Goal: Task Accomplishment & Management: Manage account settings

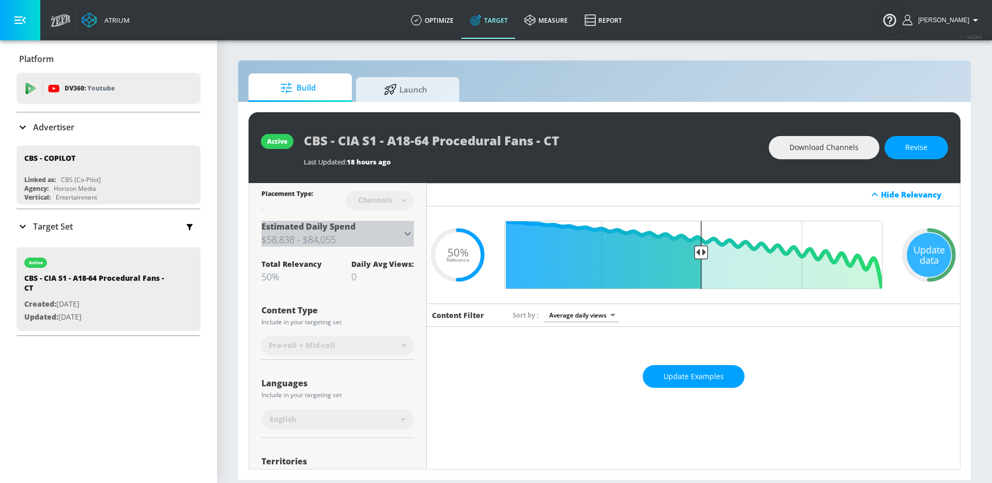
click at [403, 235] on icon at bounding box center [407, 233] width 12 height 12
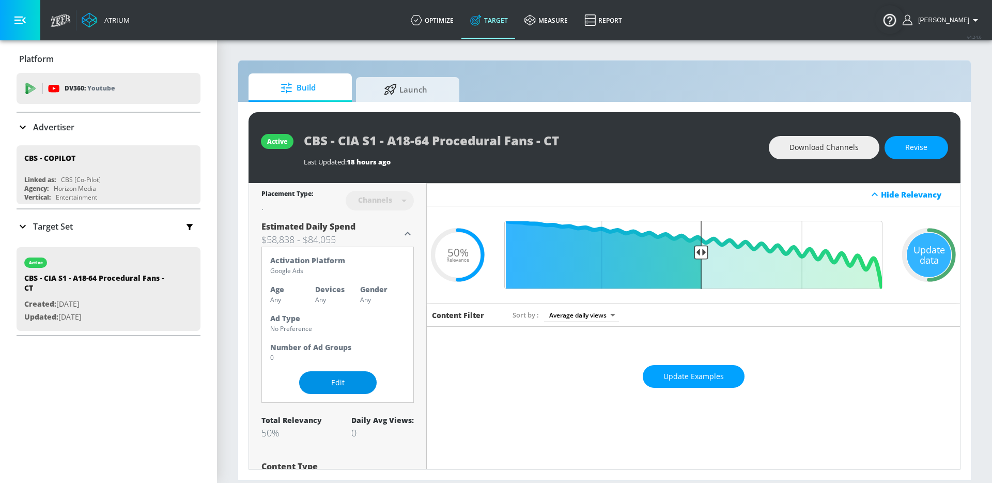
click at [336, 382] on span "Edit" at bounding box center [338, 382] width 36 height 13
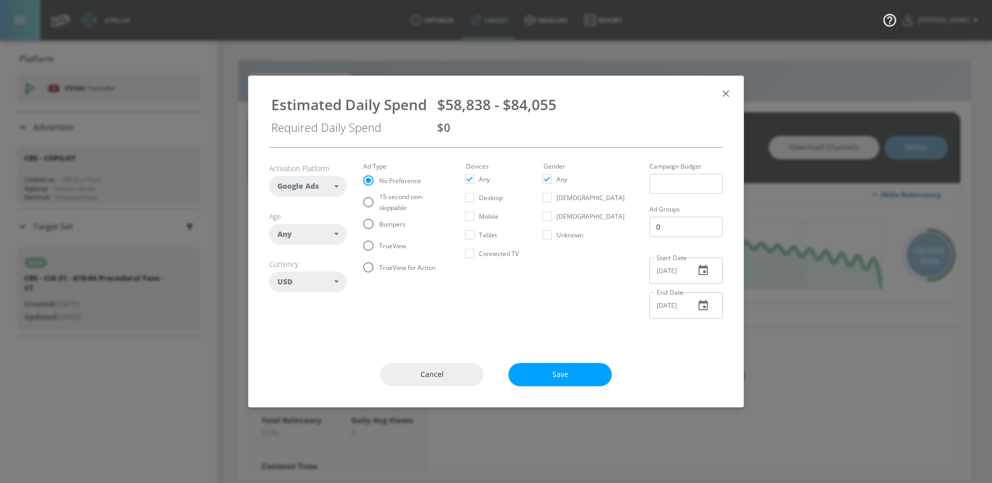
click at [326, 237] on div "Any" at bounding box center [305, 234] width 57 height 10
click at [293, 301] on input "checkbox" at bounding box center [285, 301] width 19 height 19
checkbox input "true"
checkbox input "false"
click at [289, 319] on input "checkbox" at bounding box center [285, 320] width 19 height 19
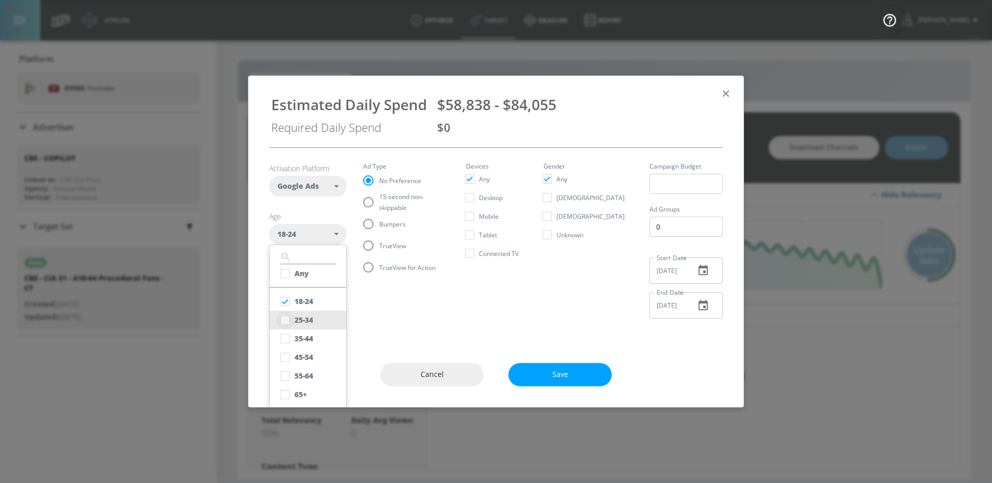
checkbox input "true"
click at [287, 337] on input "checkbox" at bounding box center [285, 338] width 19 height 19
checkbox input "true"
click at [287, 354] on input "checkbox" at bounding box center [285, 357] width 19 height 19
checkbox input "true"
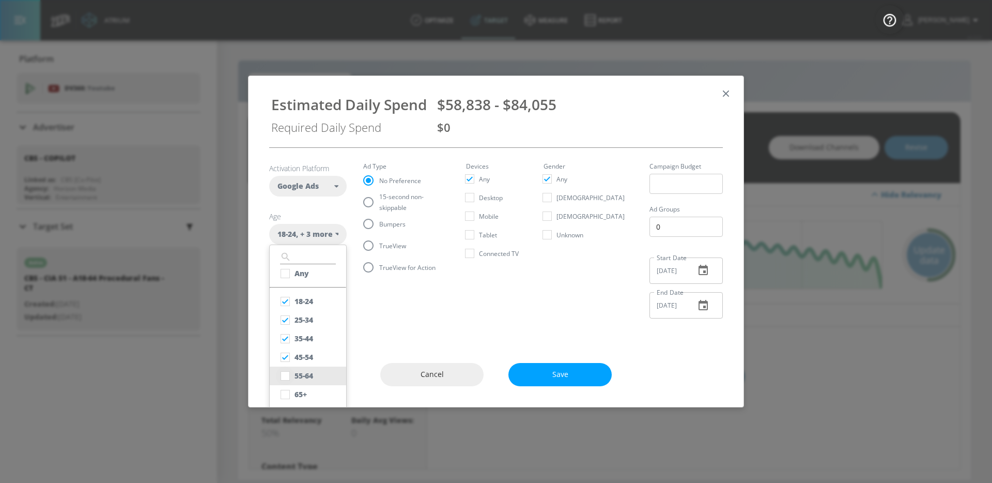
click at [287, 376] on input "checkbox" at bounding box center [285, 375] width 19 height 19
checkbox input "true"
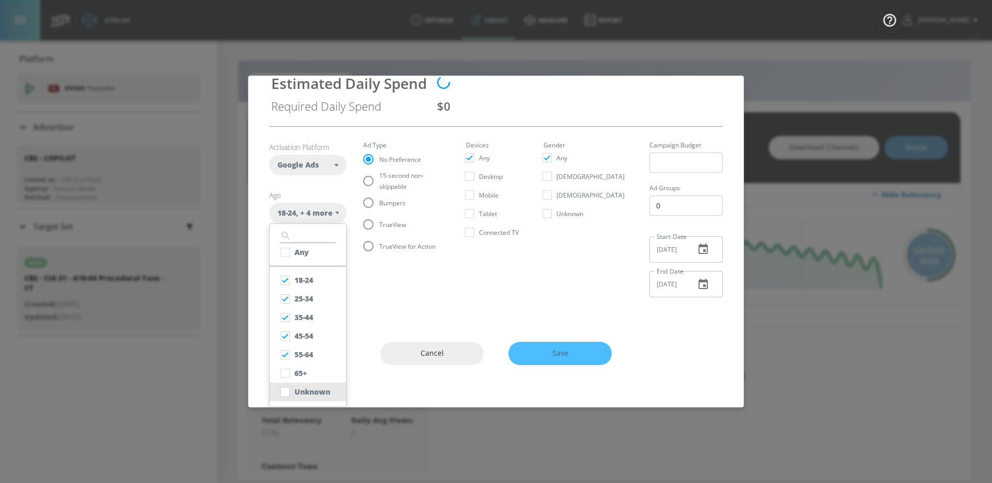
click at [286, 393] on input "checkbox" at bounding box center [285, 391] width 19 height 19
checkbox input "true"
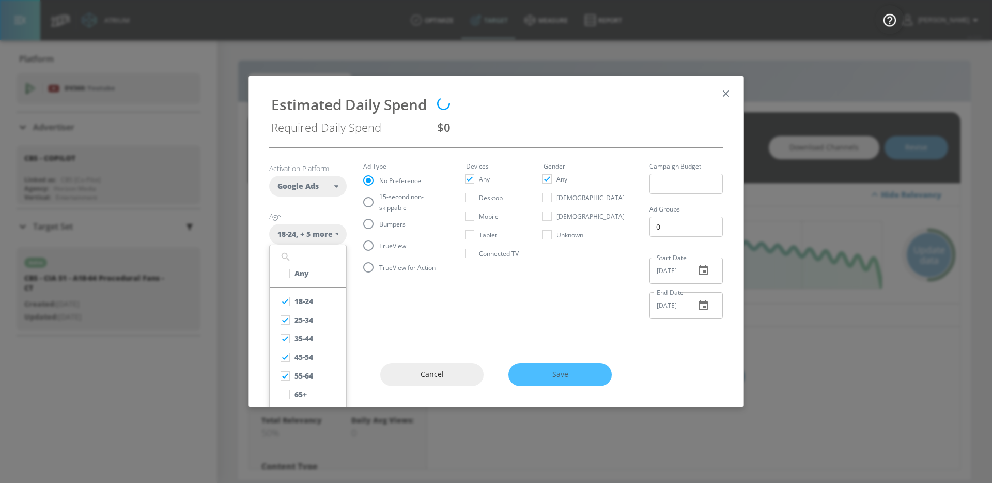
click at [365, 229] on fieldset "Ad Type No Preference 15-second non-skippable Bumpers TrueView TrueView for Act…" at bounding box center [406, 220] width 86 height 115
click at [370, 246] on input "TrueView" at bounding box center [369, 246] width 22 height 22
radio input "true"
radio input "false"
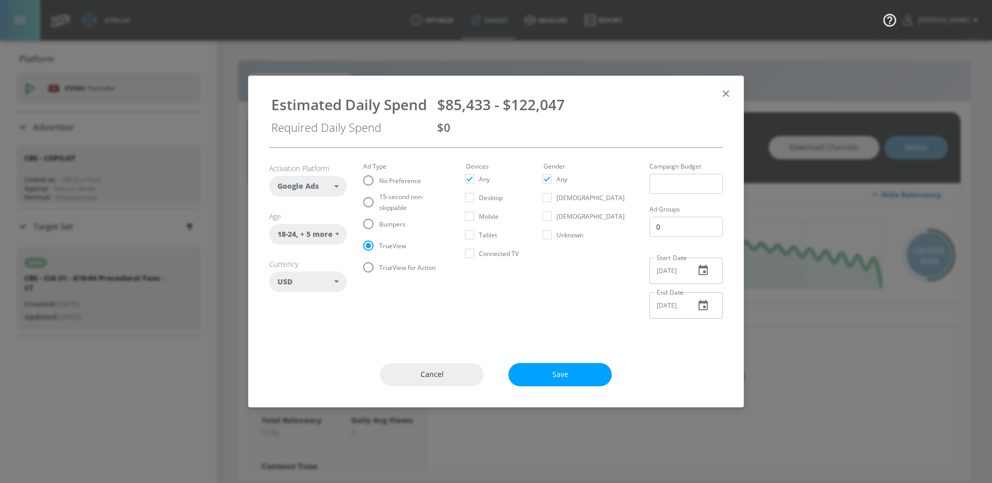
click at [384, 202] on span "15-second non-skippable" at bounding box center [410, 202] width 62 height 22
click at [379, 202] on input "15-second non-skippable" at bounding box center [369, 202] width 22 height 22
radio input "true"
radio input "false"
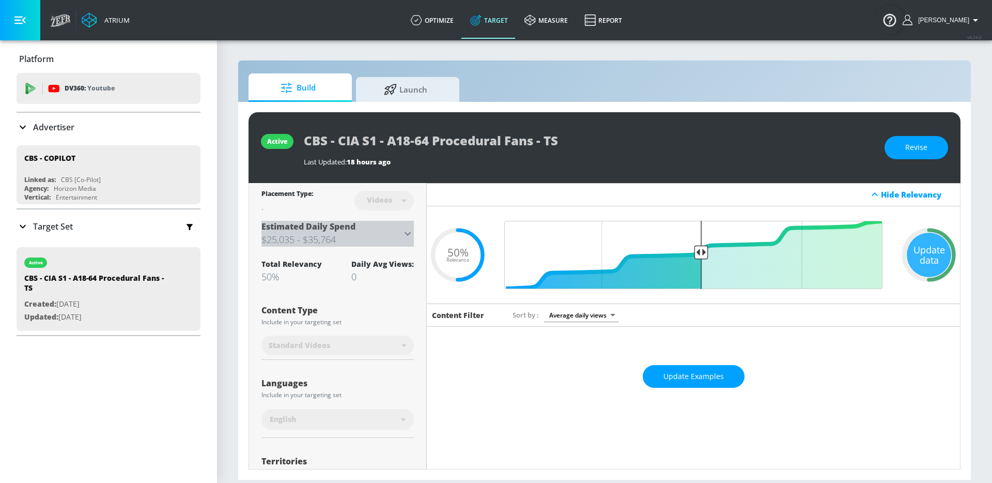
click at [390, 232] on h3 "$25,035 - $35,764" at bounding box center [331, 239] width 140 height 14
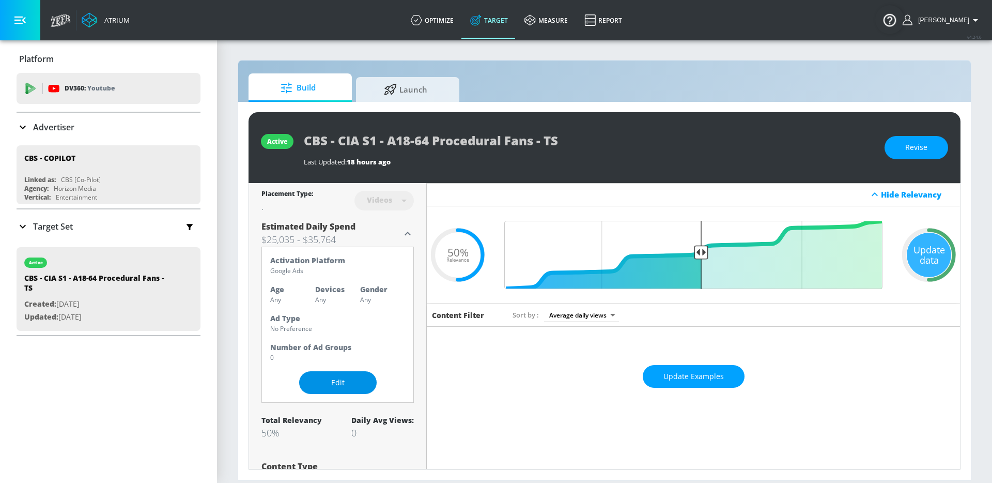
click at [335, 378] on span "Edit" at bounding box center [338, 382] width 36 height 13
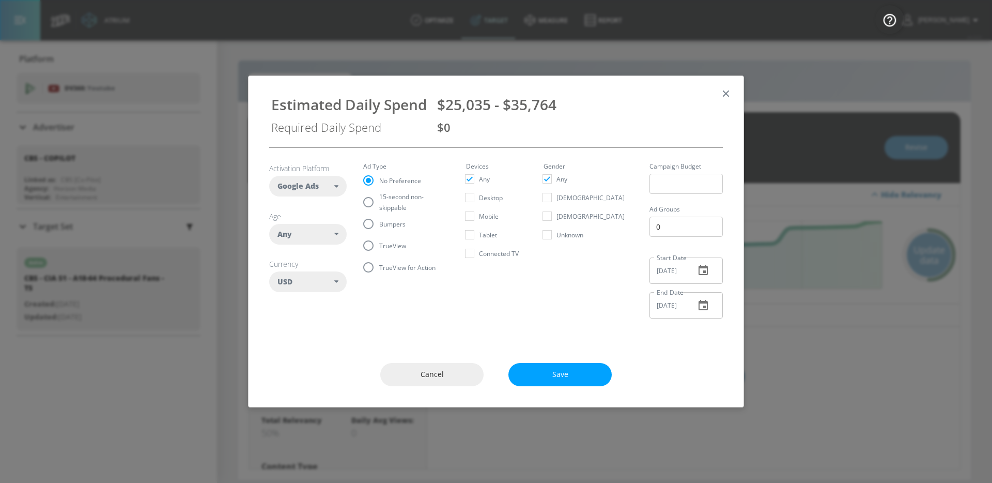
click at [392, 240] on span "TrueView" at bounding box center [392, 245] width 27 height 11
click at [379, 240] on input "TrueView" at bounding box center [369, 246] width 22 height 22
radio input "true"
radio input "false"
click at [326, 234] on div "Any" at bounding box center [305, 234] width 57 height 10
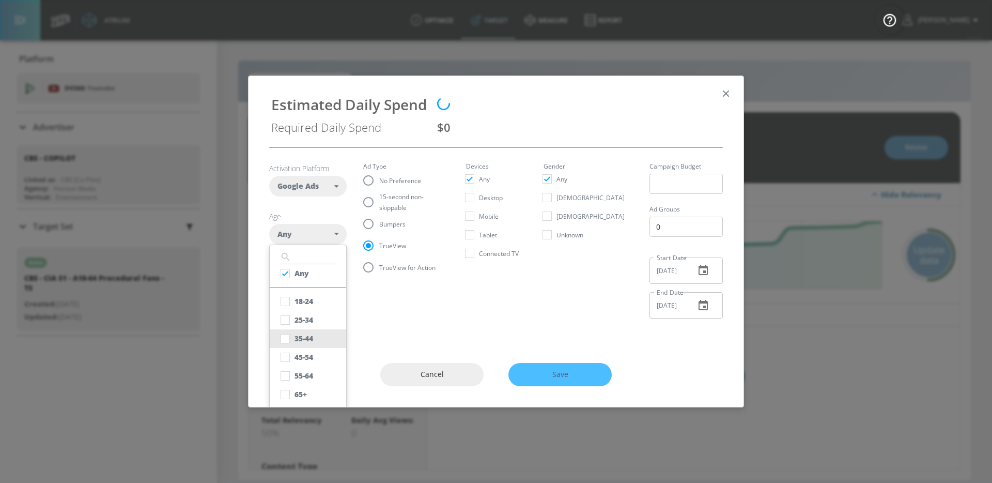
scroll to position [21, 0]
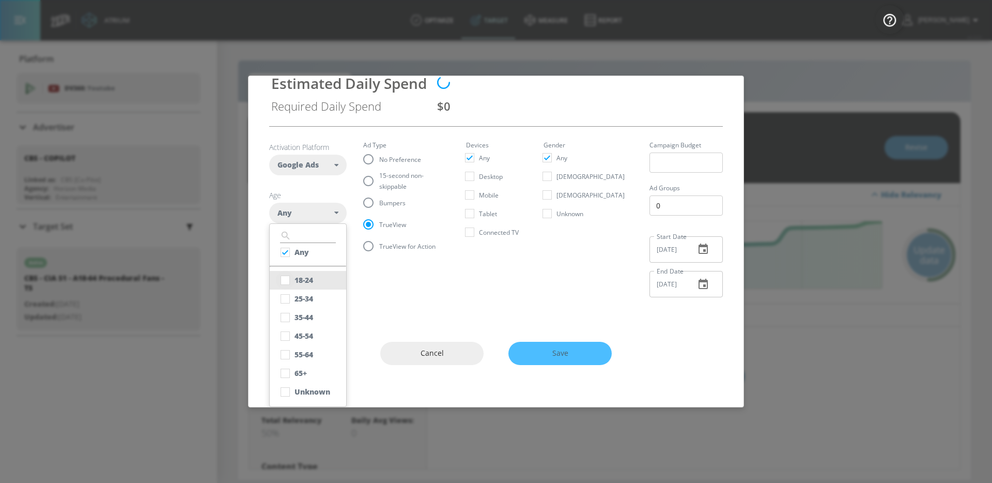
click at [289, 285] on input "checkbox" at bounding box center [285, 280] width 19 height 19
checkbox input "true"
checkbox input "false"
click at [289, 291] on input "checkbox" at bounding box center [285, 298] width 19 height 19
checkbox input "true"
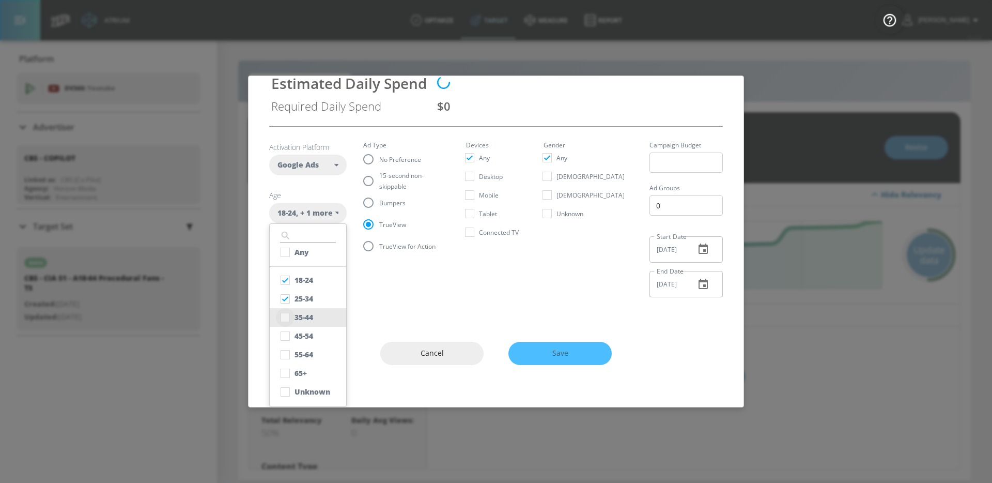
click at [289, 322] on input "checkbox" at bounding box center [285, 317] width 19 height 19
checkbox input "true"
click at [287, 340] on input "checkbox" at bounding box center [285, 336] width 19 height 19
checkbox input "true"
click at [287, 347] on input "checkbox" at bounding box center [285, 354] width 19 height 19
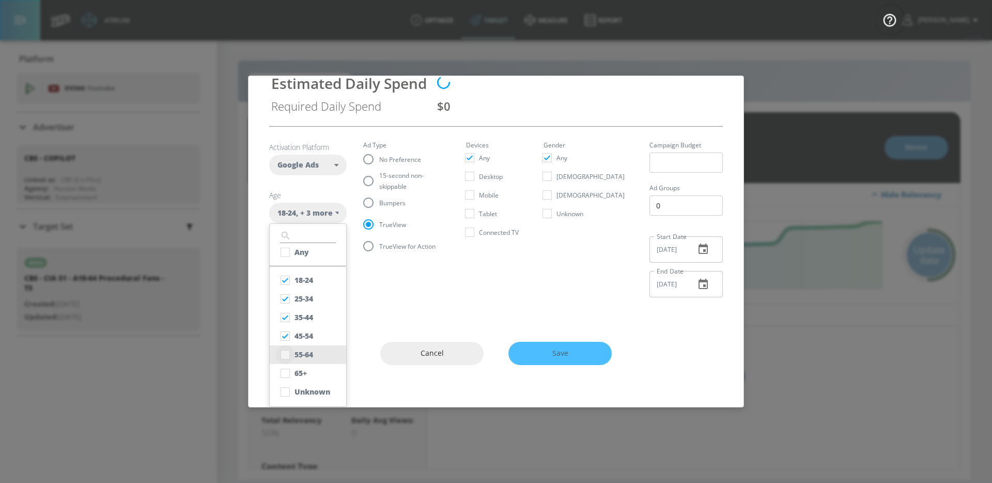
checkbox input "true"
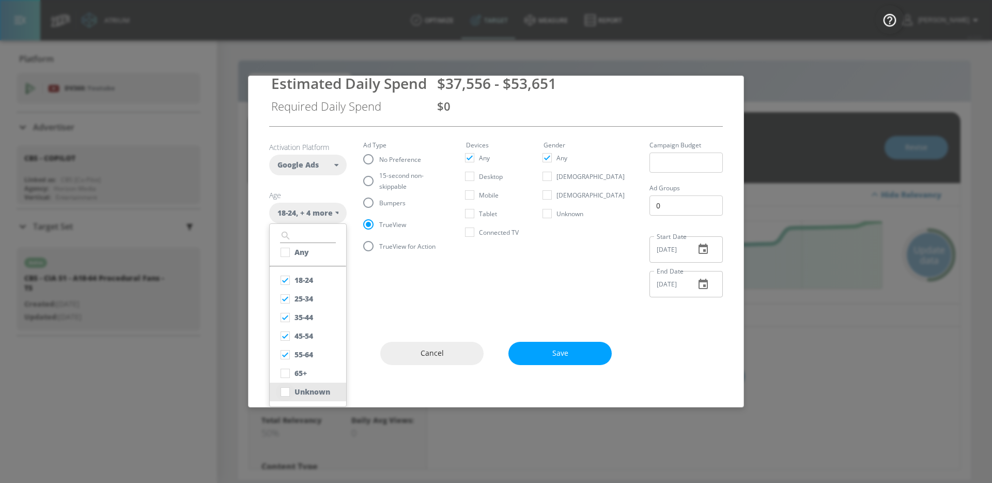
click at [287, 394] on input "checkbox" at bounding box center [285, 391] width 19 height 19
checkbox input "true"
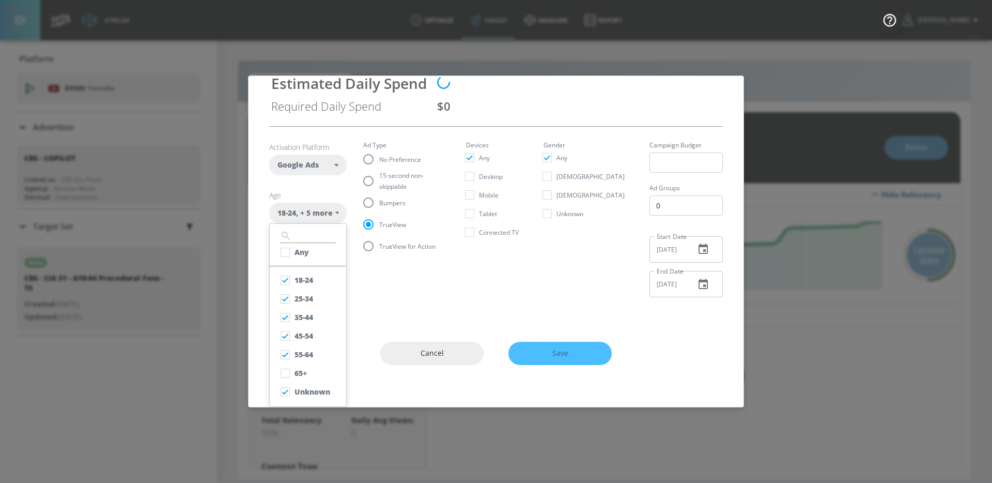
scroll to position [0, 0]
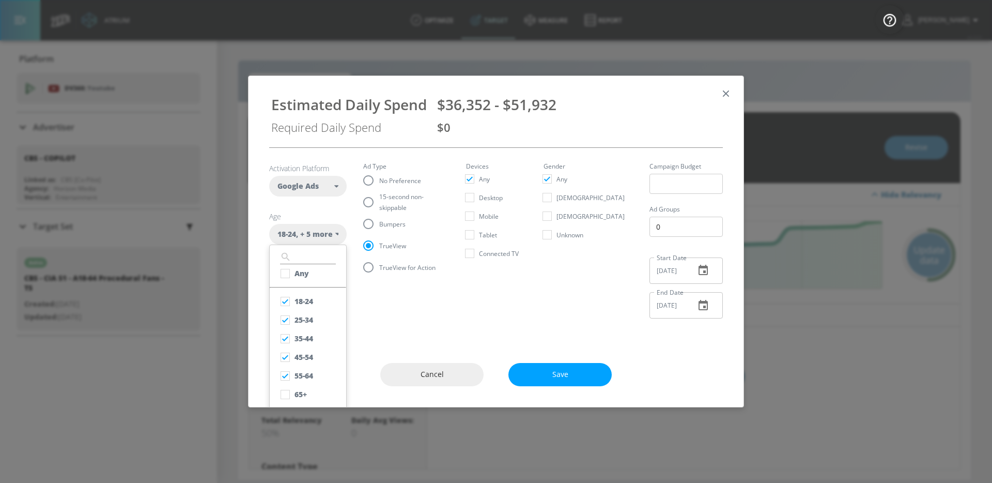
click at [407, 195] on label "15-second non-skippable" at bounding box center [400, 202] width 84 height 22
click at [379, 195] on input "15-second non-skippable" at bounding box center [369, 202] width 22 height 22
radio input "true"
radio input "false"
click at [728, 89] on icon "button" at bounding box center [725, 93] width 11 height 11
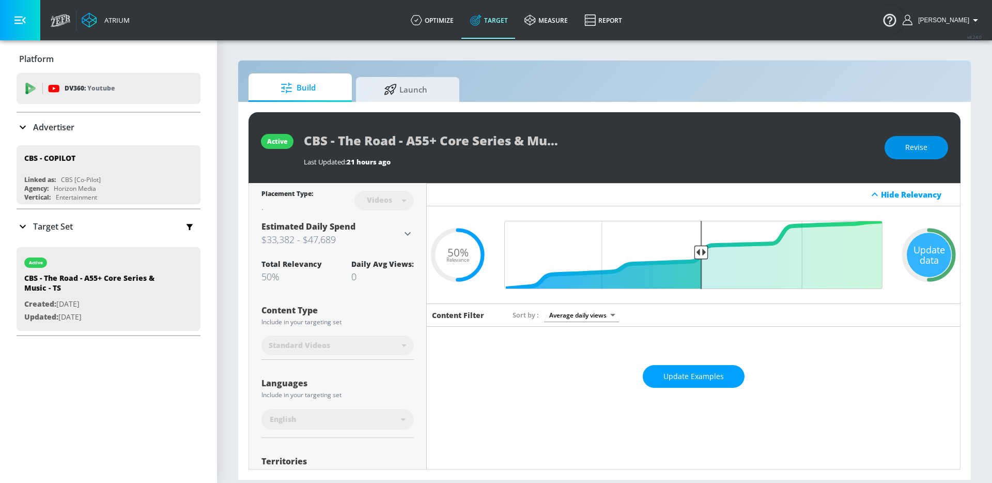
click at [923, 140] on button "Revise" at bounding box center [917, 147] width 64 height 23
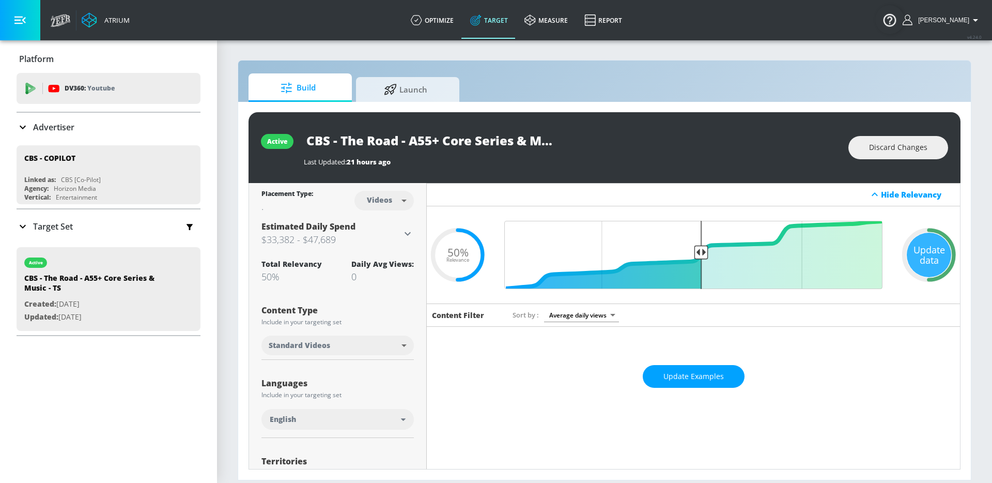
click at [394, 197] on body "Atrium optimize Target measure Report optimize Target measure Report v 4.24.0 G…" at bounding box center [496, 241] width 992 height 483
click at [408, 184] on div at bounding box center [496, 241] width 992 height 483
click at [391, 350] on body "Atrium optimize Target measure Report optimize Target measure Report v 4.24.0 G…" at bounding box center [496, 241] width 992 height 483
click at [391, 320] on div at bounding box center [496, 241] width 992 height 483
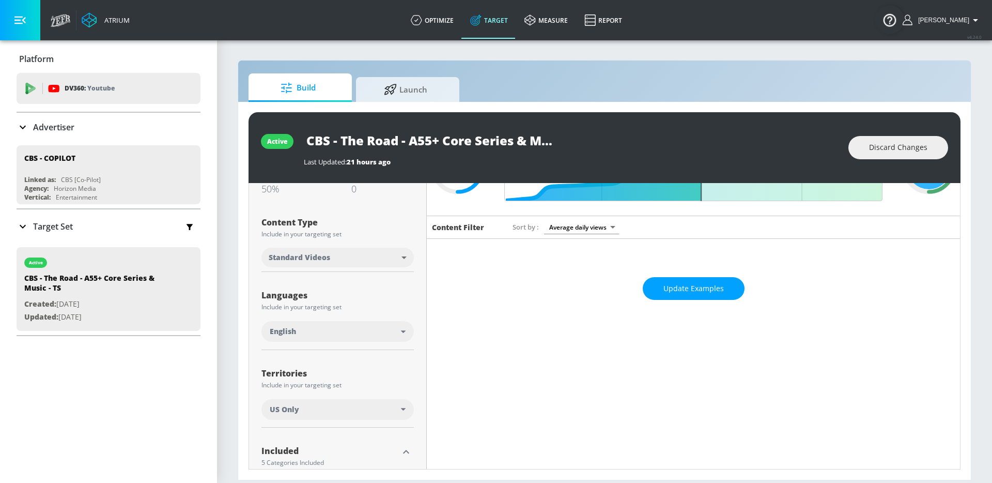
scroll to position [81, 0]
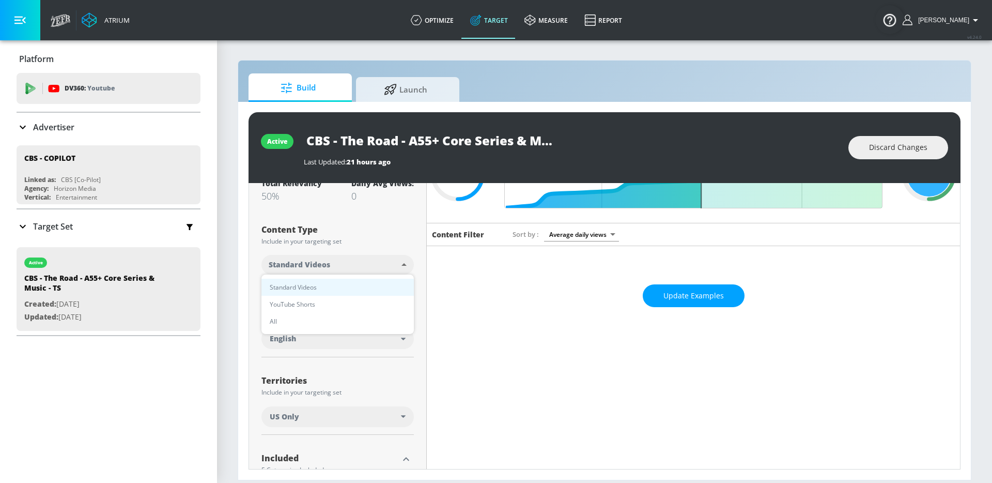
click at [325, 264] on body "Atrium optimize Target measure Report optimize Target measure Report v 4.24.0 G…" at bounding box center [496, 241] width 992 height 483
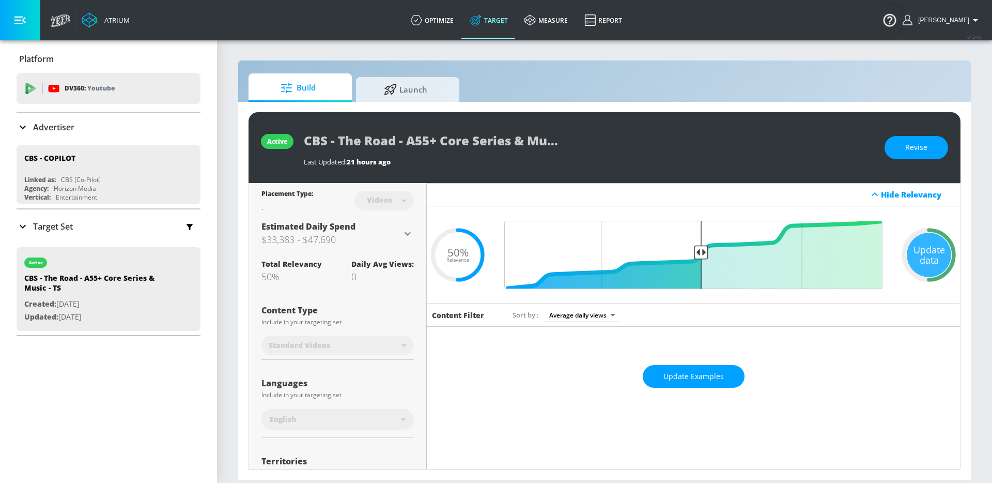
click at [407, 231] on icon at bounding box center [407, 233] width 12 height 12
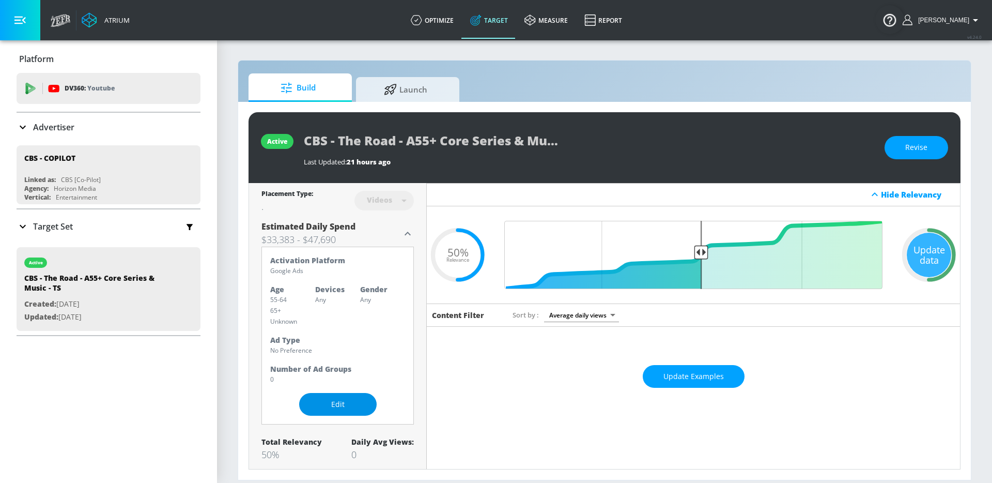
click at [329, 409] on span "Edit" at bounding box center [338, 404] width 36 height 13
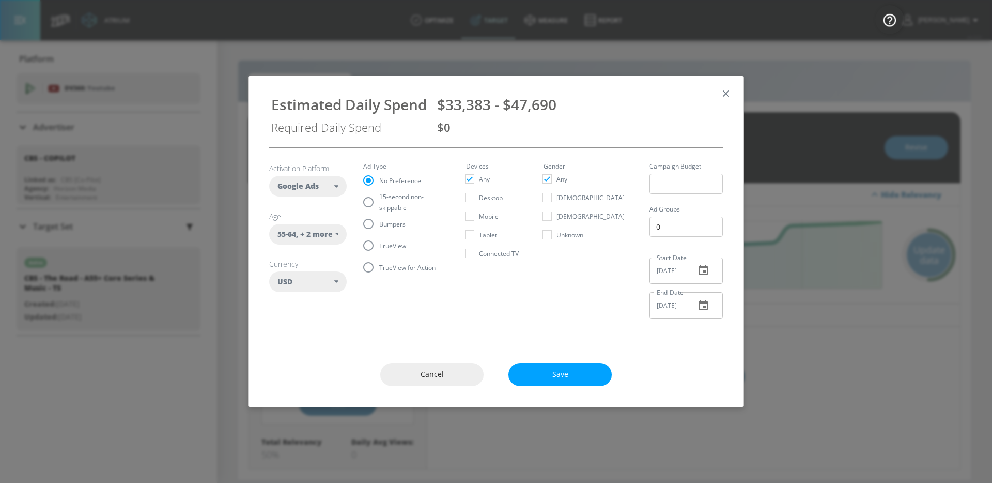
click at [374, 197] on input "15-second non-skippable" at bounding box center [369, 202] width 22 height 22
radio input "true"
radio input "false"
click at [342, 233] on div "55-64 , + 2 more" at bounding box center [308, 234] width 78 height 21
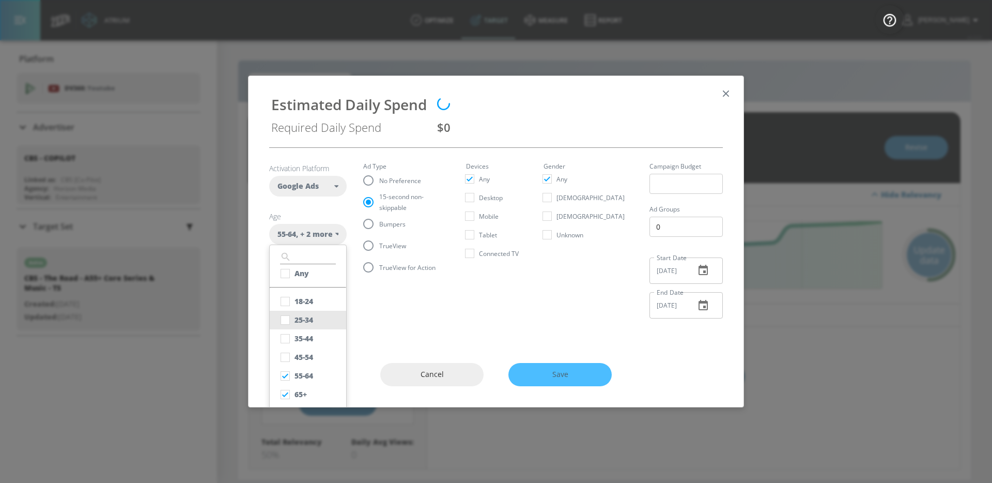
scroll to position [21, 0]
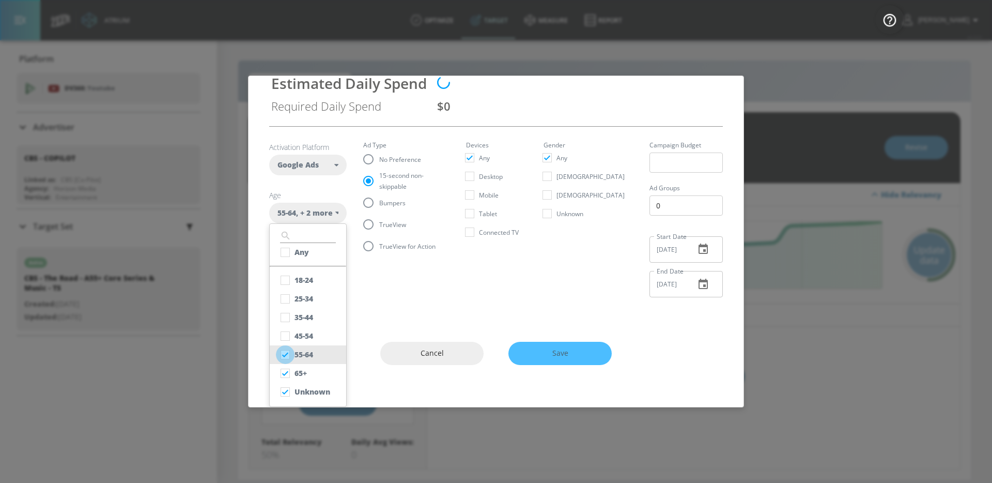
click at [287, 361] on input "checkbox" at bounding box center [285, 354] width 19 height 19
checkbox input "false"
click at [286, 376] on input "checkbox" at bounding box center [285, 373] width 19 height 19
checkbox input "false"
click at [286, 390] on input "checkbox" at bounding box center [285, 391] width 19 height 19
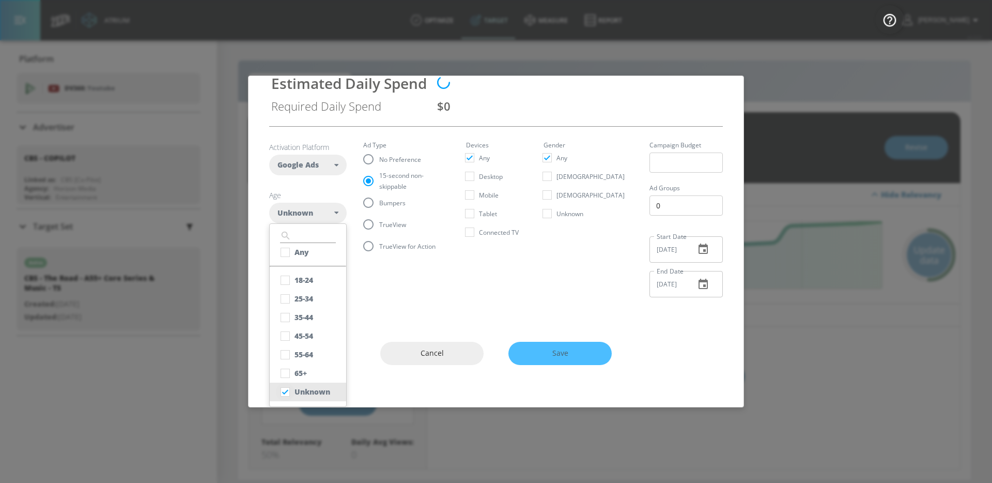
checkbox input "false"
checkbox input "true"
click at [289, 288] on input "checkbox" at bounding box center [285, 280] width 19 height 19
checkbox input "true"
checkbox input "false"
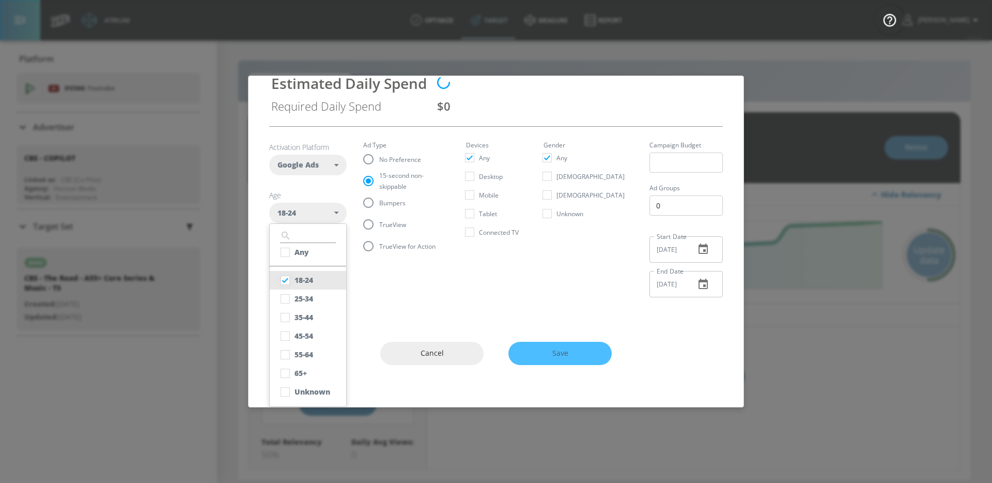
click at [289, 277] on input "checkbox" at bounding box center [285, 280] width 19 height 19
checkbox input "false"
checkbox input "true"
click at [289, 297] on input "checkbox" at bounding box center [285, 298] width 19 height 19
checkbox input "true"
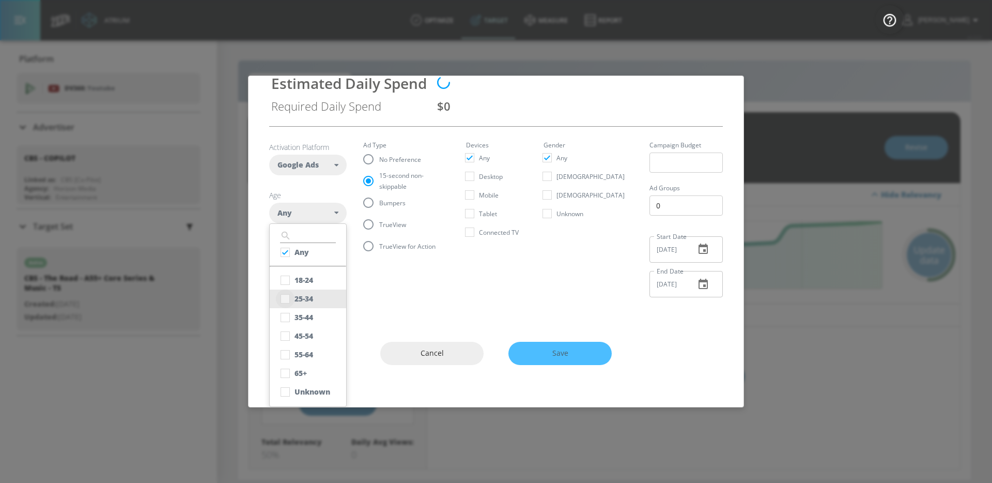
checkbox input "false"
click at [289, 311] on input "checkbox" at bounding box center [285, 317] width 19 height 19
checkbox input "true"
click at [289, 333] on input "checkbox" at bounding box center [285, 336] width 19 height 19
checkbox input "true"
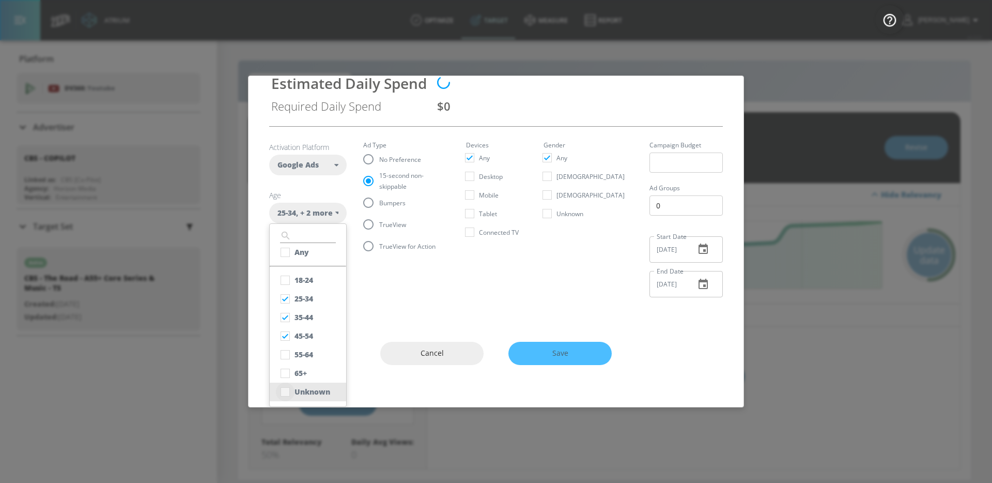
click at [288, 388] on input "checkbox" at bounding box center [285, 391] width 19 height 19
checkbox input "true"
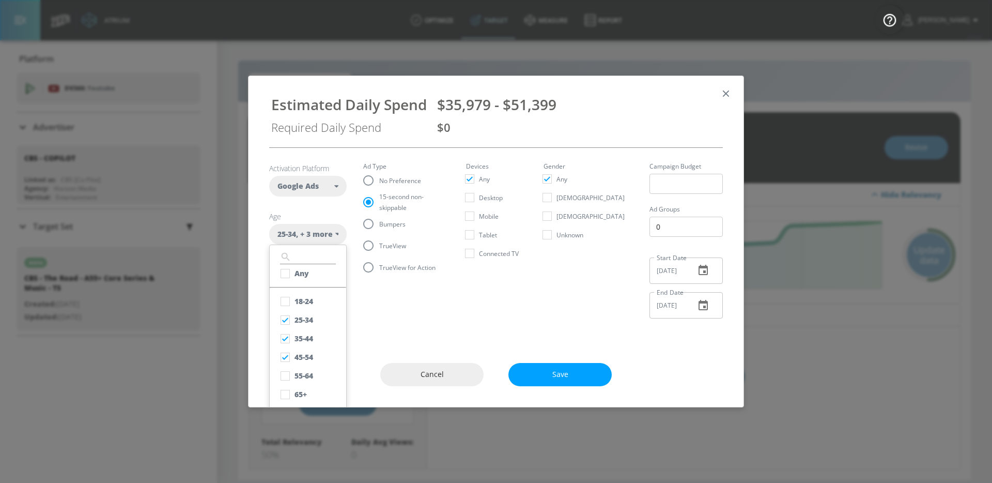
click at [454, 279] on section "Activation Platform Google Ads DV360 Google Ads Age 25-34 , + 3 more ​ Any 18-2…" at bounding box center [496, 237] width 454 height 179
click at [386, 246] on span "TrueView" at bounding box center [392, 245] width 27 height 11
click at [379, 246] on input "TrueView" at bounding box center [369, 246] width 22 height 22
radio input "true"
radio input "false"
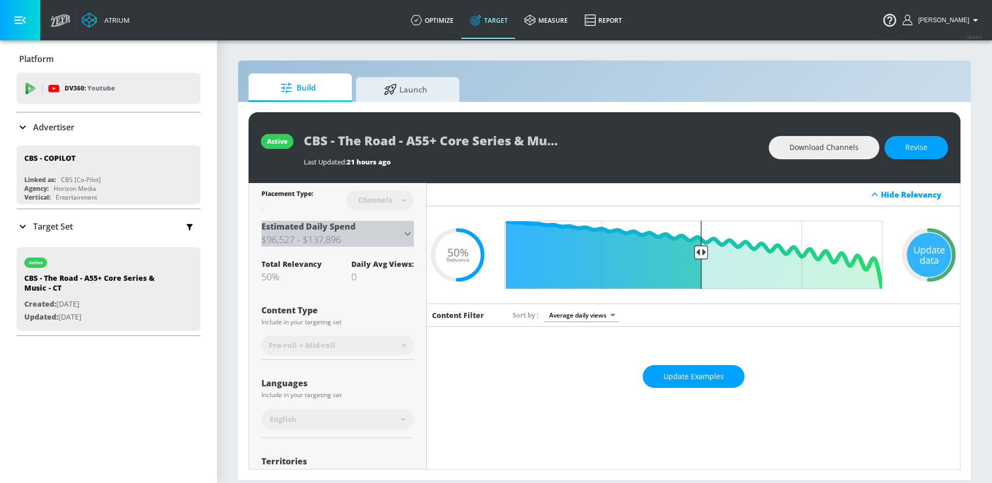
click at [405, 226] on div "Estimated Daily Spend $96,527 - $137,896" at bounding box center [337, 234] width 152 height 26
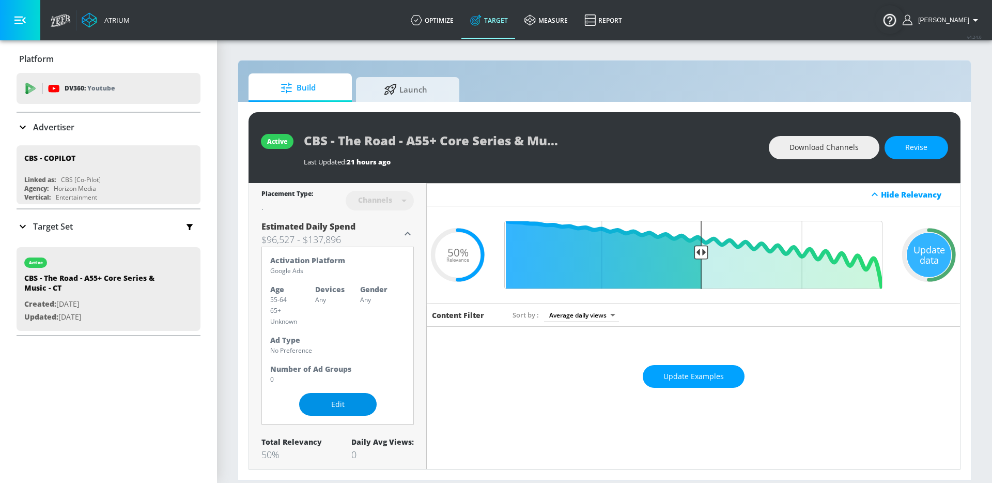
click at [341, 404] on span "Edit" at bounding box center [338, 404] width 36 height 13
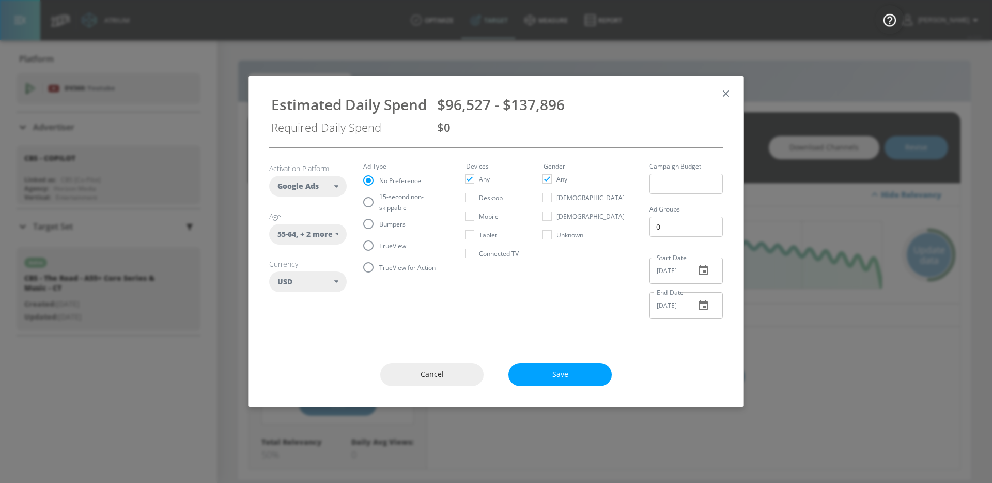
click at [352, 230] on section "Activation Platform Google Ads DV360 Google Ads Age [DEMOGRAPHIC_DATA] , + 2 mo…" at bounding box center [496, 237] width 454 height 179
click at [335, 230] on div "55-64 , + 2 more" at bounding box center [306, 234] width 58 height 10
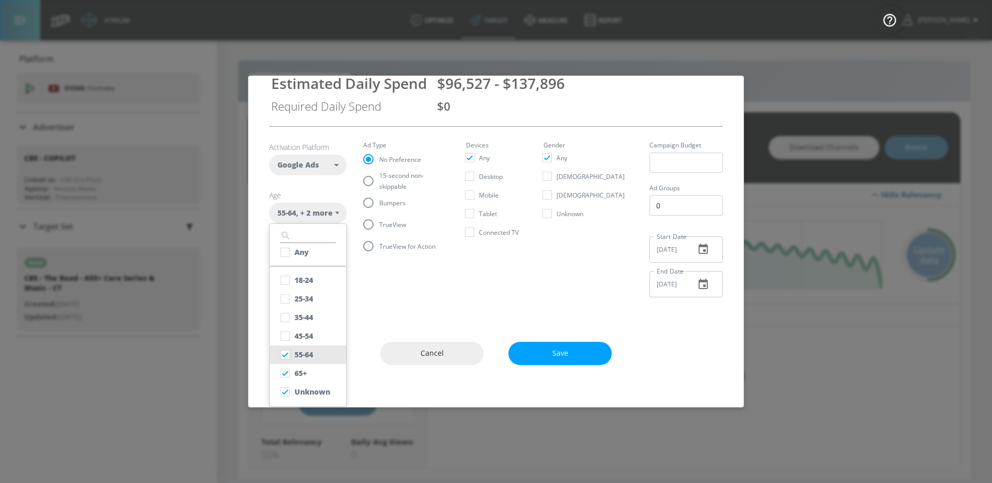
click at [277, 360] on input "checkbox" at bounding box center [285, 354] width 19 height 19
checkbox input "false"
click at [282, 366] on input "checkbox" at bounding box center [285, 373] width 19 height 19
checkbox input "false"
click at [283, 382] on input "checkbox" at bounding box center [285, 391] width 19 height 19
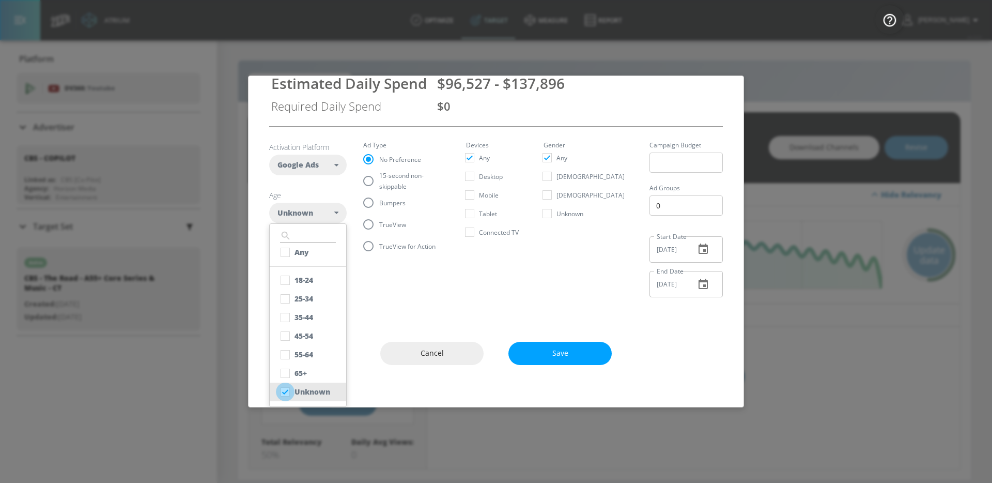
checkbox input "false"
checkbox input "true"
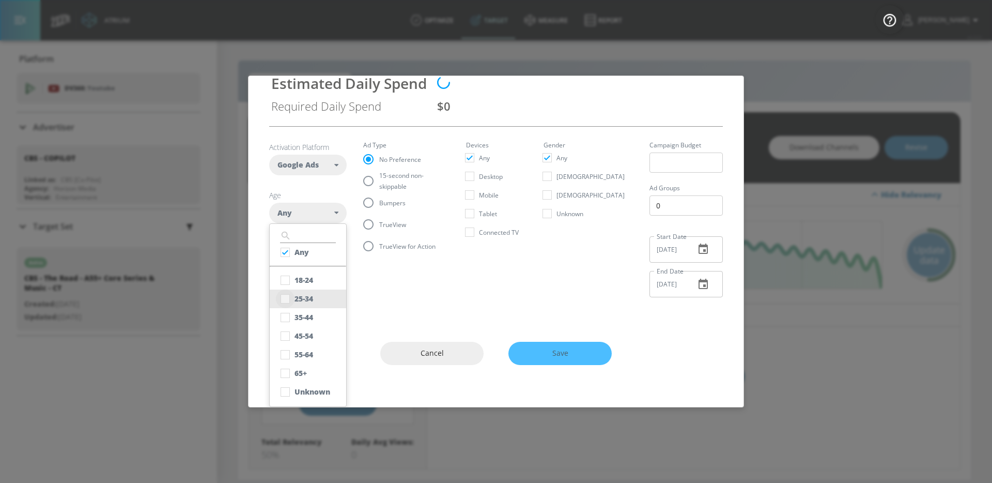
click at [291, 299] on input "checkbox" at bounding box center [285, 298] width 19 height 19
checkbox input "true"
checkbox input "false"
click at [288, 313] on input "checkbox" at bounding box center [285, 317] width 19 height 19
checkbox input "true"
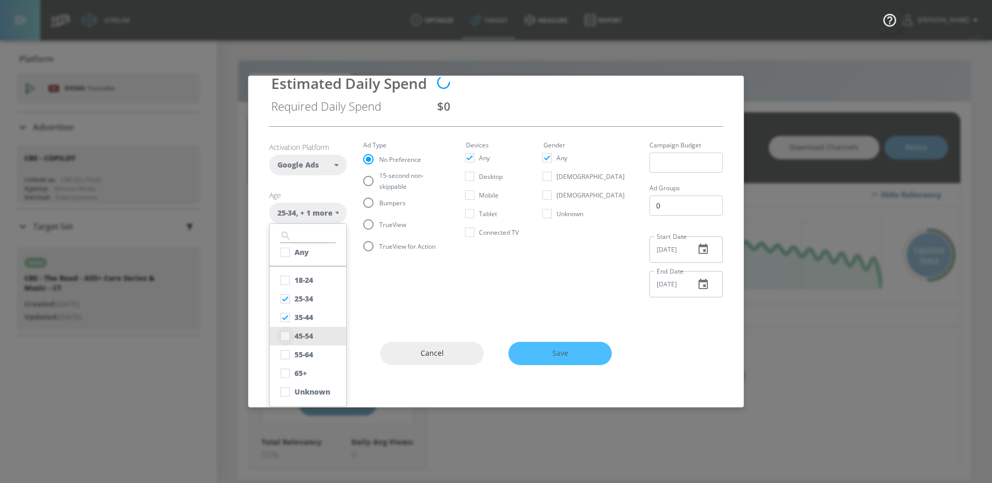
click at [288, 331] on input "checkbox" at bounding box center [285, 336] width 19 height 19
checkbox input "true"
click at [283, 388] on input "checkbox" at bounding box center [285, 391] width 19 height 19
checkbox input "true"
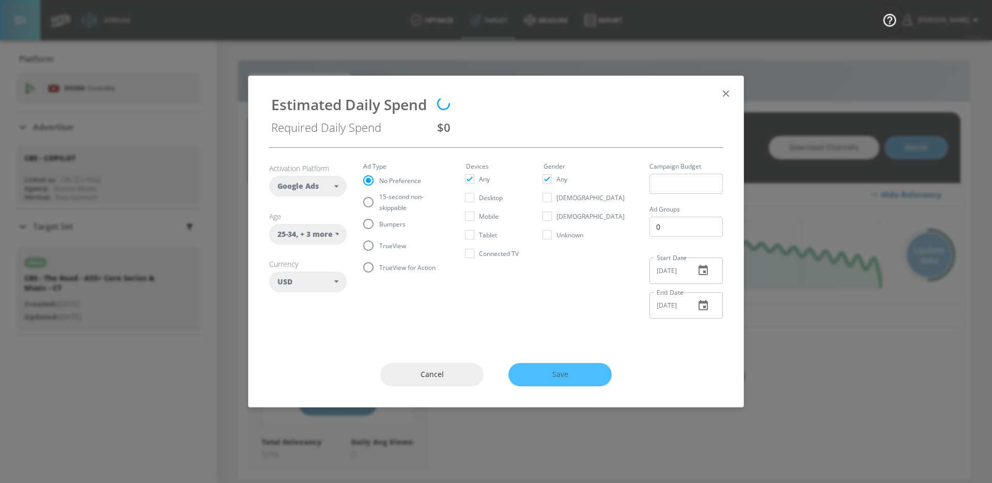
scroll to position [0, 0]
click at [378, 191] on fieldset "Ad Type No Preference 15-second non-skippable Bumpers TrueView TrueView for Act…" at bounding box center [406, 220] width 86 height 115
click at [386, 194] on label "15-second non-skippable" at bounding box center [400, 202] width 84 height 22
click at [379, 194] on input "15-second non-skippable" at bounding box center [369, 202] width 22 height 22
radio input "true"
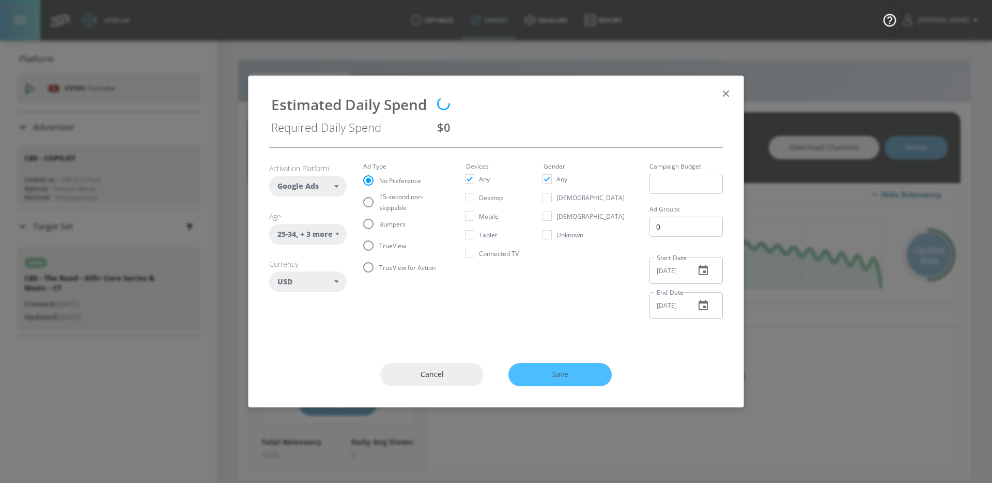
radio input "false"
click at [324, 232] on span ", + 3 more" at bounding box center [314, 234] width 37 height 10
click at [409, 338] on div "Activation Platform Google Ads DV360 Google Ads Age [DEMOGRAPHIC_DATA] , + 3 mo…" at bounding box center [496, 244] width 495 height 195
click at [373, 249] on input "TrueView" at bounding box center [369, 246] width 22 height 22
radio input "true"
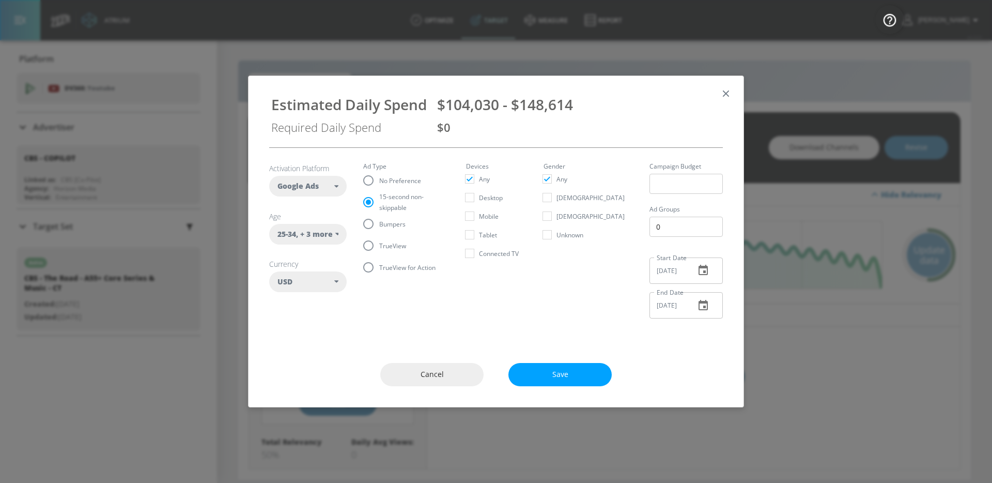
radio input "false"
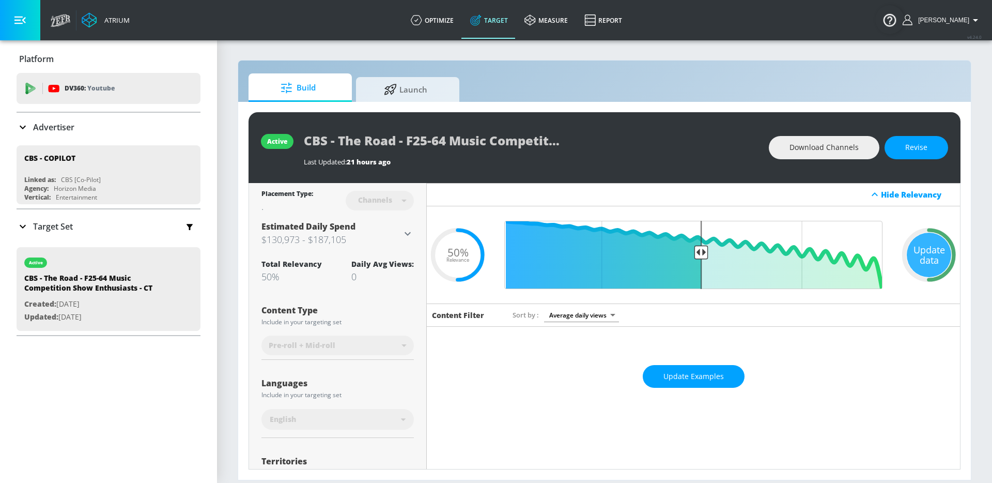
click at [399, 238] on h3 "$130,973 - $187,105" at bounding box center [331, 239] width 140 height 14
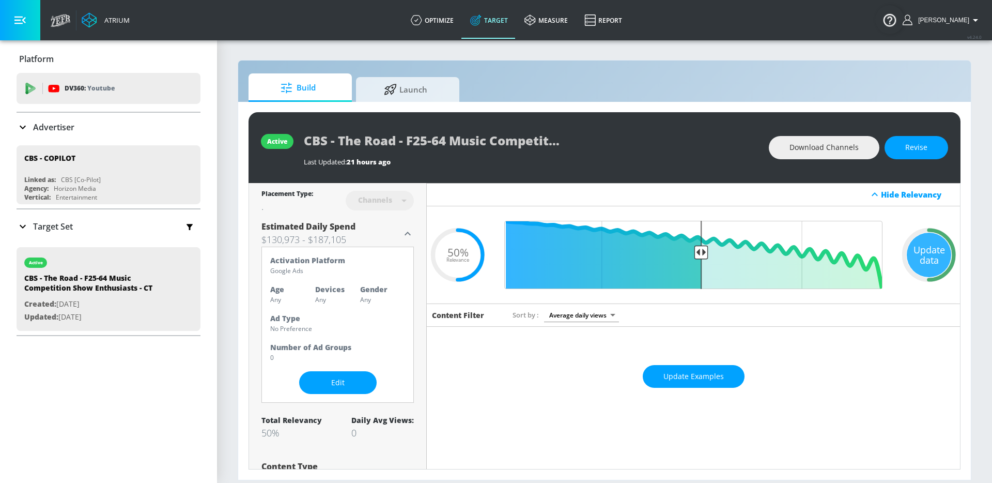
click at [327, 415] on div "Total Relevancy 50% Daily Avg Views: 0" at bounding box center [337, 427] width 152 height 24
click at [332, 390] on button "Edit" at bounding box center [338, 382] width 78 height 23
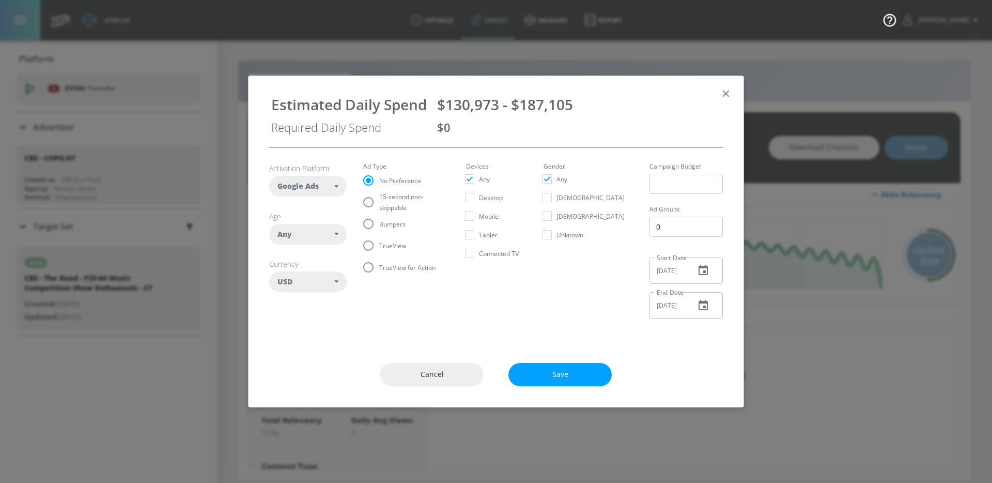
click at [331, 230] on div "Any" at bounding box center [305, 234] width 57 height 10
click at [287, 321] on input "checkbox" at bounding box center [285, 320] width 19 height 19
checkbox input "true"
checkbox input "false"
click at [287, 338] on input "checkbox" at bounding box center [285, 338] width 19 height 19
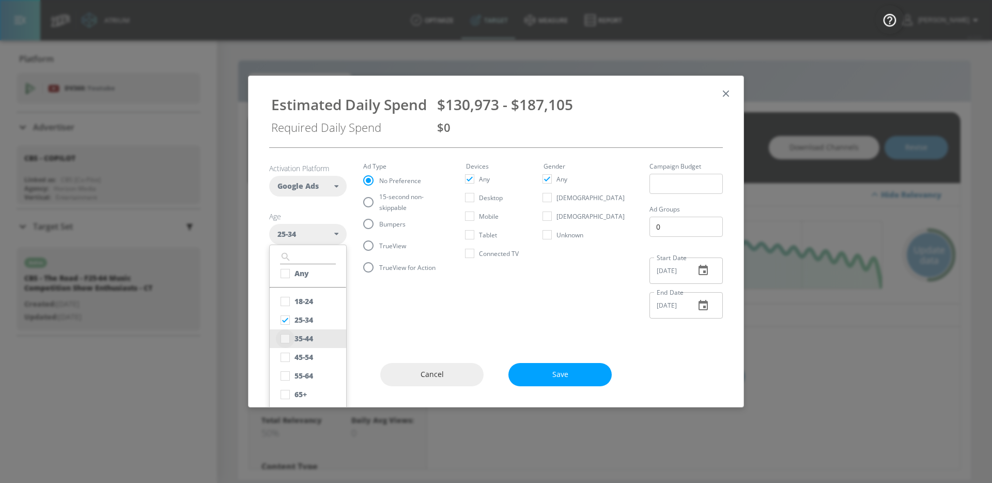
checkbox input "true"
click at [287, 351] on input "checkbox" at bounding box center [285, 357] width 19 height 19
checkbox input "true"
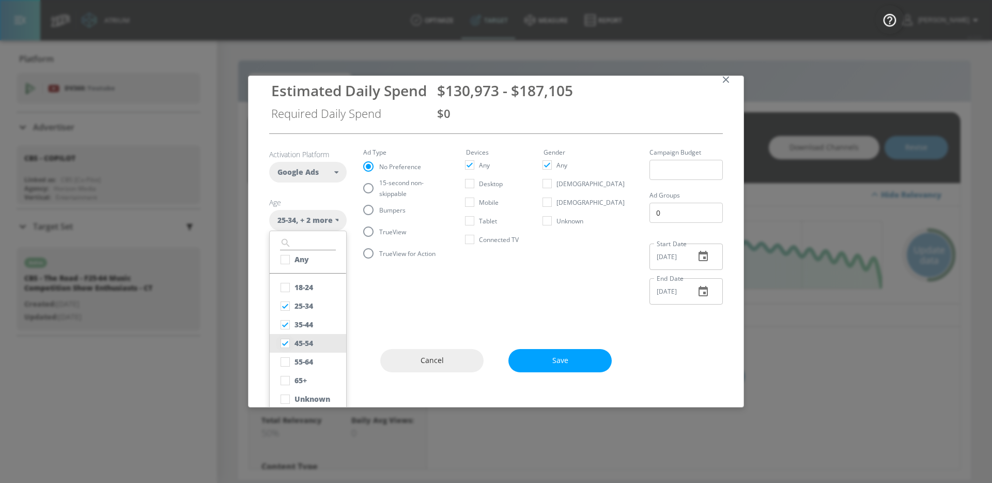
scroll to position [21, 0]
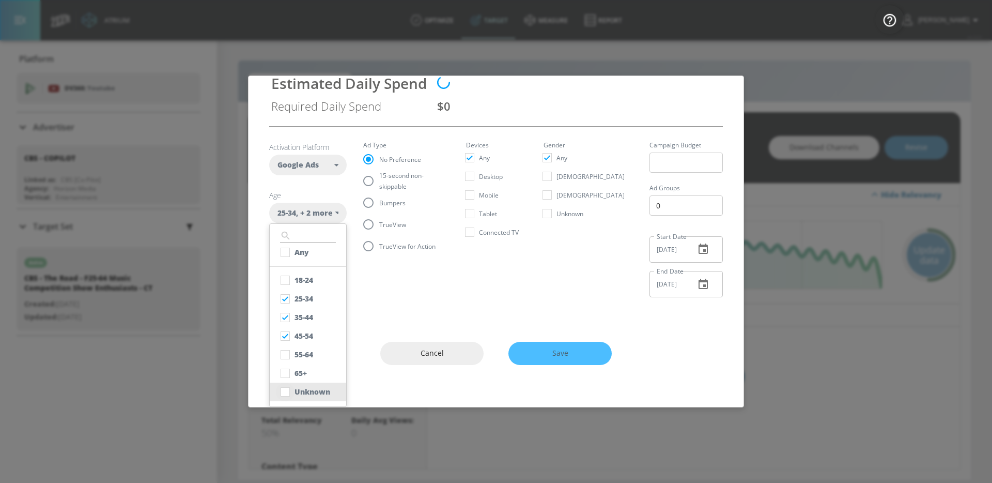
click at [284, 386] on input "checkbox" at bounding box center [285, 391] width 19 height 19
checkbox input "true"
click at [385, 182] on fieldset "Ad Type No Preference 15-second non-skippable Bumpers TrueView TrueView for Act…" at bounding box center [406, 199] width 86 height 115
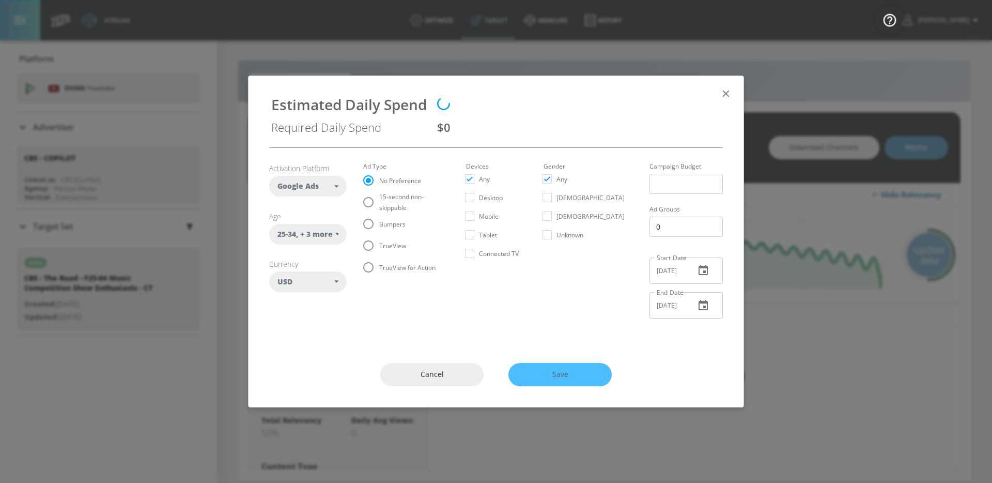
click at [396, 197] on span "15-second non-skippable" at bounding box center [410, 202] width 62 height 22
click at [379, 197] on input "15-second non-skippable" at bounding box center [369, 202] width 22 height 22
radio input "true"
radio input "false"
click at [379, 255] on input "TrueView" at bounding box center [369, 246] width 22 height 22
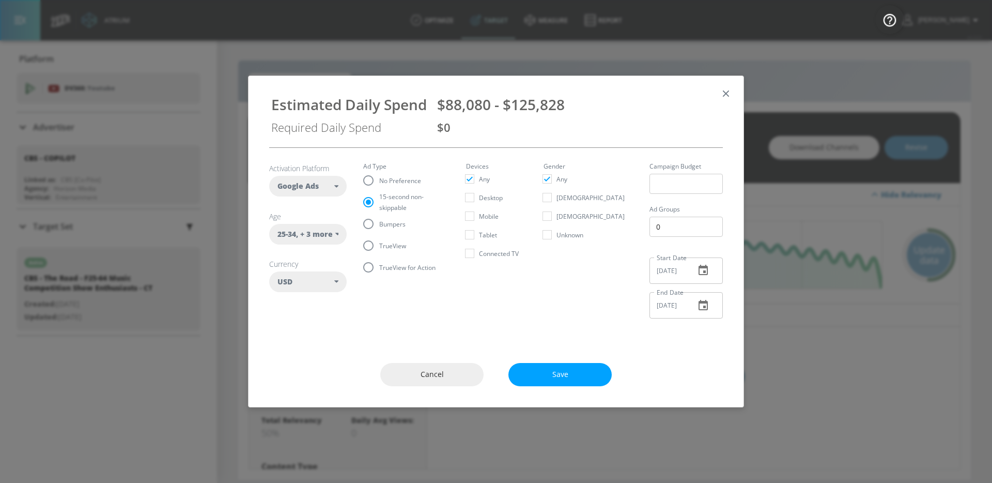
radio input "true"
radio input "false"
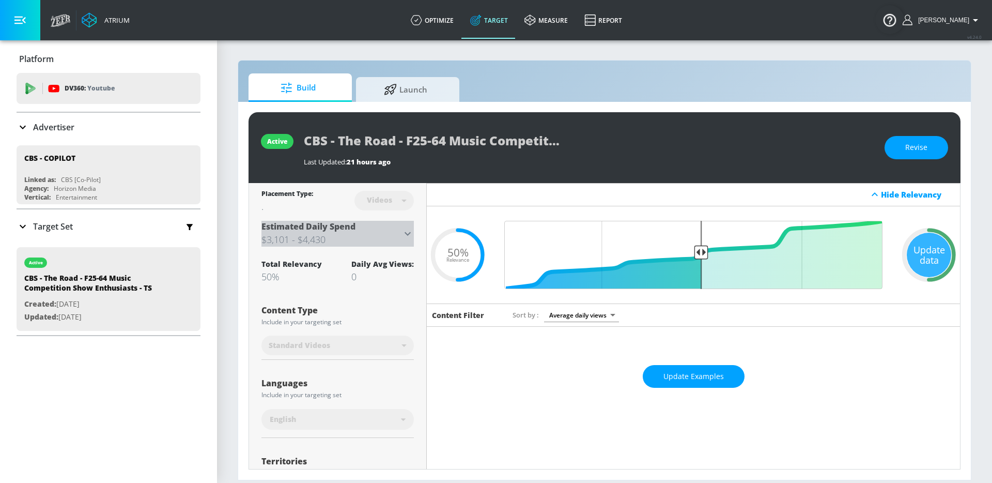
click at [386, 223] on div "Estimated Daily Spend $3,101 - $4,430" at bounding box center [331, 234] width 140 height 26
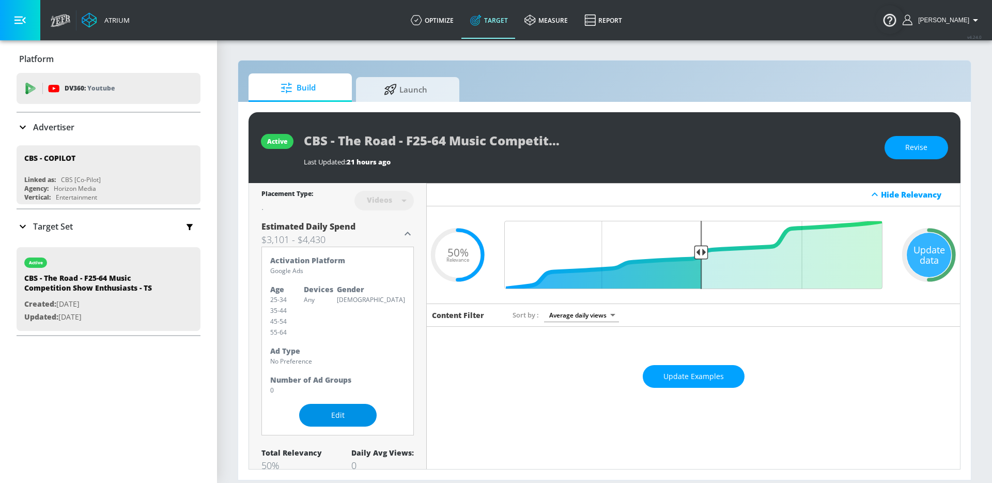
click at [334, 414] on span "Edit" at bounding box center [338, 415] width 36 height 13
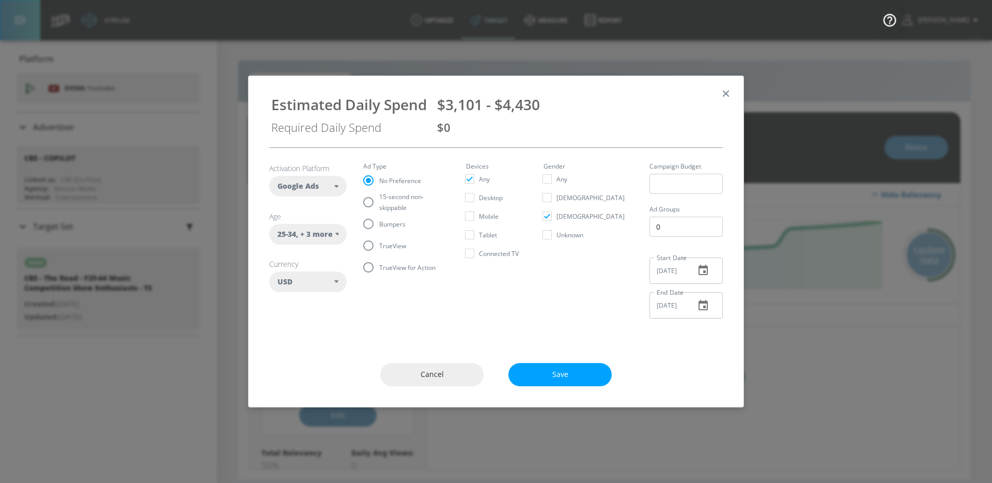
click at [340, 243] on div "25-34 , + 3 more" at bounding box center [308, 234] width 78 height 21
click at [297, 372] on div "55-64" at bounding box center [304, 375] width 19 height 10
checkbox input "false"
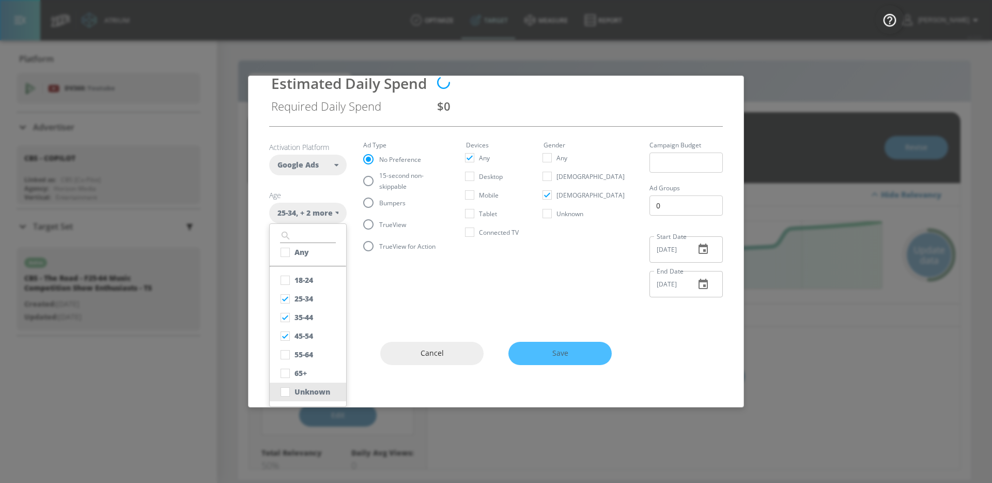
click at [303, 392] on div "Unknown" at bounding box center [313, 391] width 36 height 10
checkbox input "true"
click at [393, 183] on fieldset "Ad Type No Preference 15-second non-skippable Bumpers TrueView TrueView for Act…" at bounding box center [406, 199] width 86 height 115
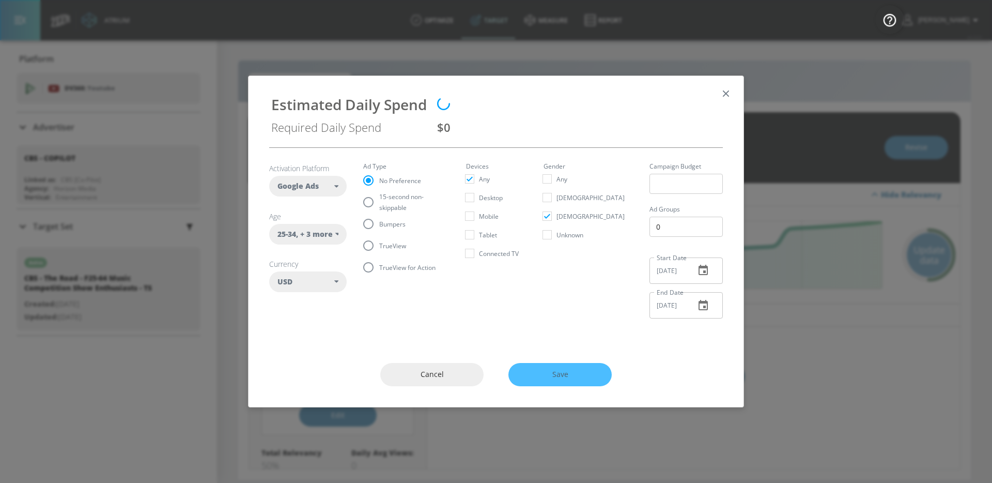
scroll to position [0, 0]
click at [386, 197] on span "15-second non-skippable" at bounding box center [410, 202] width 62 height 22
click at [379, 197] on input "15-second non-skippable" at bounding box center [369, 202] width 22 height 22
radio input "true"
radio input "false"
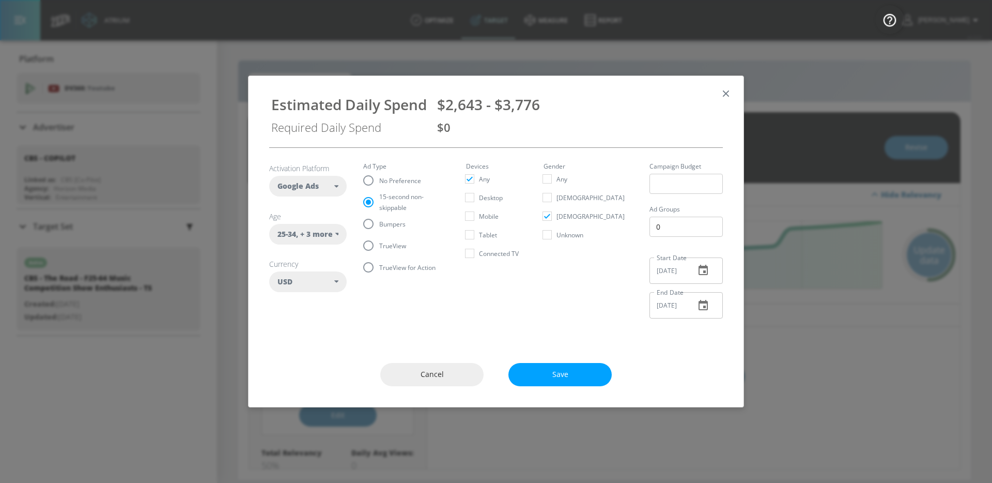
click at [384, 237] on label "TrueView" at bounding box center [400, 246] width 84 height 22
click at [379, 237] on input "TrueView" at bounding box center [369, 246] width 22 height 22
radio input "true"
radio input "false"
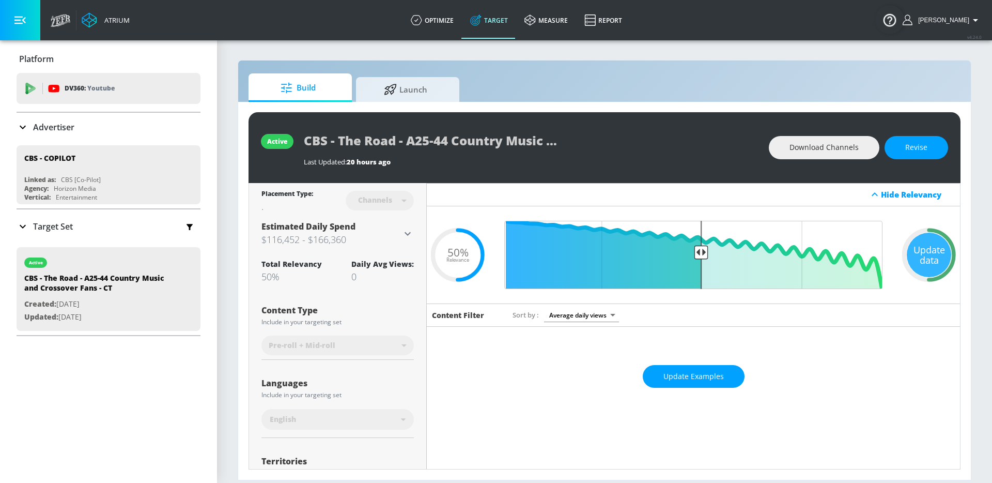
click at [397, 239] on h3 "$116,452 - $166,360" at bounding box center [331, 239] width 140 height 14
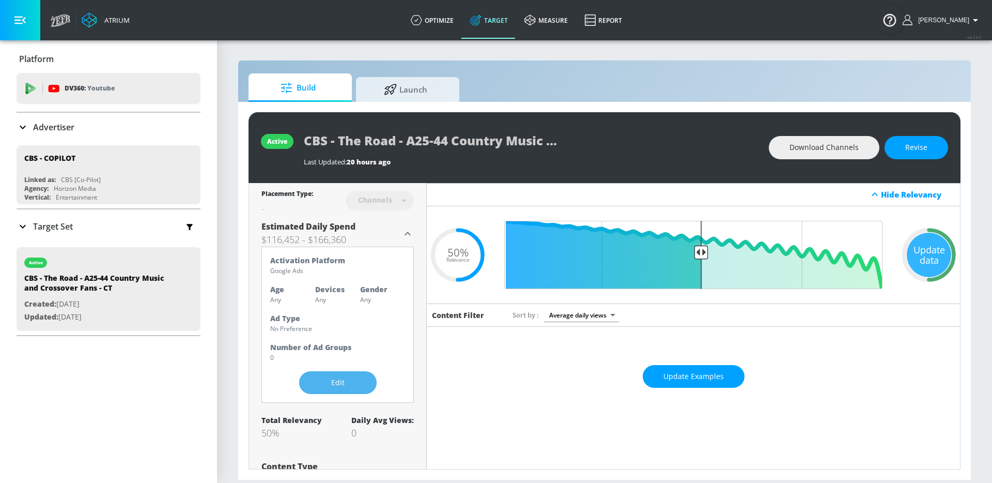
click at [319, 386] on button "Edit" at bounding box center [338, 382] width 78 height 23
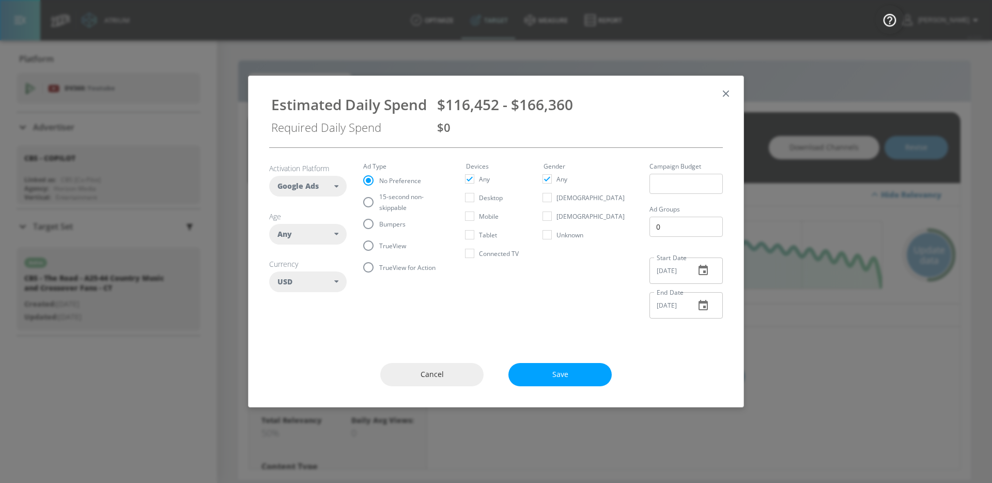
click at [307, 244] on article "Activation Platform Google Ads DV360 Google Ads Age Any ​ Any [PHONE_NUMBER] [P…" at bounding box center [308, 229] width 78 height 132
click at [303, 239] on div "Any" at bounding box center [308, 234] width 78 height 21
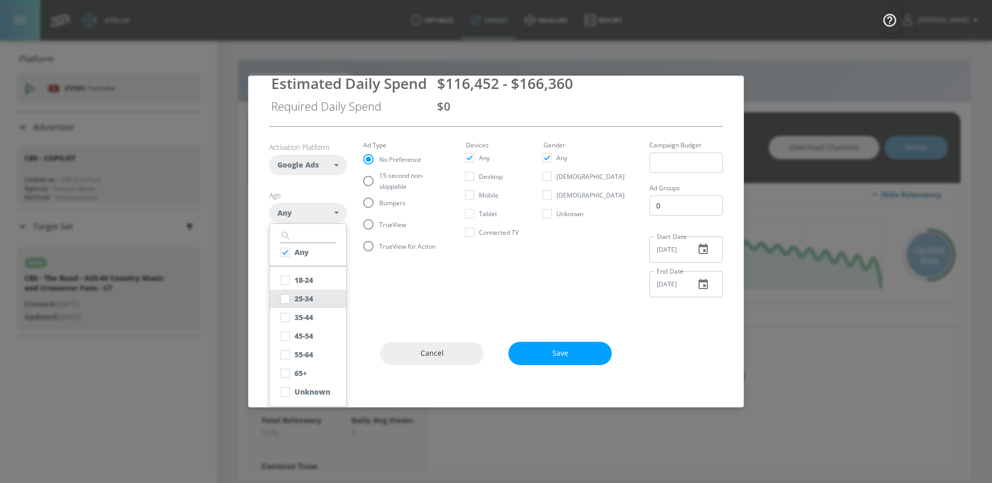
click at [290, 296] on input "checkbox" at bounding box center [285, 298] width 19 height 19
checkbox input "true"
checkbox input "false"
click at [290, 316] on input "checkbox" at bounding box center [285, 317] width 19 height 19
checkbox input "true"
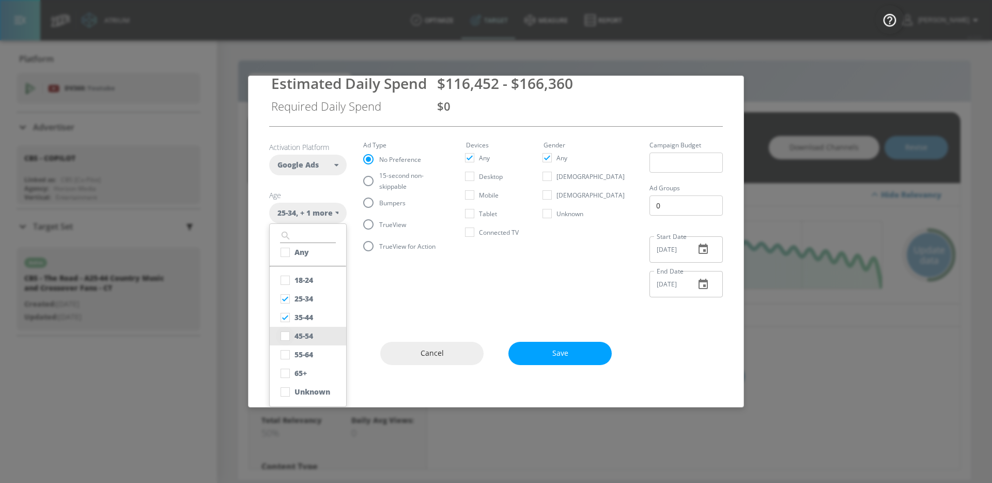
click at [290, 331] on input "checkbox" at bounding box center [285, 336] width 19 height 19
checkbox input "true"
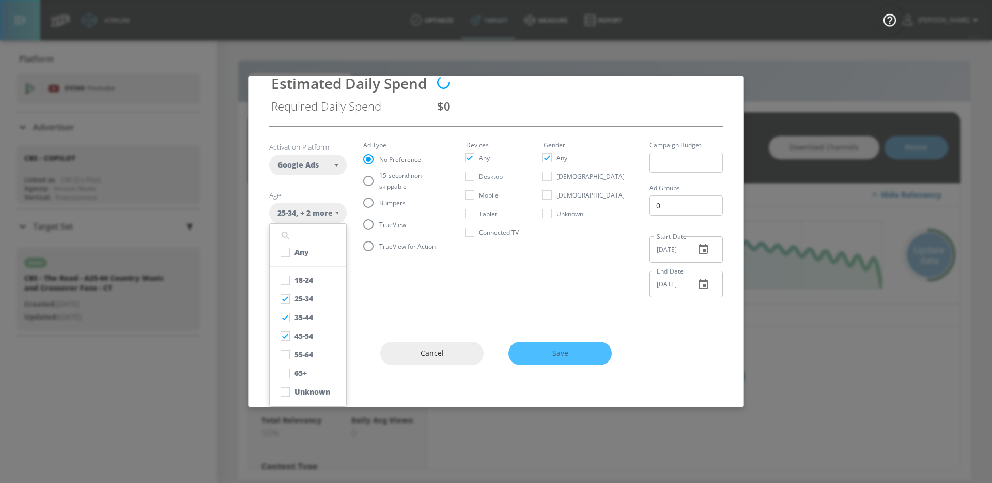
click at [286, 401] on ul "​ Any [PHONE_NUMBER] [PHONE_NUMBER] 55-64 65+ Unknown" at bounding box center [308, 314] width 78 height 183
click at [286, 394] on input "checkbox" at bounding box center [285, 391] width 19 height 19
checkbox input "true"
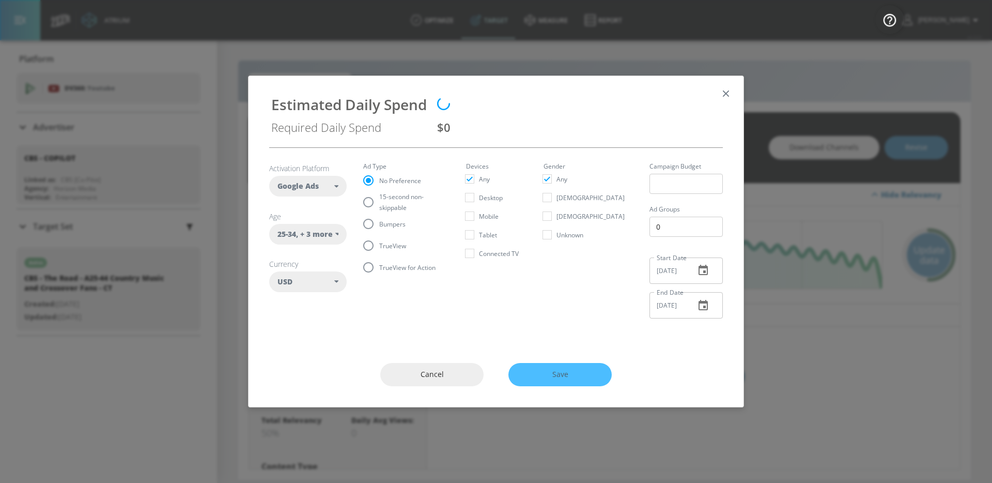
click at [382, 183] on fieldset "Ad Type No Preference 15-second non-skippable Bumpers TrueView TrueView for Act…" at bounding box center [406, 220] width 86 height 115
click at [380, 193] on label "15-second non-skippable" at bounding box center [400, 202] width 84 height 22
click at [379, 193] on input "15-second non-skippable" at bounding box center [369, 202] width 22 height 22
radio input "true"
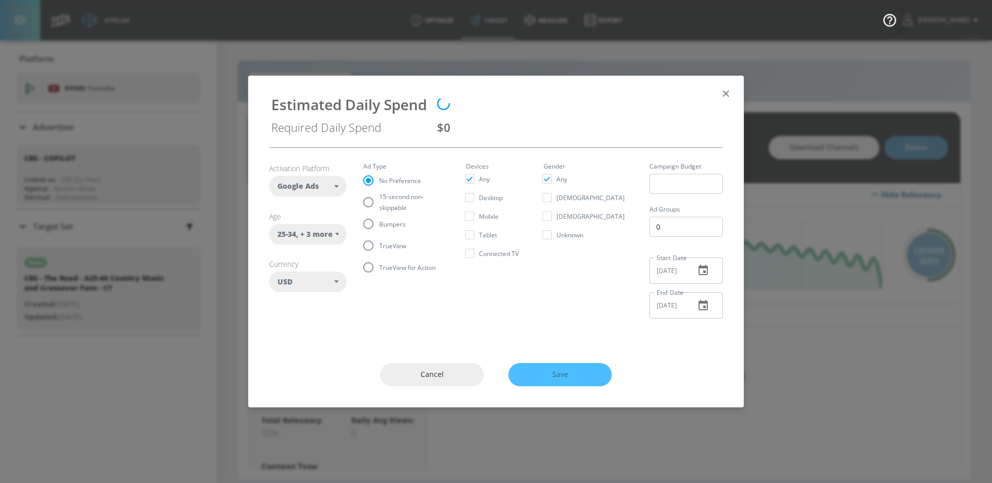
radio input "false"
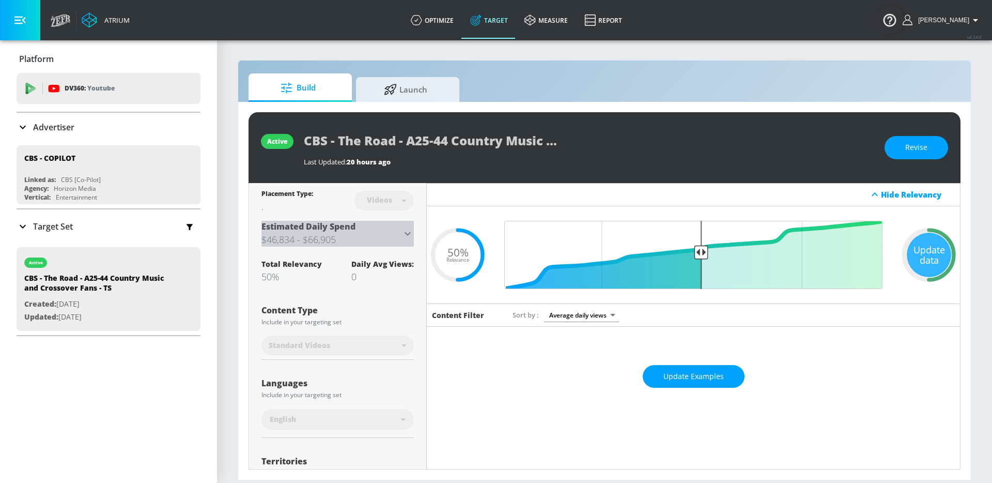
click at [400, 227] on div "Estimated Daily Spend $46,834 - $66,905" at bounding box center [331, 234] width 140 height 26
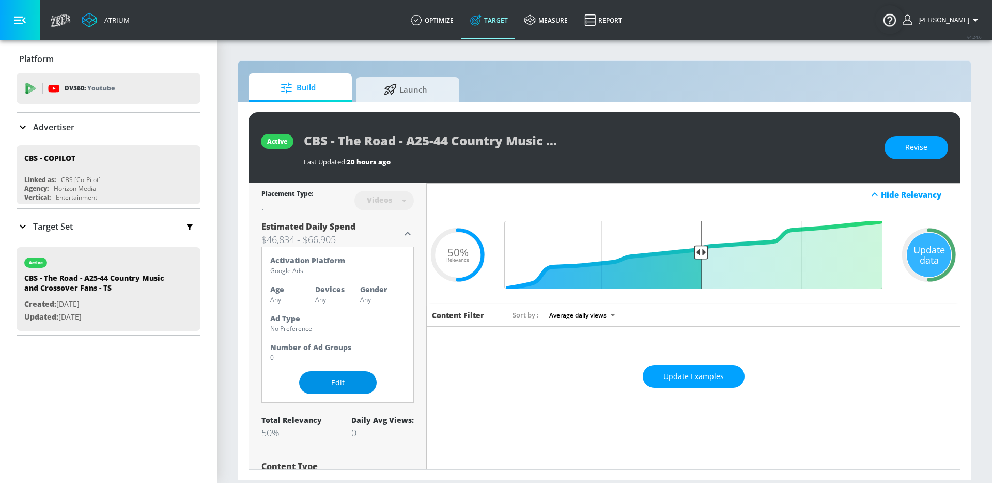
click at [335, 385] on span "Edit" at bounding box center [338, 382] width 36 height 13
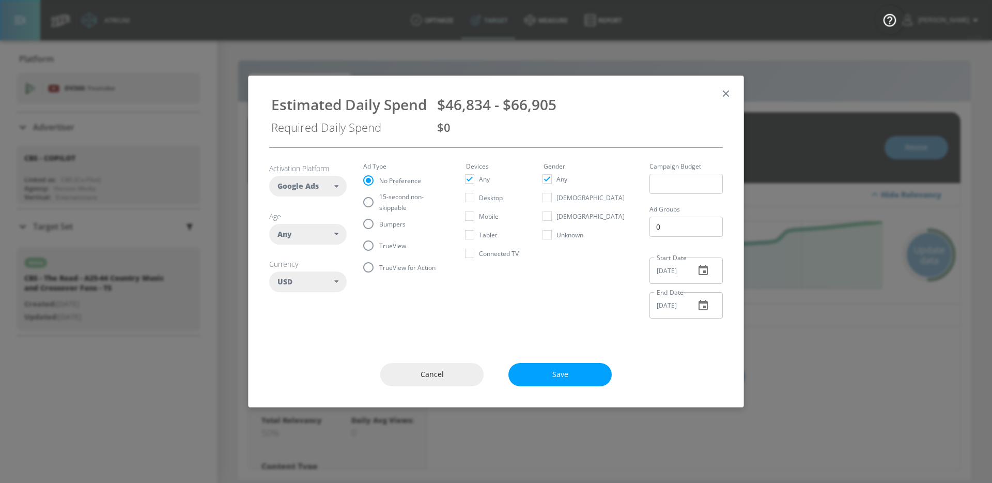
click at [317, 235] on div "Any" at bounding box center [305, 234] width 57 height 10
click at [295, 319] on div "25-34" at bounding box center [304, 320] width 19 height 10
checkbox input "false"
checkbox input "true"
click at [295, 342] on div "35-44" at bounding box center [304, 338] width 19 height 10
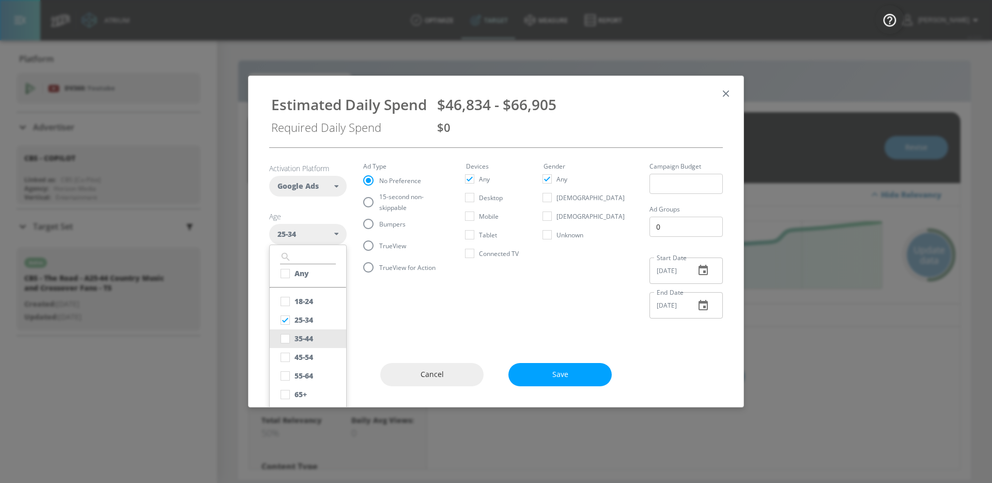
checkbox input "true"
click at [295, 355] on div "45-54" at bounding box center [304, 357] width 19 height 10
checkbox input "true"
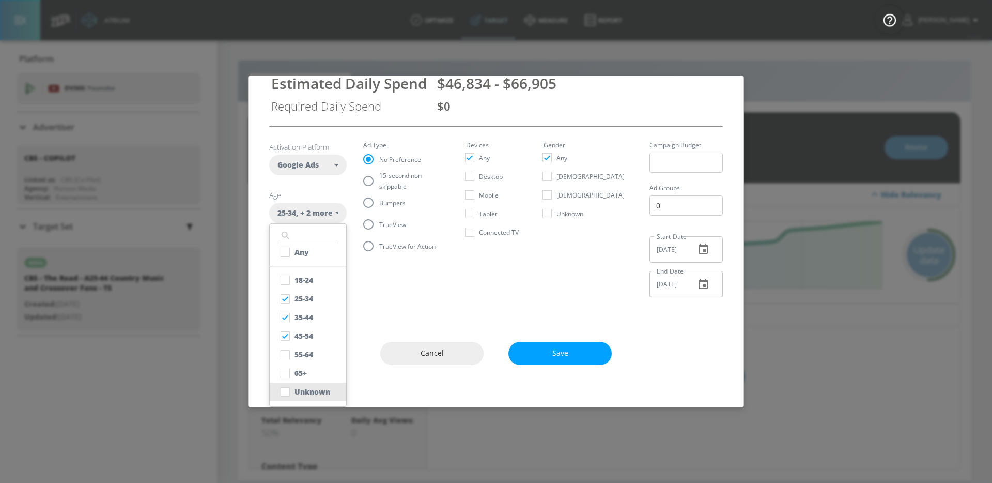
click at [295, 386] on div "Unknown" at bounding box center [313, 391] width 36 height 10
checkbox input "true"
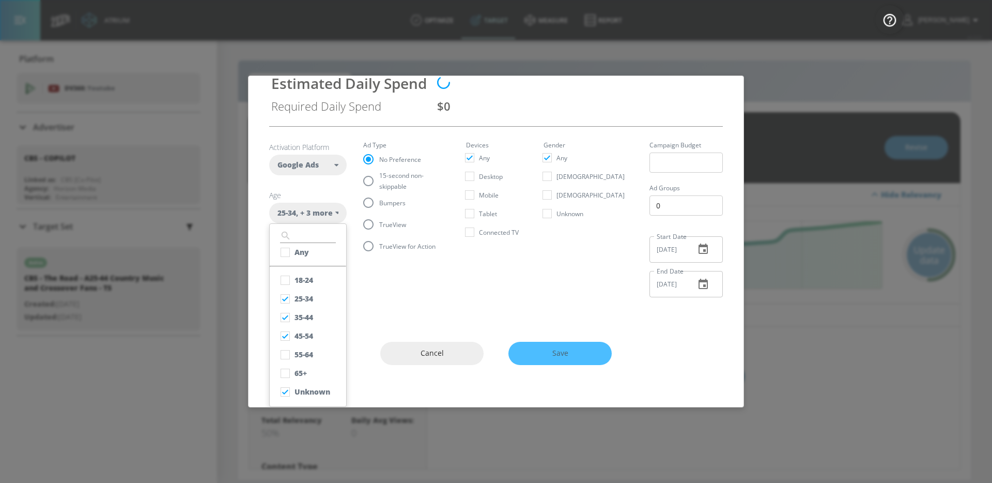
click at [375, 175] on fieldset "Ad Type No Preference 15-second non-skippable Bumpers TrueView TrueView for Act…" at bounding box center [406, 199] width 86 height 115
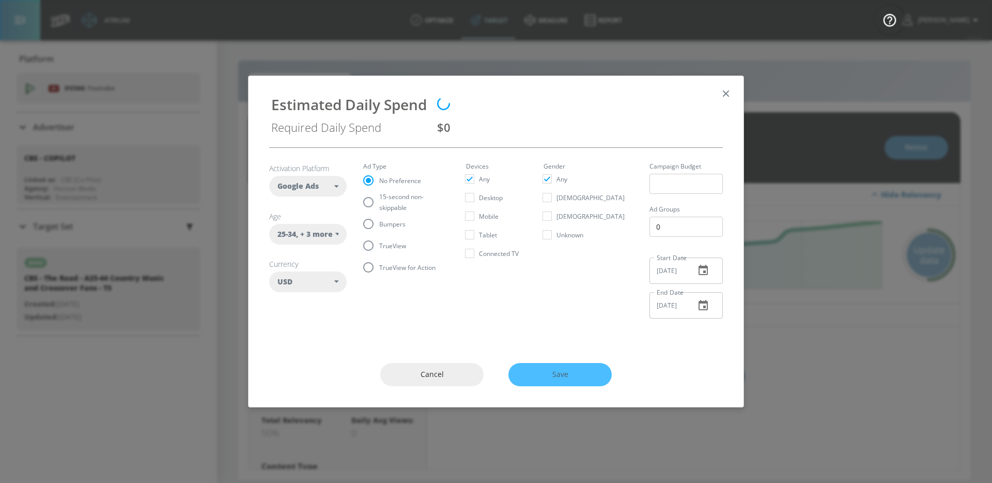
scroll to position [0, 0]
click at [379, 207] on span "15-second non-skippable" at bounding box center [410, 202] width 62 height 22
click at [379, 207] on input "15-second non-skippable" at bounding box center [369, 202] width 22 height 22
radio input "true"
radio input "false"
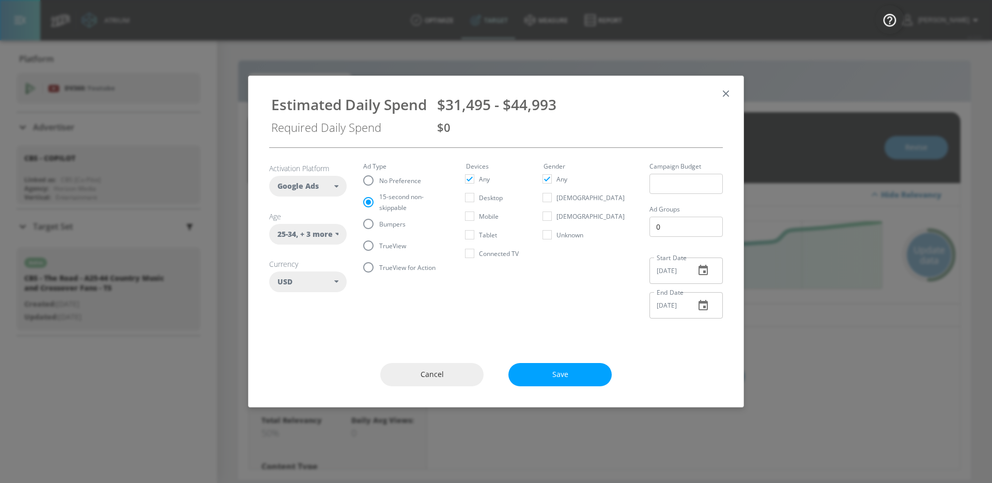
click at [398, 237] on label "TrueView" at bounding box center [400, 246] width 84 height 22
click at [379, 237] on input "TrueView" at bounding box center [369, 246] width 22 height 22
radio input "true"
radio input "false"
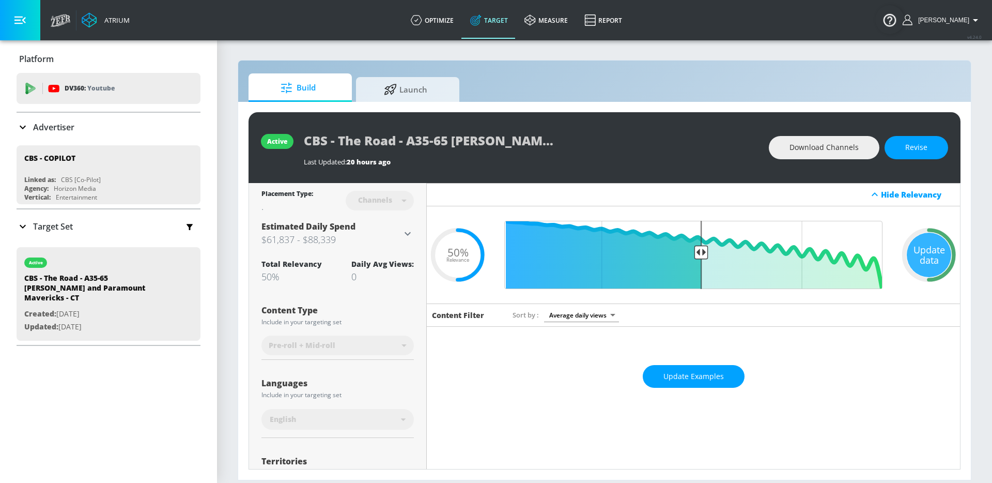
click at [404, 227] on icon at bounding box center [407, 233] width 12 height 12
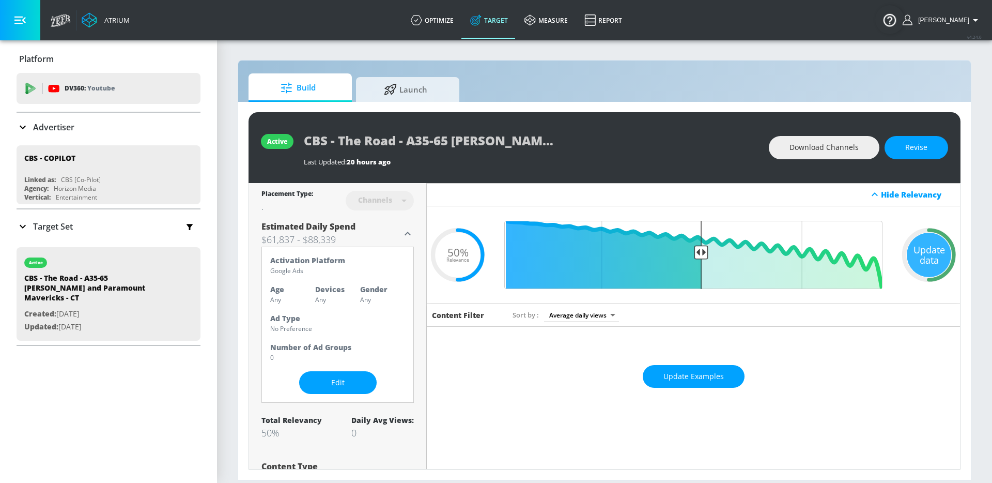
click at [336, 397] on div "Activation Platform Google Ads Age Any Devices Any Gender Any Ad Type No Prefer…" at bounding box center [337, 324] width 152 height 157
click at [339, 383] on span "Edit" at bounding box center [338, 382] width 36 height 13
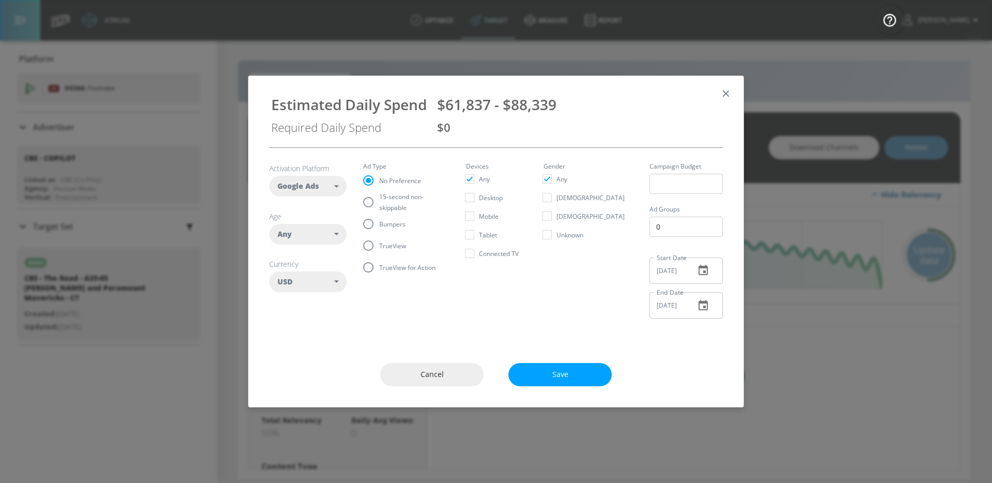
click at [325, 241] on div "Any" at bounding box center [308, 234] width 78 height 21
click at [318, 314] on button "25-34" at bounding box center [308, 320] width 76 height 19
checkbox input "false"
checkbox input "true"
click at [310, 337] on div "35-44" at bounding box center [304, 338] width 19 height 10
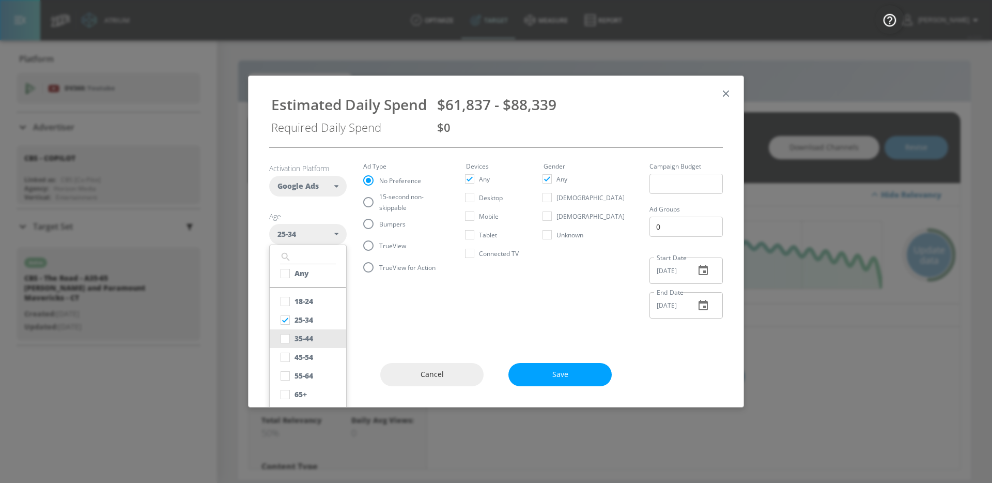
checkbox input "true"
click at [310, 362] on button "45-54" at bounding box center [308, 357] width 76 height 19
checkbox input "true"
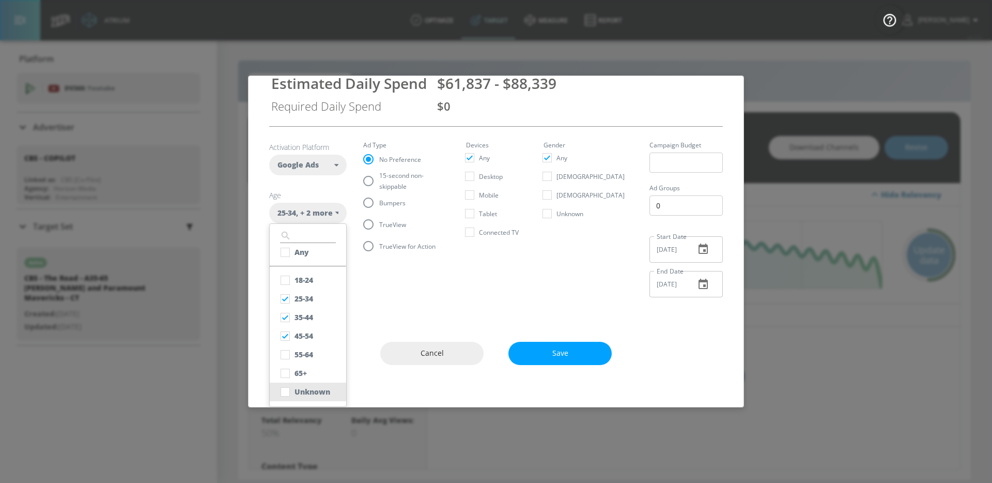
click at [309, 388] on div "Unknown" at bounding box center [313, 391] width 36 height 10
checkbox input "true"
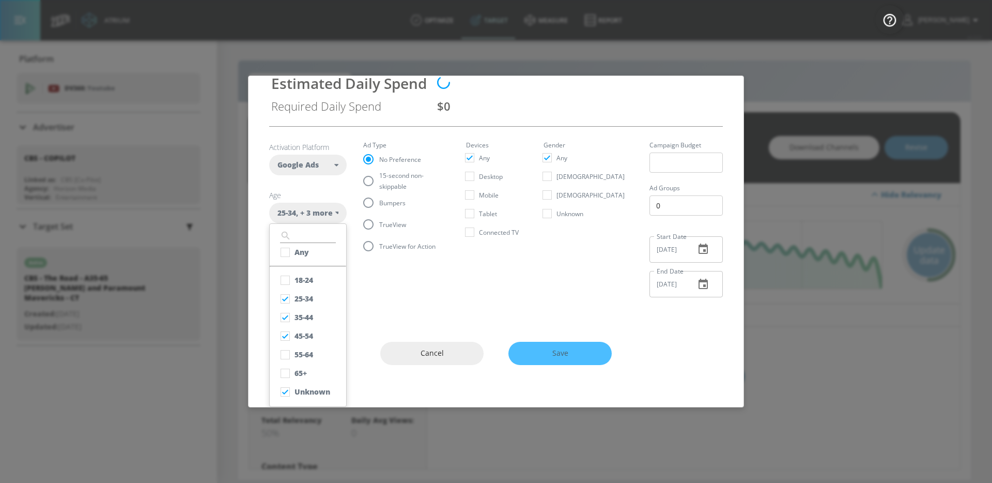
scroll to position [0, 0]
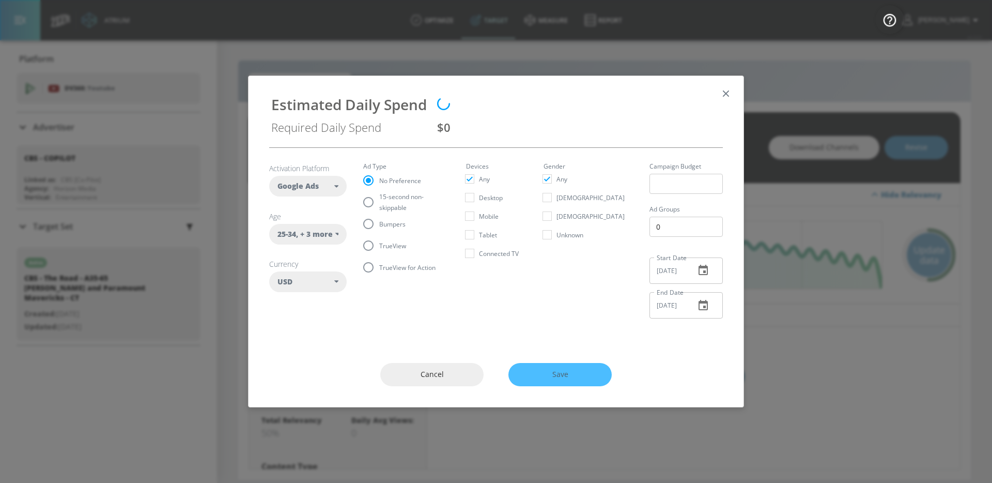
click at [393, 189] on fieldset "Ad Type No Preference 15-second non-skippable Bumpers TrueView TrueView for Act…" at bounding box center [406, 220] width 86 height 115
click at [390, 198] on span "15-second non-skippable" at bounding box center [410, 202] width 62 height 22
click at [379, 198] on input "15-second non-skippable" at bounding box center [369, 202] width 22 height 22
radio input "true"
radio input "false"
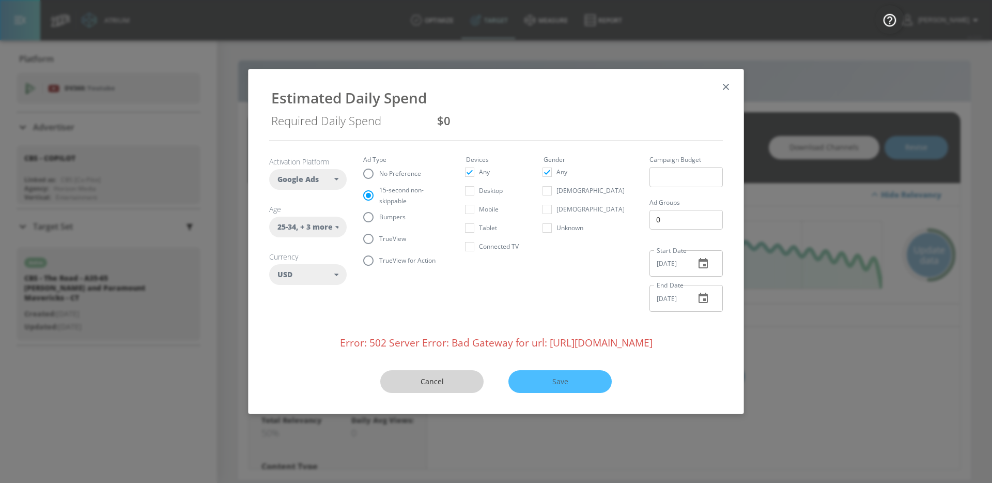
click at [430, 392] on button "Cancel" at bounding box center [431, 381] width 103 height 23
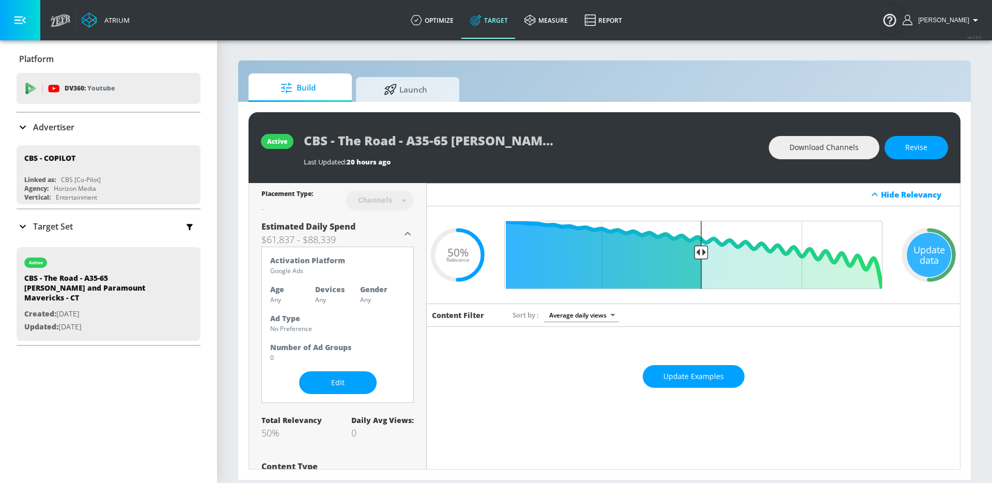
click at [390, 292] on h6 "Gender" at bounding box center [382, 289] width 45 height 10
click at [355, 377] on span "Edit" at bounding box center [338, 382] width 36 height 13
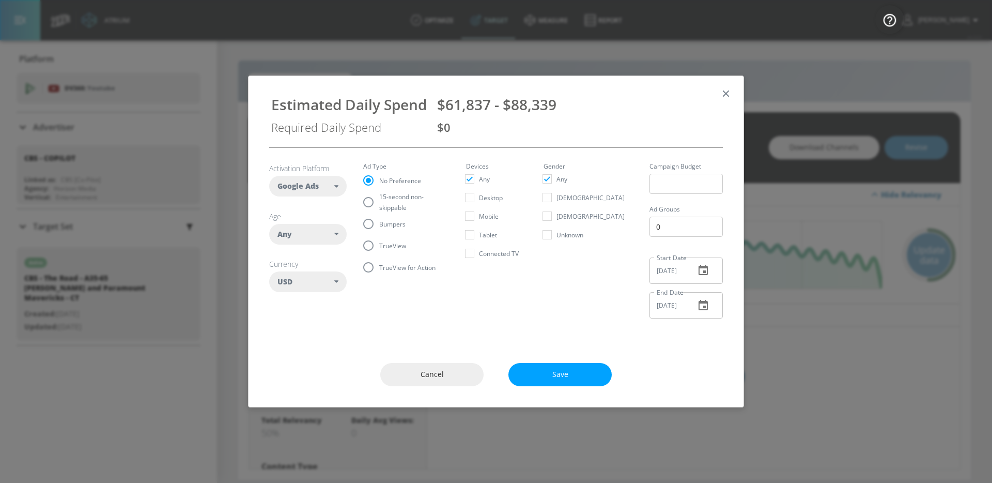
click at [322, 233] on div "Any" at bounding box center [305, 234] width 57 height 10
click at [288, 326] on input "checkbox" at bounding box center [285, 320] width 19 height 19
checkbox input "true"
checkbox input "false"
click at [288, 345] on input "checkbox" at bounding box center [285, 338] width 19 height 19
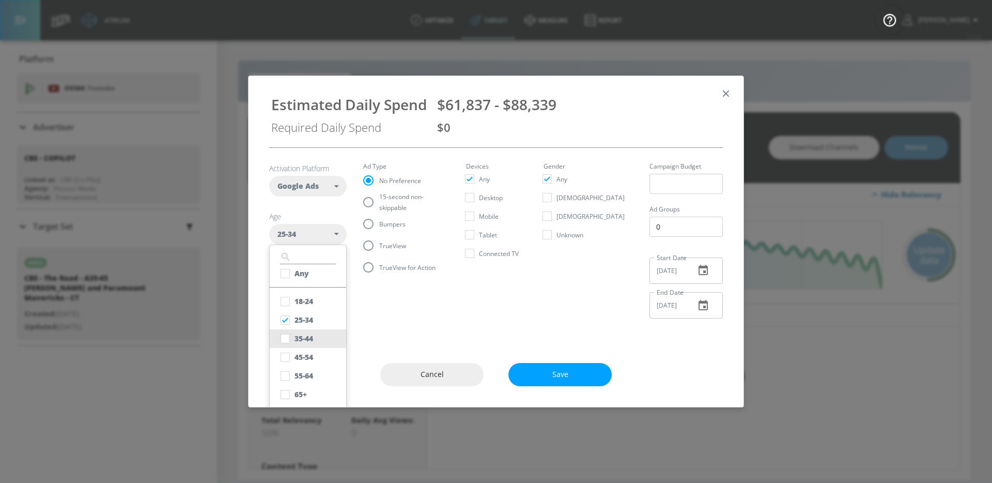
checkbox input "true"
click at [288, 357] on input "checkbox" at bounding box center [285, 357] width 19 height 19
checkbox input "true"
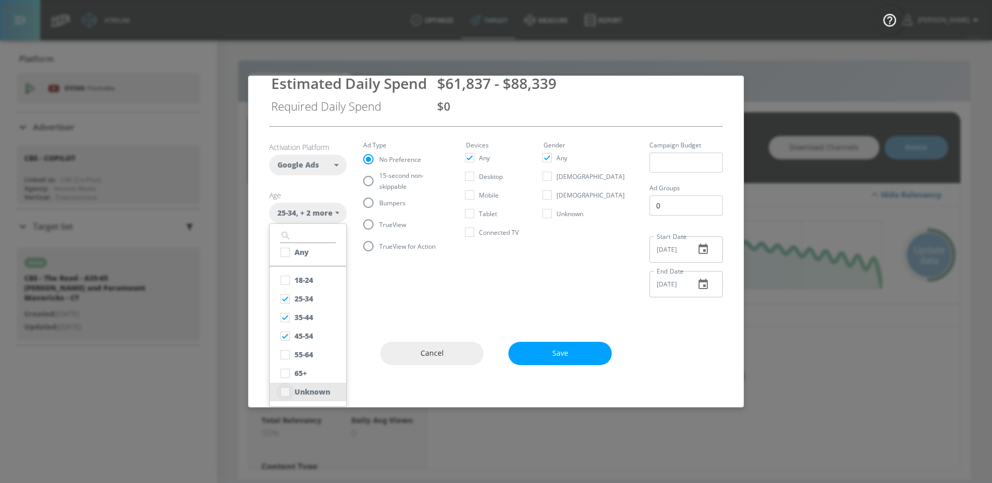
click at [286, 393] on input "checkbox" at bounding box center [285, 391] width 19 height 19
checkbox input "true"
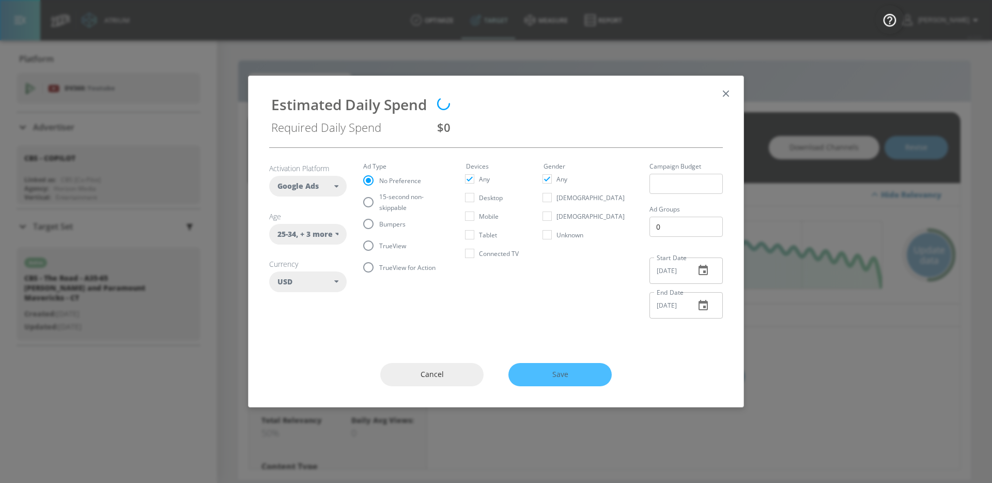
scroll to position [0, 0]
click at [399, 181] on fieldset "Ad Type No Preference 15-second non-skippable Bumpers TrueView TrueView for Act…" at bounding box center [406, 220] width 86 height 115
click at [391, 195] on label "15-second non-skippable" at bounding box center [400, 202] width 84 height 22
click at [379, 195] on input "15-second non-skippable" at bounding box center [369, 202] width 22 height 22
radio input "true"
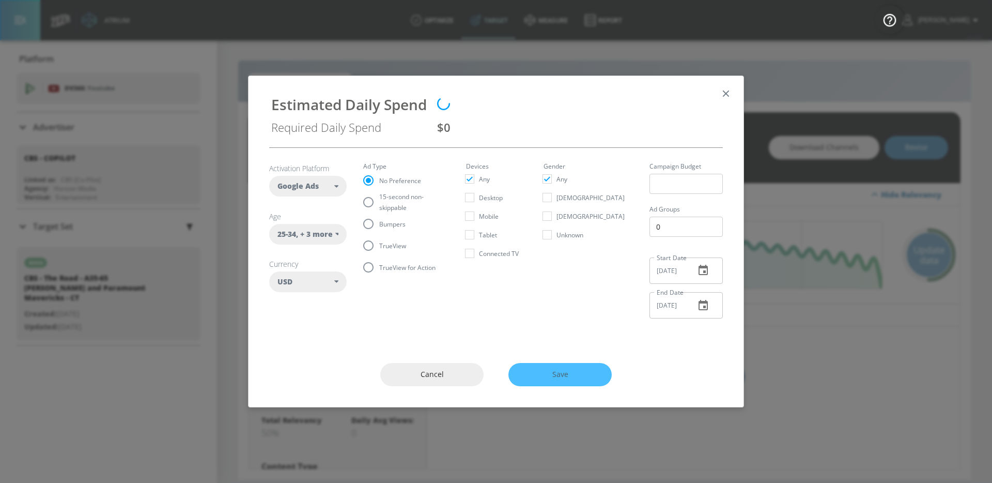
radio input "false"
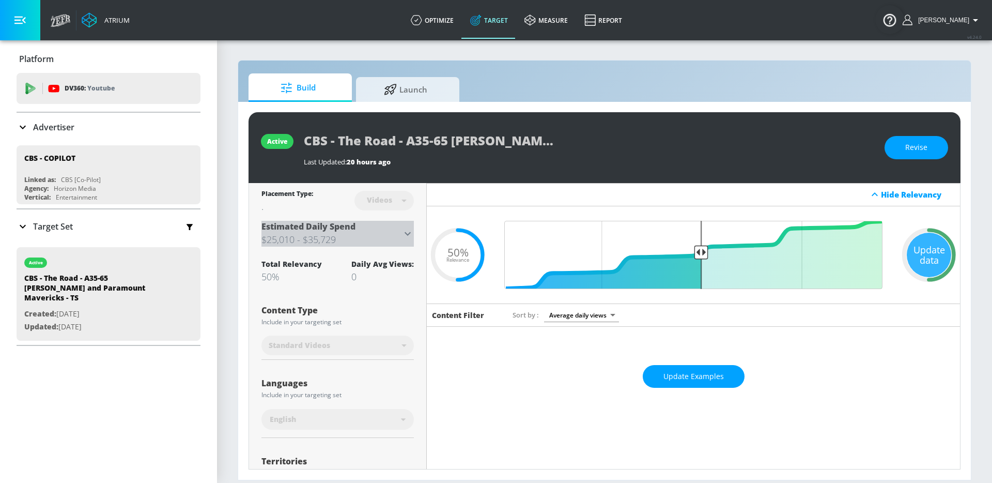
click at [386, 228] on div "Estimated Daily Spend $25,010 - $35,729" at bounding box center [331, 234] width 140 height 26
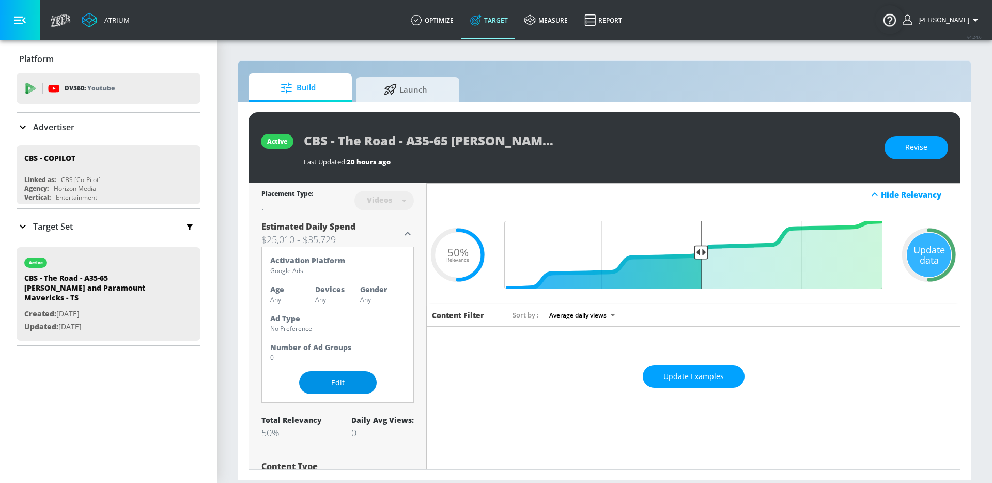
click at [340, 390] on button "Edit" at bounding box center [338, 382] width 78 height 23
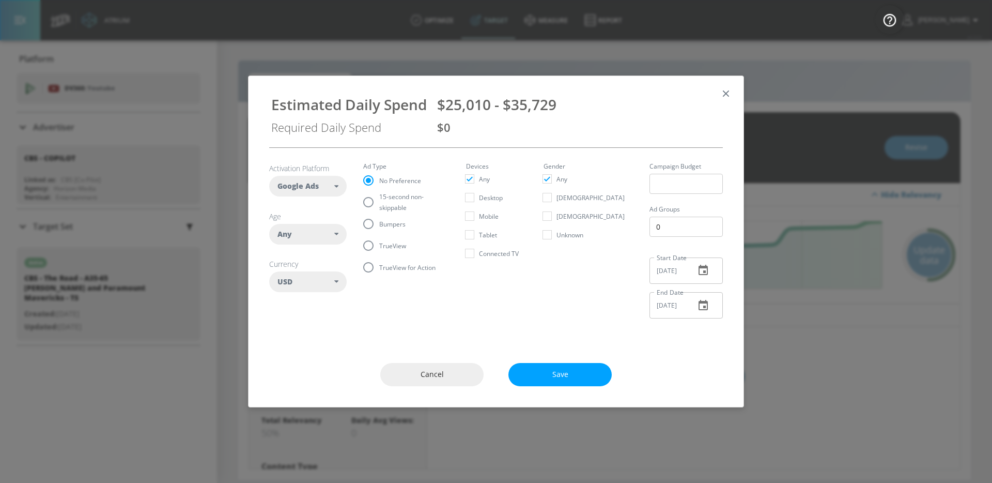
click at [337, 231] on div "Any" at bounding box center [308, 234] width 78 height 21
click at [310, 313] on button "25-34" at bounding box center [308, 320] width 76 height 19
checkbox input "false"
checkbox input "true"
click at [307, 333] on div "35-44" at bounding box center [304, 338] width 19 height 10
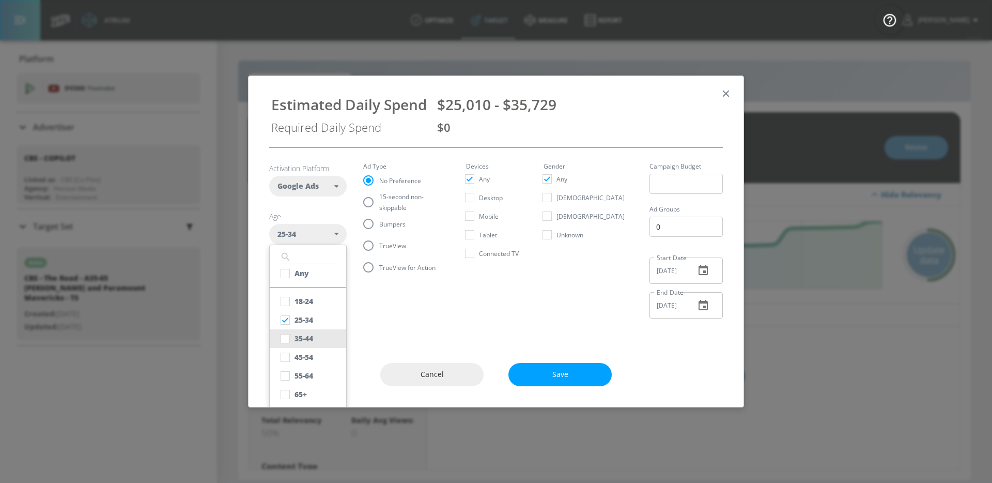
checkbox input "true"
click at [305, 352] on div "45-54" at bounding box center [304, 357] width 19 height 10
checkbox input "true"
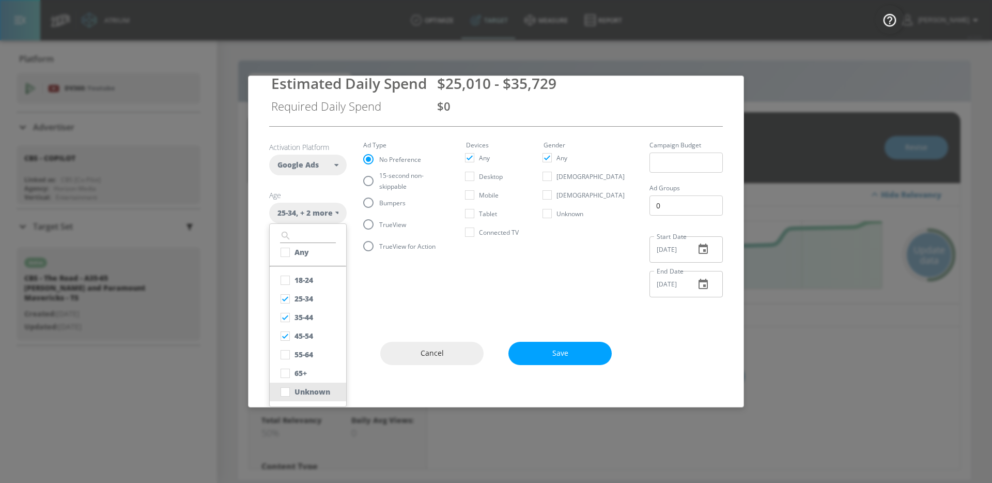
click at [303, 388] on div "Unknown" at bounding box center [313, 391] width 36 height 10
checkbox input "true"
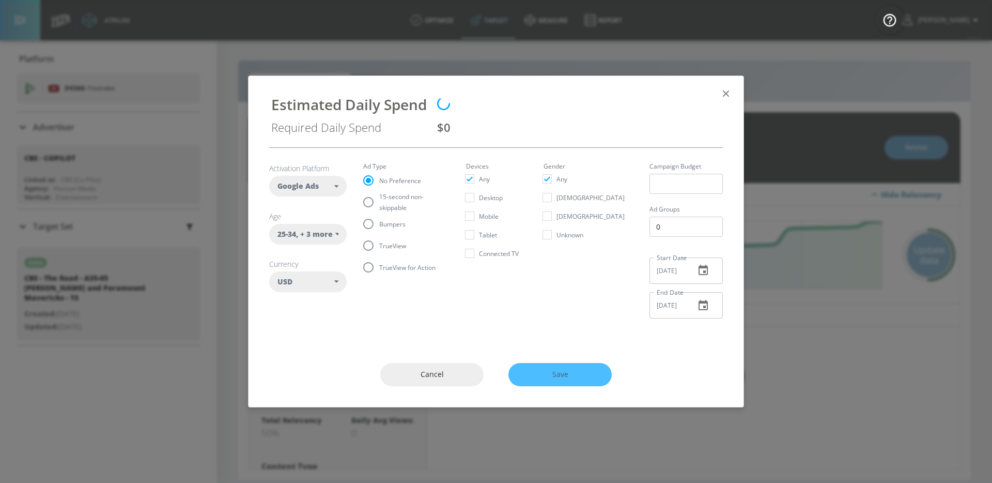
click at [403, 178] on fieldset "Ad Type No Preference 15-second non-skippable Bumpers TrueView TrueView for Act…" at bounding box center [406, 220] width 86 height 115
click at [417, 195] on label "15-second non-skippable" at bounding box center [400, 202] width 84 height 22
click at [379, 195] on input "15-second non-skippable" at bounding box center [369, 202] width 22 height 22
radio input "true"
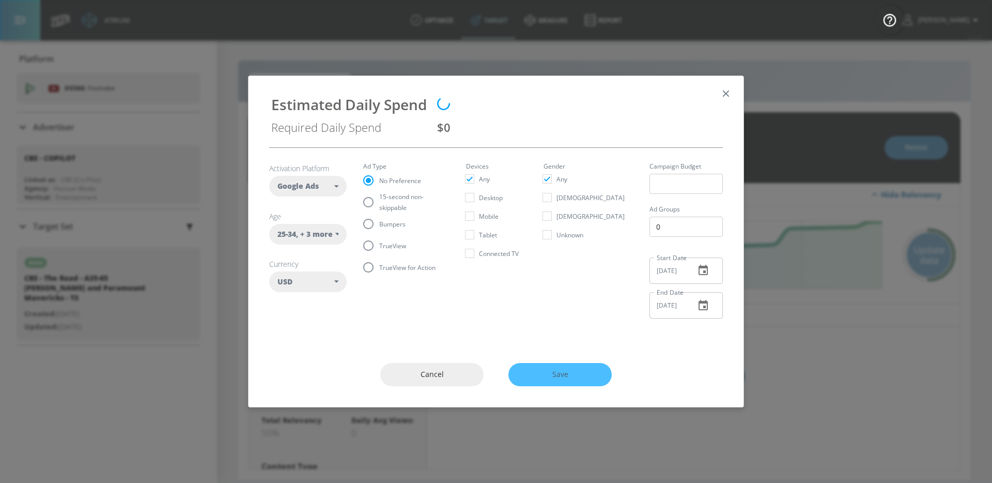
radio input "false"
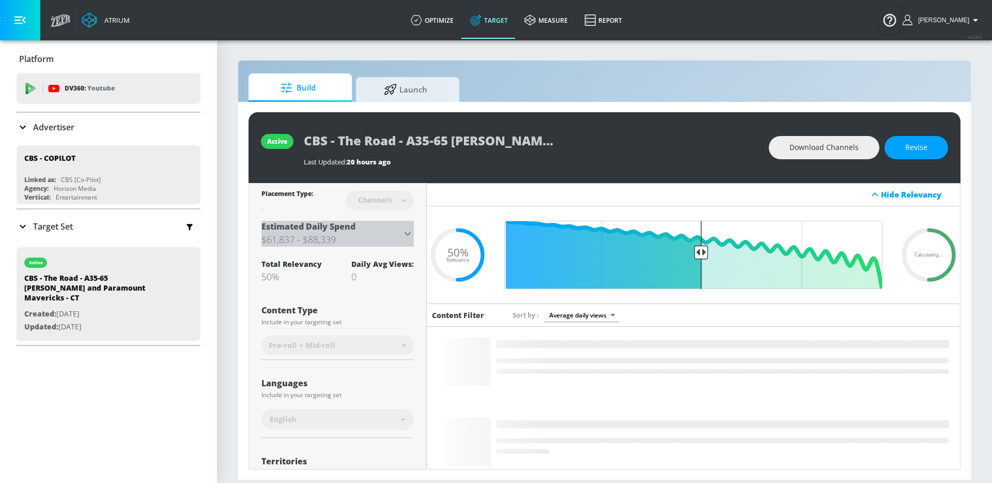
click at [397, 224] on div "Estimated Daily Spend $61,837 - $88,339" at bounding box center [331, 234] width 140 height 26
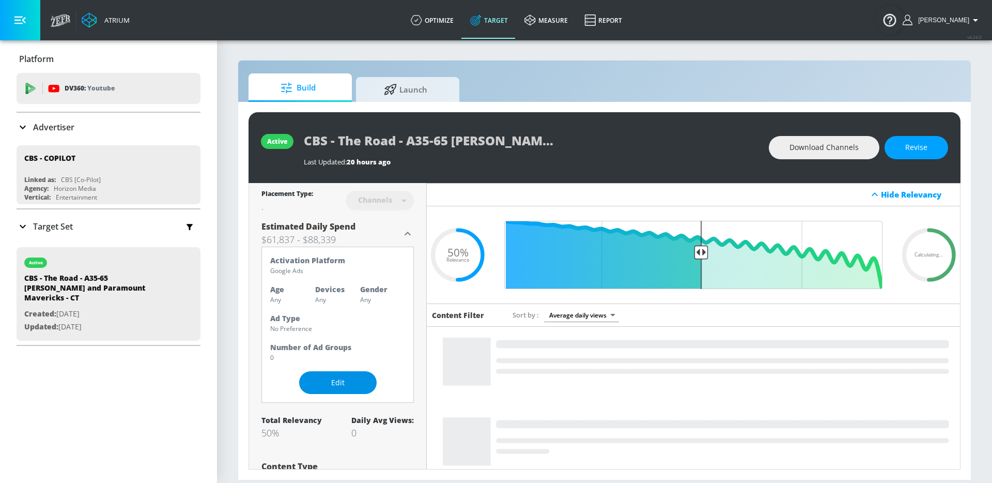
click at [329, 373] on button "Edit" at bounding box center [338, 382] width 78 height 23
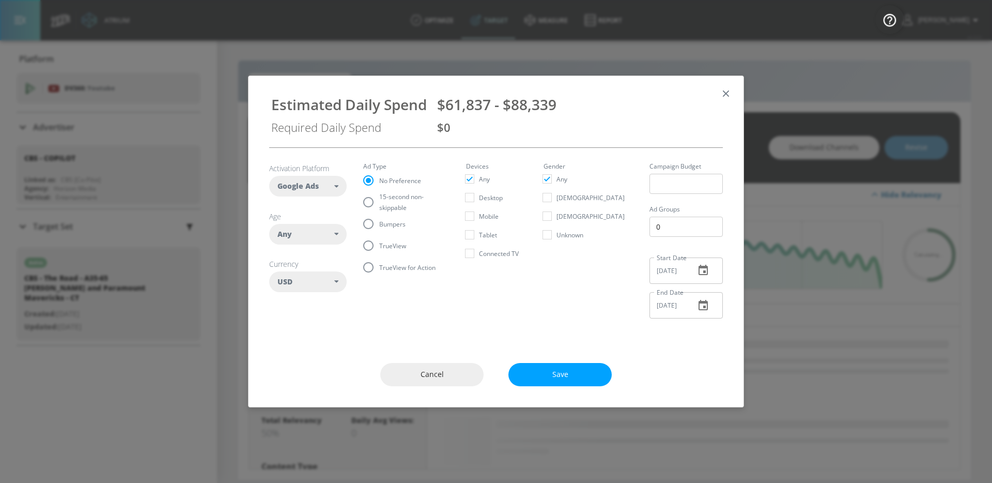
click at [320, 251] on article "Activation Platform Google Ads DV360 Google Ads Age Any ​ Any [PHONE_NUMBER] [P…" at bounding box center [308, 229] width 78 height 132
click at [320, 243] on div "Any" at bounding box center [308, 234] width 78 height 21
click at [303, 321] on div "25-34" at bounding box center [304, 320] width 19 height 10
checkbox input "false"
checkbox input "true"
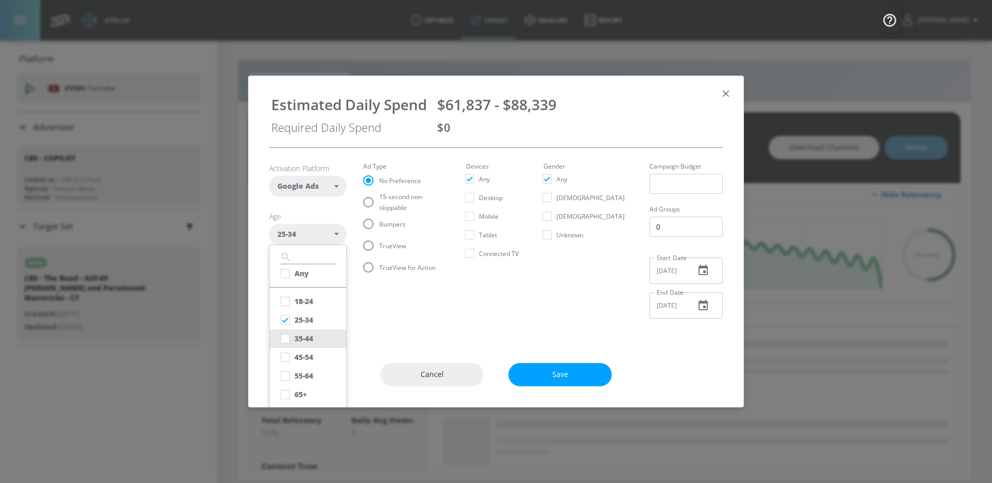
click at [303, 344] on button "35-44" at bounding box center [308, 338] width 76 height 19
checkbox input "true"
click at [303, 355] on div "45-54" at bounding box center [304, 357] width 19 height 10
checkbox input "true"
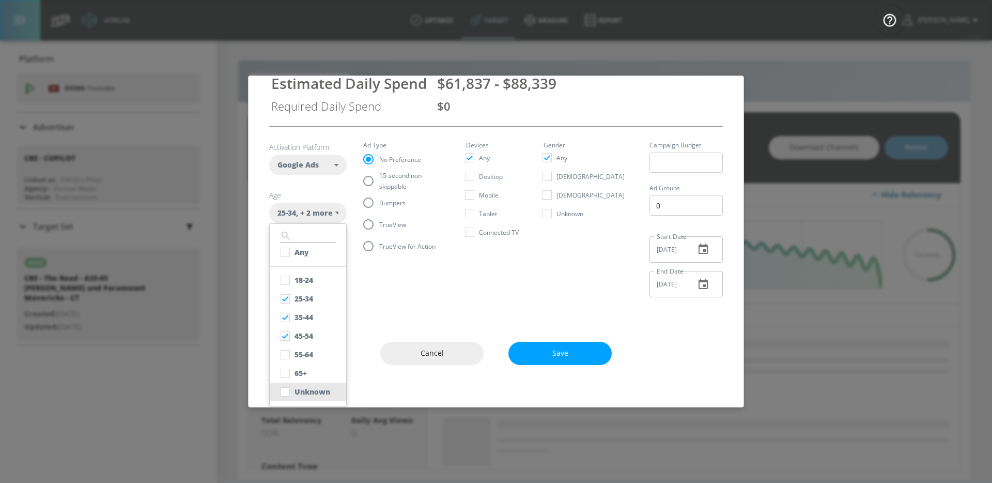
click at [302, 389] on div "Unknown" at bounding box center [313, 391] width 36 height 10
checkbox input "true"
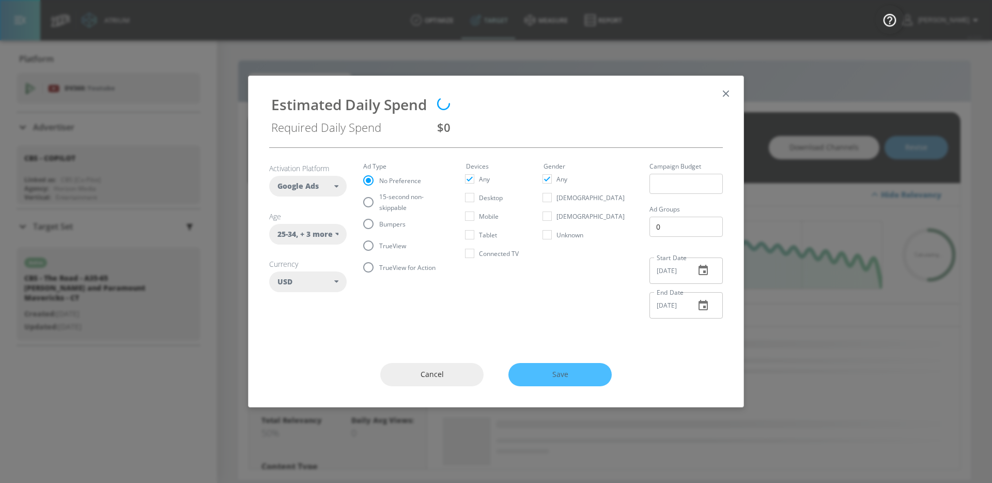
click at [374, 185] on fieldset "Ad Type No Preference 15-second non-skippable Bumpers TrueView TrueView for Act…" at bounding box center [406, 220] width 86 height 115
click at [401, 205] on span "15-second non-skippable" at bounding box center [410, 202] width 62 height 22
click at [379, 205] on input "15-second non-skippable" at bounding box center [369, 202] width 22 height 22
radio input "true"
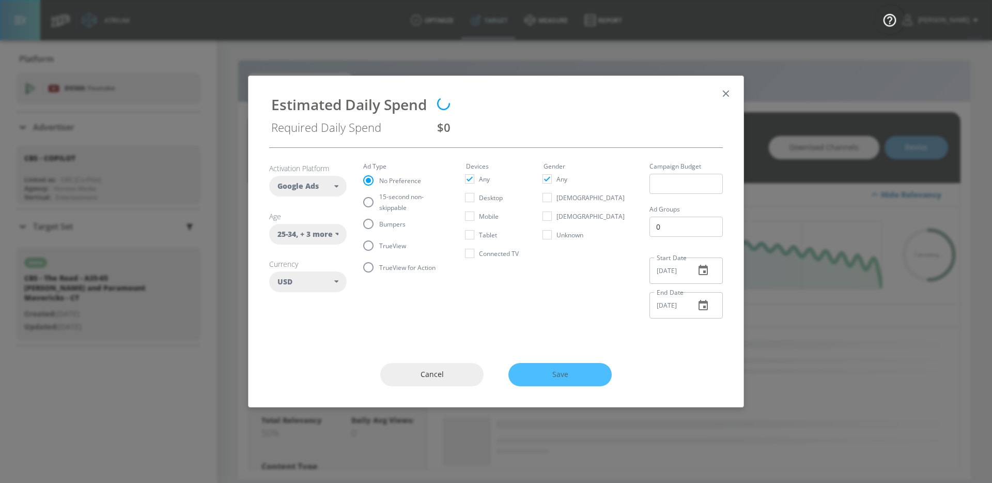
radio input "false"
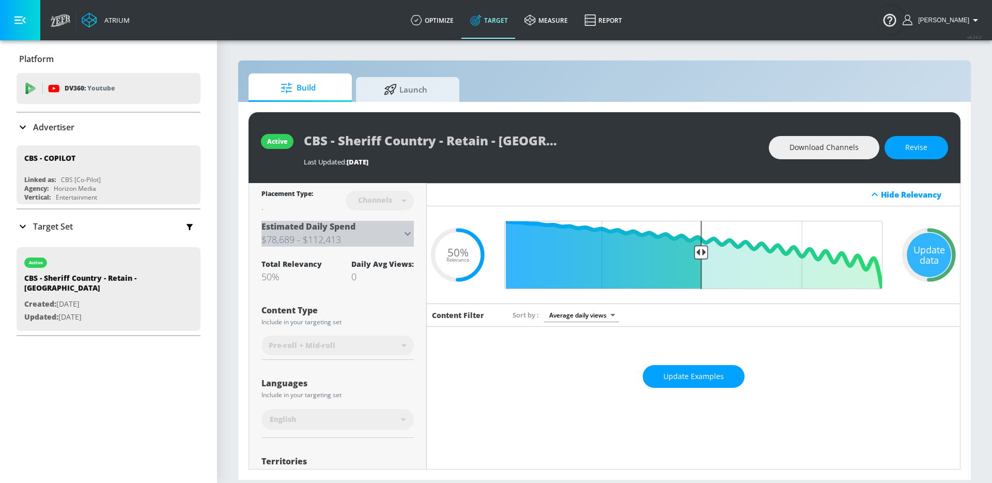
click at [412, 242] on div "Estimated Daily Spend $78,689 - $112,413" at bounding box center [337, 234] width 152 height 26
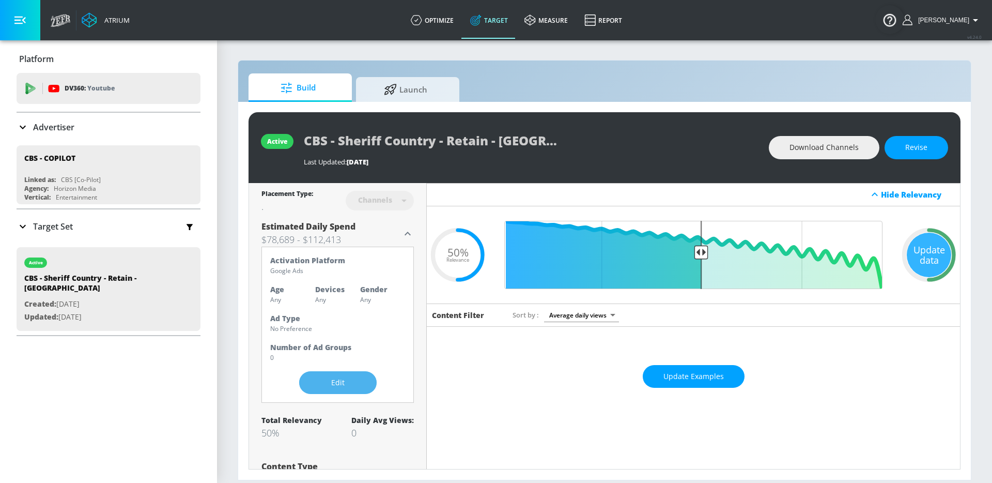
click at [334, 374] on button "Edit" at bounding box center [338, 382] width 78 height 23
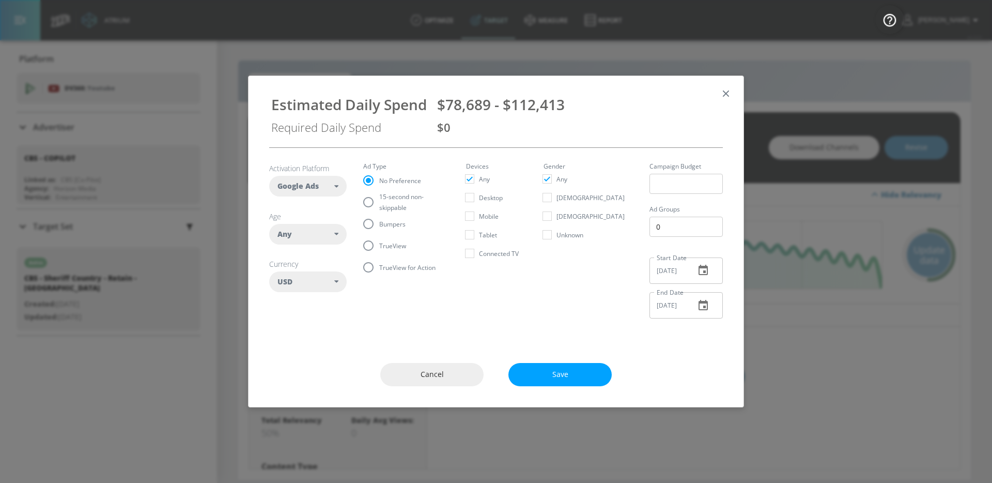
click at [328, 220] on h6 "Age" at bounding box center [308, 216] width 78 height 10
click at [327, 235] on div "Any" at bounding box center [305, 234] width 57 height 10
click at [306, 289] on ul "​ Any 18-24 25-34 35-44 45-54 55-64 65+ Unknown" at bounding box center [308, 335] width 78 height 183
click at [306, 299] on div "18-24" at bounding box center [304, 301] width 19 height 10
checkbox input "false"
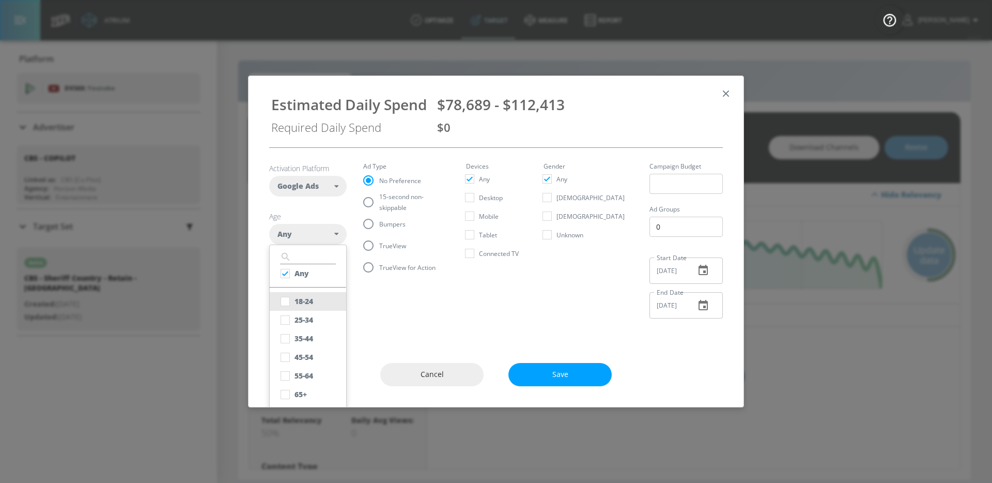
checkbox input "true"
click at [300, 315] on div "25-34" at bounding box center [304, 320] width 19 height 10
checkbox input "true"
click at [301, 334] on div "35-44" at bounding box center [304, 338] width 19 height 10
checkbox input "true"
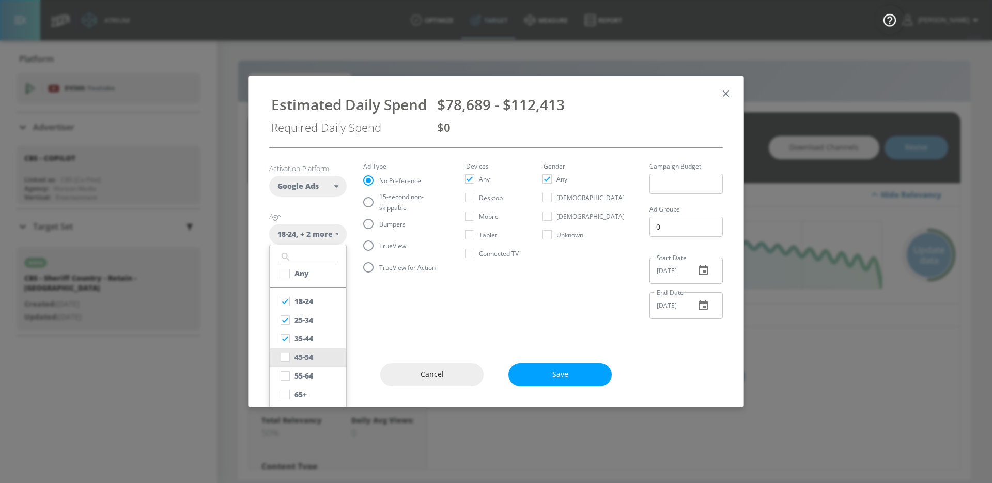
click at [305, 354] on div "45-54" at bounding box center [304, 357] width 19 height 10
checkbox input "true"
click at [305, 375] on div "55-64" at bounding box center [304, 375] width 19 height 10
checkbox input "true"
click at [376, 202] on input "15-second non-skippable" at bounding box center [369, 202] width 22 height 22
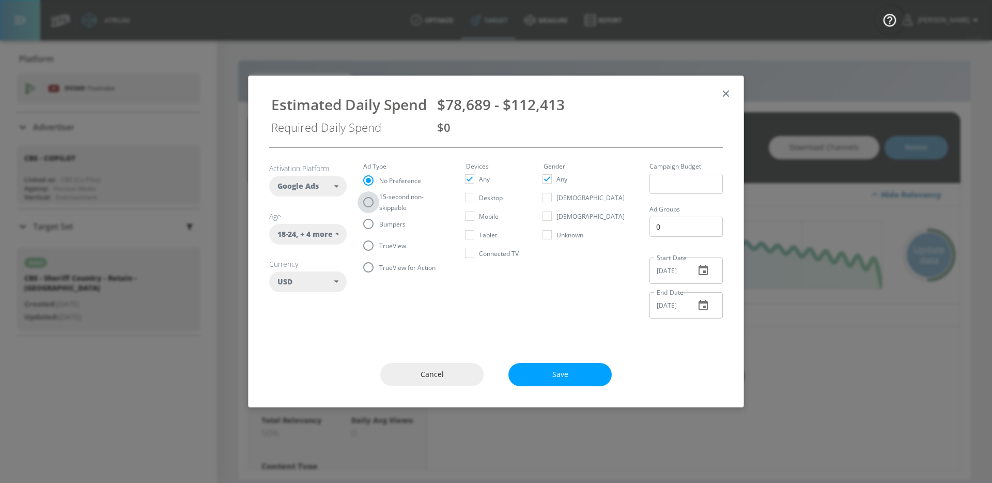
radio input "true"
radio input "false"
click at [397, 244] on span "TrueView" at bounding box center [392, 245] width 27 height 11
click at [379, 244] on input "TrueView" at bounding box center [369, 246] width 22 height 22
radio input "true"
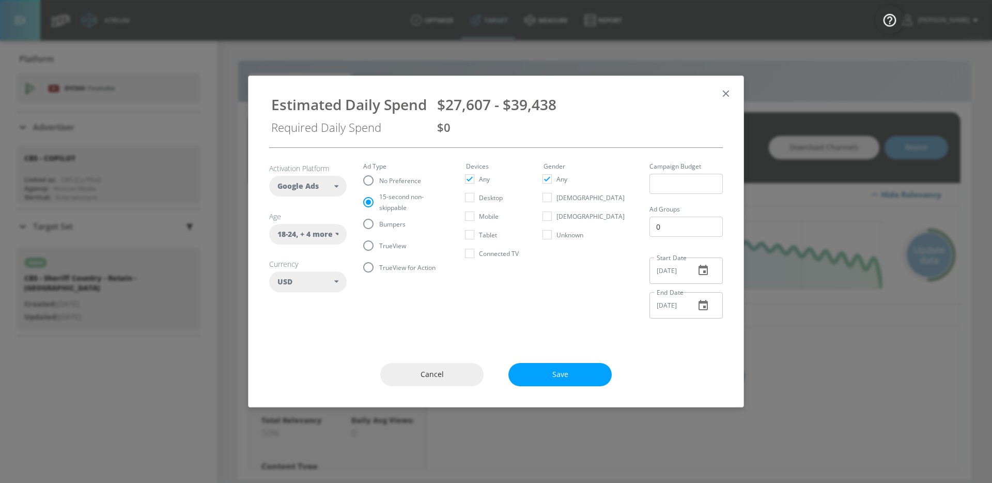
radio input "false"
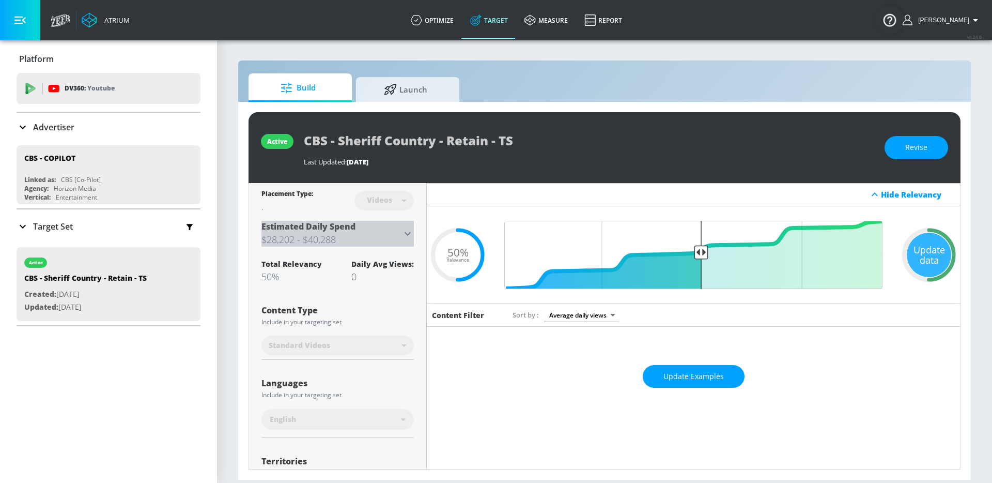
click at [404, 229] on icon at bounding box center [407, 233] width 12 height 12
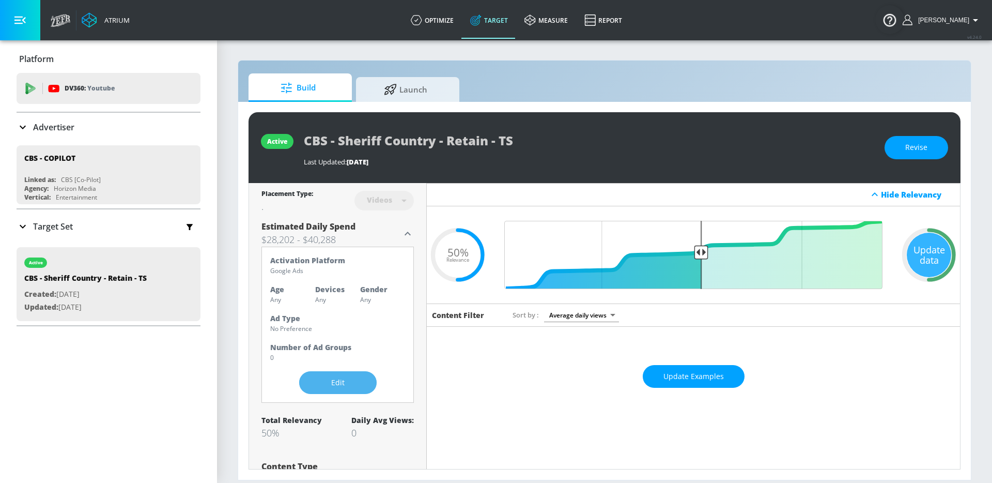
click at [335, 388] on span "Edit" at bounding box center [338, 382] width 36 height 13
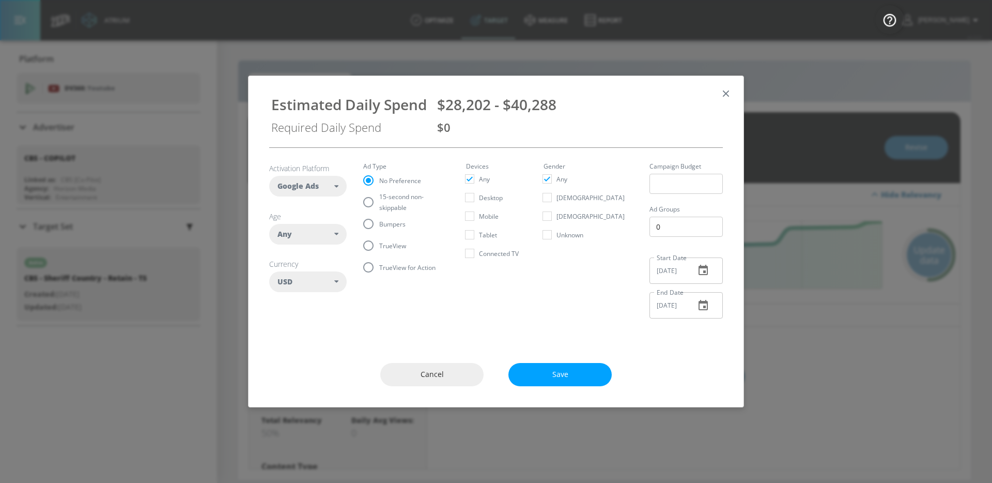
click at [323, 227] on div "Any" at bounding box center [308, 234] width 78 height 21
click at [298, 303] on div "18-24" at bounding box center [304, 301] width 19 height 10
checkbox input "false"
checkbox input "true"
click at [295, 319] on div "25-34" at bounding box center [304, 320] width 19 height 10
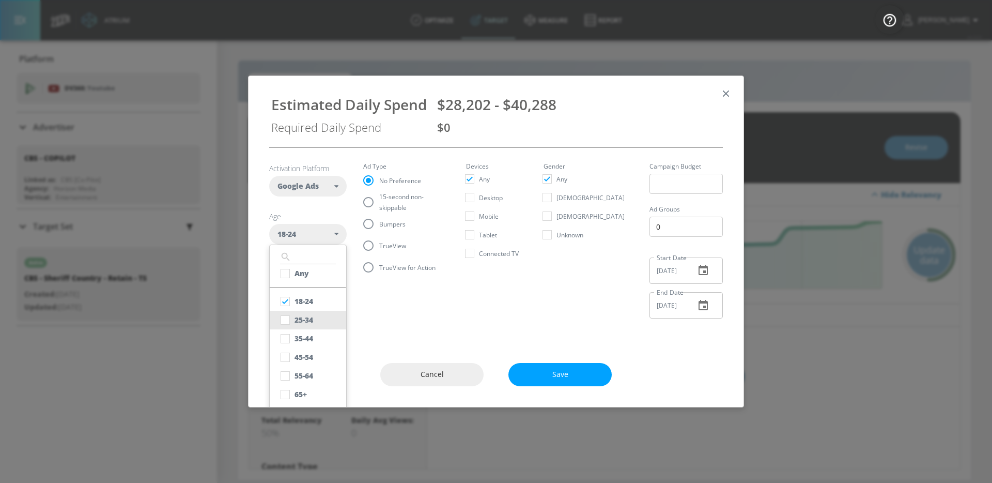
checkbox input "true"
click at [294, 335] on input "checkbox" at bounding box center [285, 338] width 19 height 19
checkbox input "true"
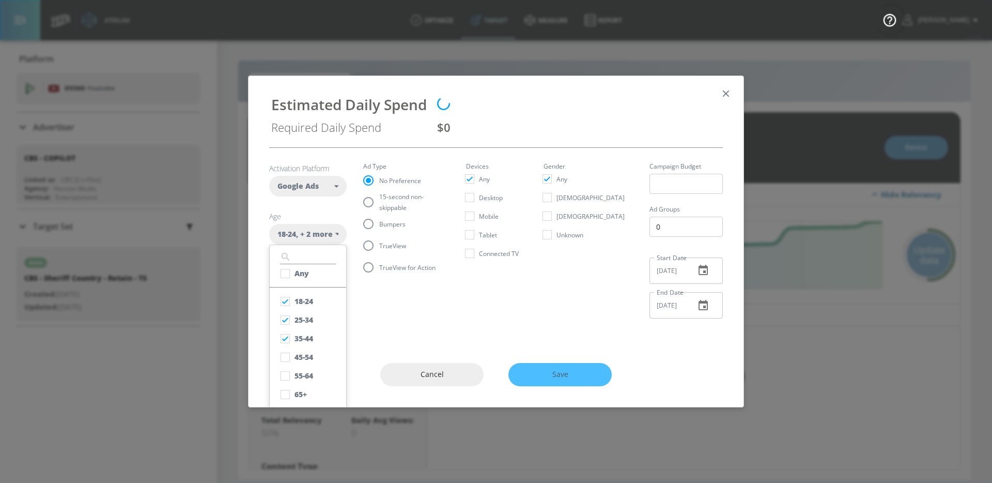
scroll to position [21, 0]
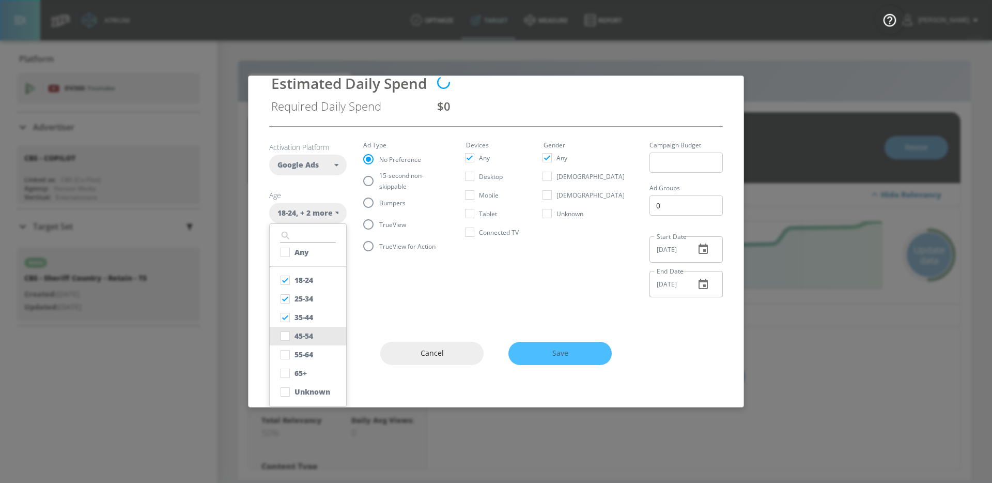
click at [295, 331] on div "45-54" at bounding box center [304, 336] width 19 height 10
checkbox input "true"
click at [295, 346] on button "55-64" at bounding box center [308, 354] width 76 height 19
checkbox input "true"
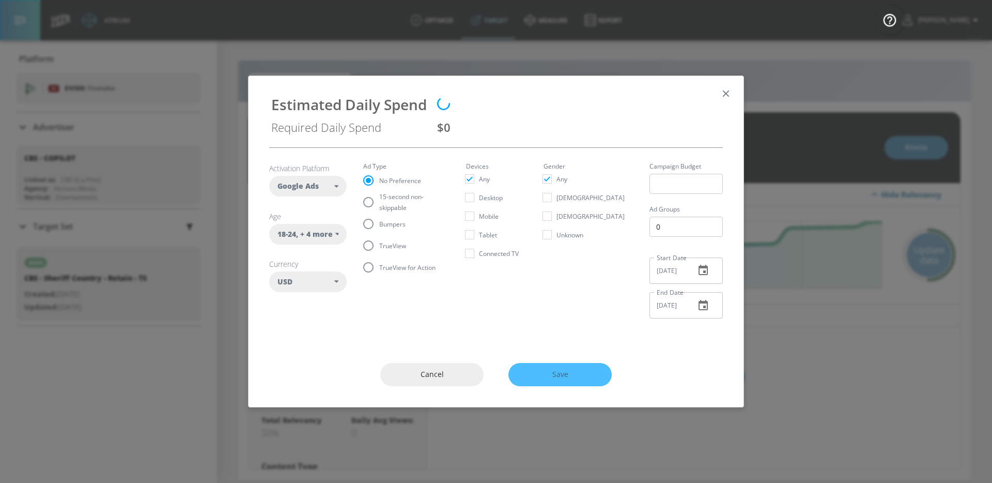
click at [412, 179] on fieldset "Ad Type No Preference 15-second non-skippable Bumpers TrueView TrueView for Act…" at bounding box center [406, 220] width 86 height 115
click at [396, 205] on span "15-second non-skippable" at bounding box center [410, 202] width 62 height 22
click at [379, 205] on input "15-second non-skippable" at bounding box center [369, 202] width 22 height 22
radio input "true"
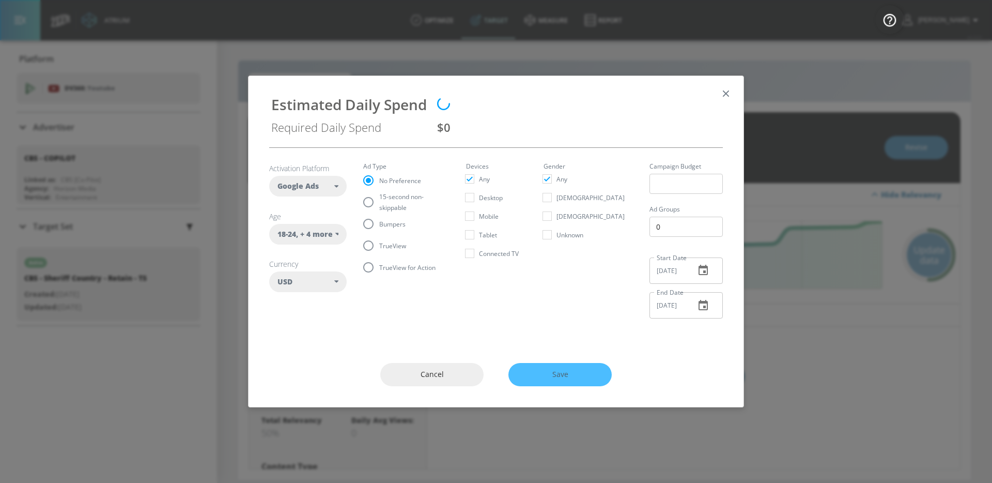
radio input "false"
click at [380, 243] on span "TrueView" at bounding box center [392, 245] width 27 height 11
click at [379, 243] on input "TrueView" at bounding box center [369, 246] width 22 height 22
radio input "true"
radio input "false"
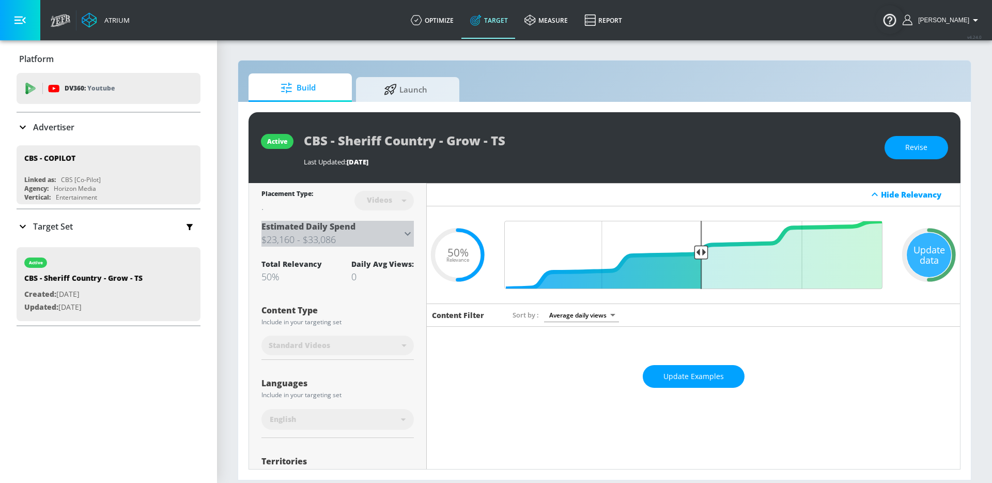
click at [393, 238] on h3 "$23,160 - $33,086" at bounding box center [331, 239] width 140 height 14
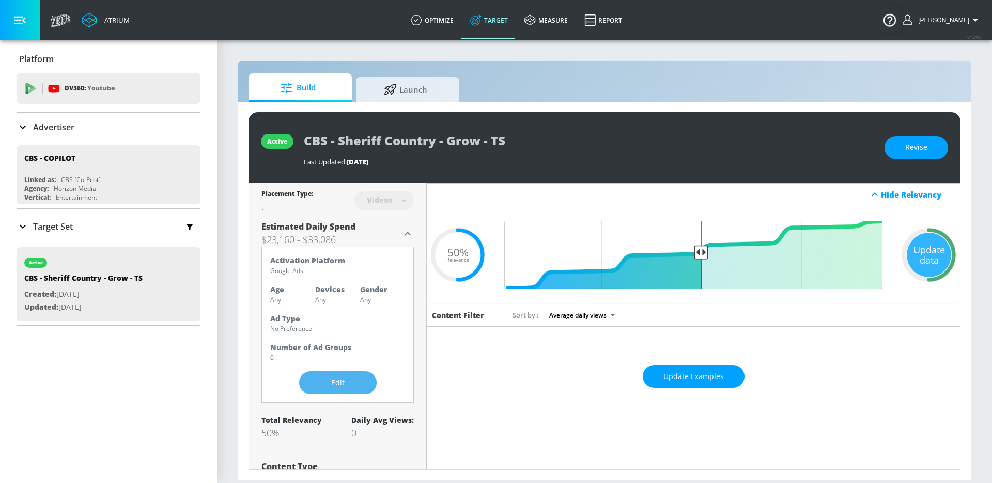
click at [329, 373] on button "Edit" at bounding box center [338, 382] width 78 height 23
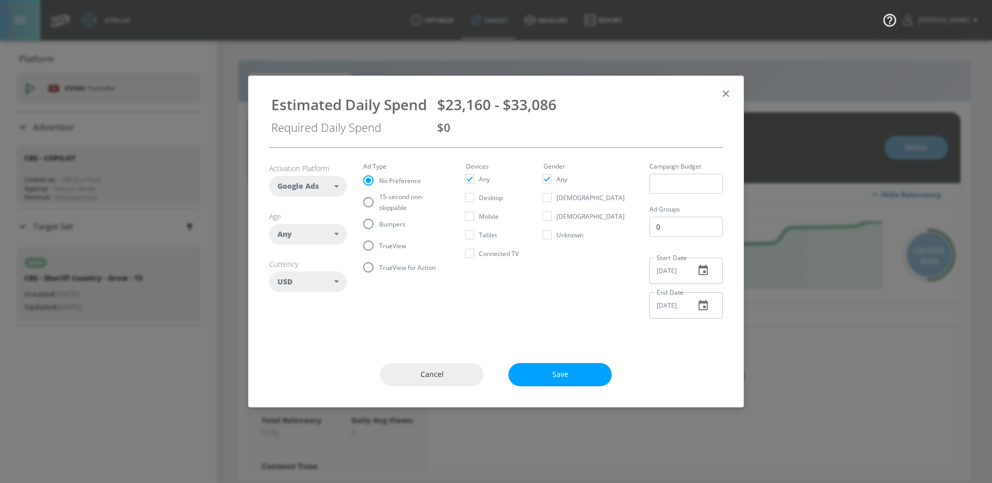
click at [341, 240] on div "Any" at bounding box center [308, 234] width 78 height 21
click at [306, 301] on div "18-24" at bounding box center [304, 301] width 19 height 10
checkbox input "false"
checkbox input "true"
click at [306, 319] on div "25-34" at bounding box center [304, 320] width 19 height 10
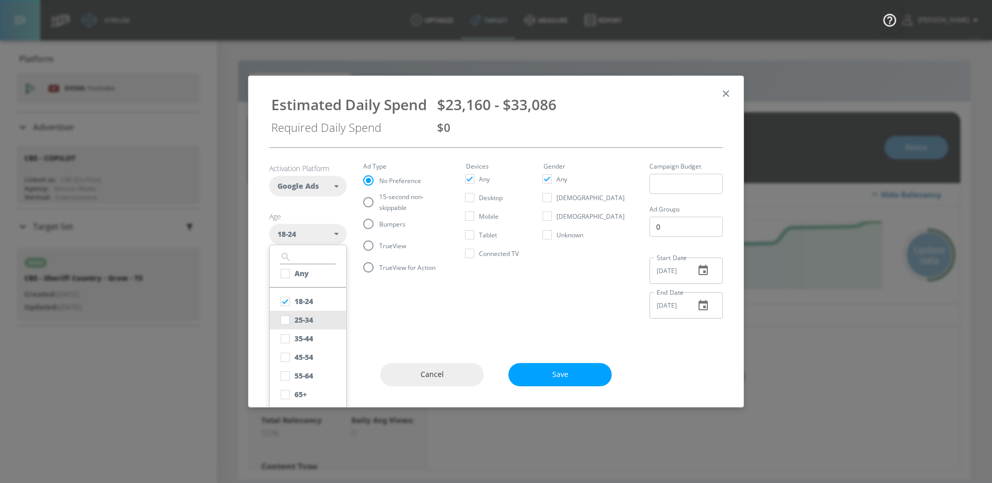
checkbox input "true"
click at [306, 337] on div "35-44" at bounding box center [304, 338] width 19 height 10
checkbox input "true"
click at [306, 358] on div "45-54" at bounding box center [304, 357] width 19 height 10
checkbox input "true"
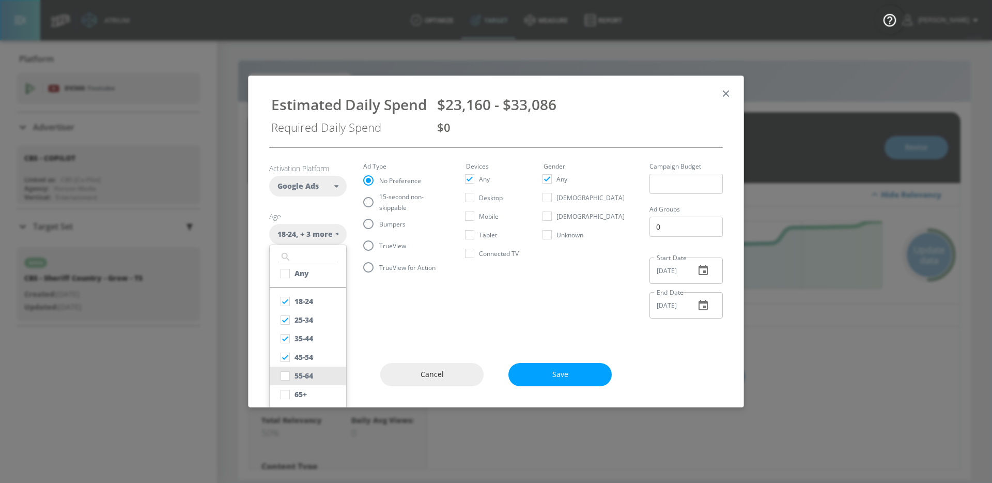
click at [305, 375] on div "55-64" at bounding box center [304, 375] width 19 height 10
checkbox input "true"
click at [383, 207] on span "15-second non-skippable" at bounding box center [410, 202] width 62 height 22
click at [379, 207] on input "15-second non-skippable" at bounding box center [369, 202] width 22 height 22
radio input "true"
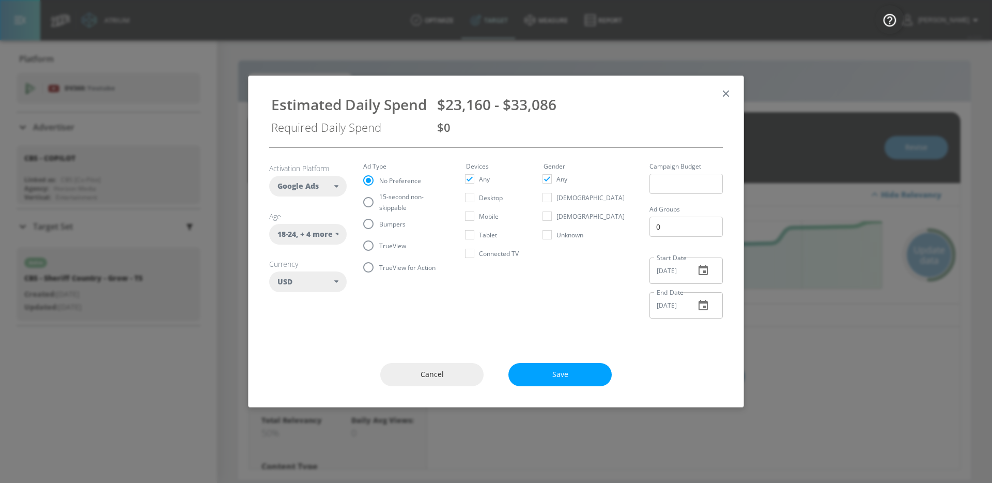
radio input "false"
click at [380, 247] on span "TrueView" at bounding box center [392, 245] width 27 height 11
click at [379, 247] on input "TrueView" at bounding box center [369, 246] width 22 height 22
radio input "true"
radio input "false"
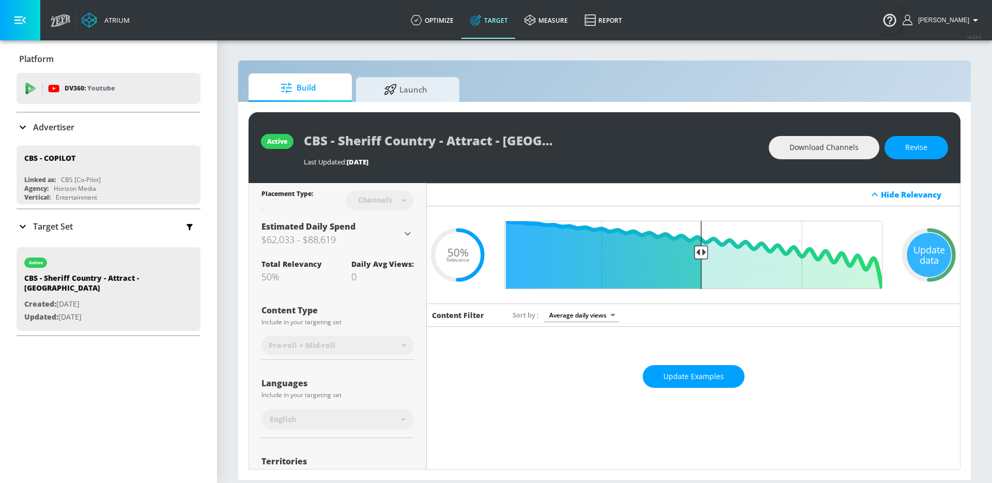
click at [392, 225] on div "Estimated Daily Spend $62,033 - $88,619" at bounding box center [331, 234] width 140 height 26
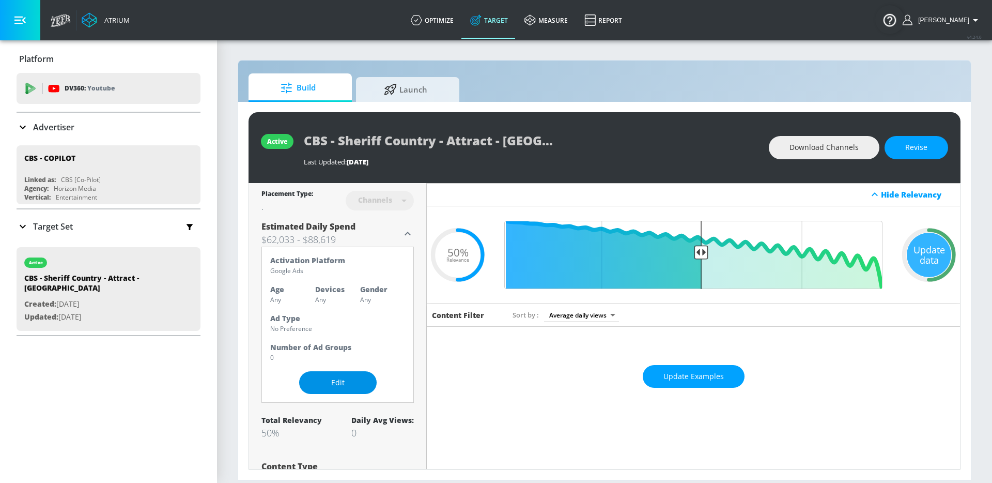
click at [330, 392] on button "Edit" at bounding box center [338, 382] width 78 height 23
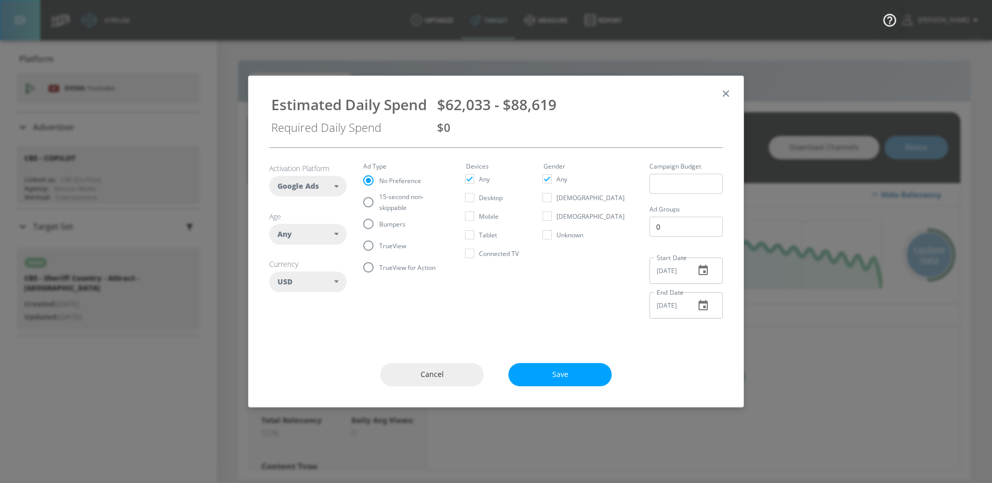
click at [327, 231] on div "Any" at bounding box center [305, 234] width 57 height 10
click at [289, 297] on input "checkbox" at bounding box center [285, 301] width 19 height 19
checkbox input "true"
checkbox input "false"
click at [289, 313] on input "checkbox" at bounding box center [285, 320] width 19 height 19
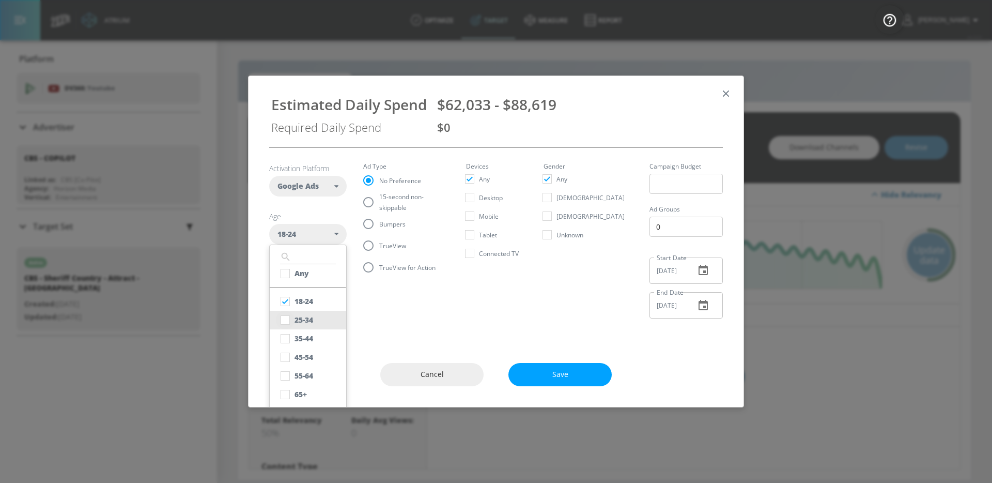
checkbox input "true"
click at [284, 330] on input "checkbox" at bounding box center [285, 338] width 19 height 19
checkbox input "true"
click at [281, 350] on input "checkbox" at bounding box center [285, 357] width 19 height 19
checkbox input "true"
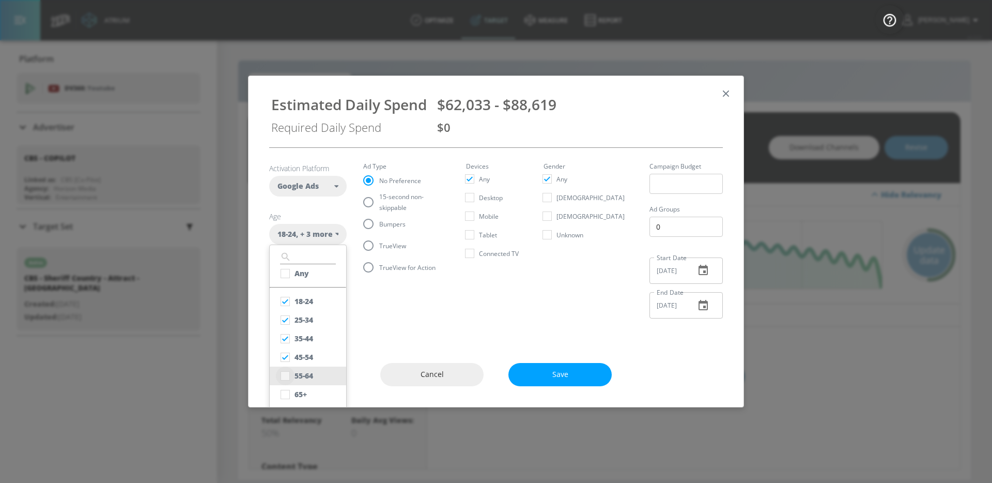
click at [281, 372] on input "checkbox" at bounding box center [285, 375] width 19 height 19
checkbox input "true"
click at [400, 199] on span "15-second non-skippable" at bounding box center [410, 202] width 62 height 22
click at [379, 199] on input "15-second non-skippable" at bounding box center [369, 202] width 22 height 22
radio input "true"
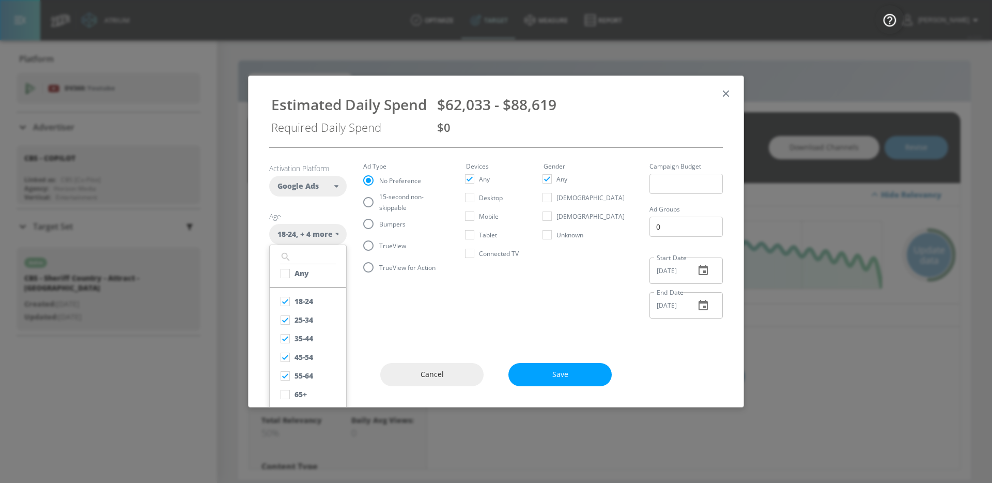
radio input "false"
click at [395, 250] on span "TrueView" at bounding box center [392, 245] width 27 height 11
click at [379, 250] on input "TrueView" at bounding box center [369, 246] width 22 height 22
radio input "true"
radio input "false"
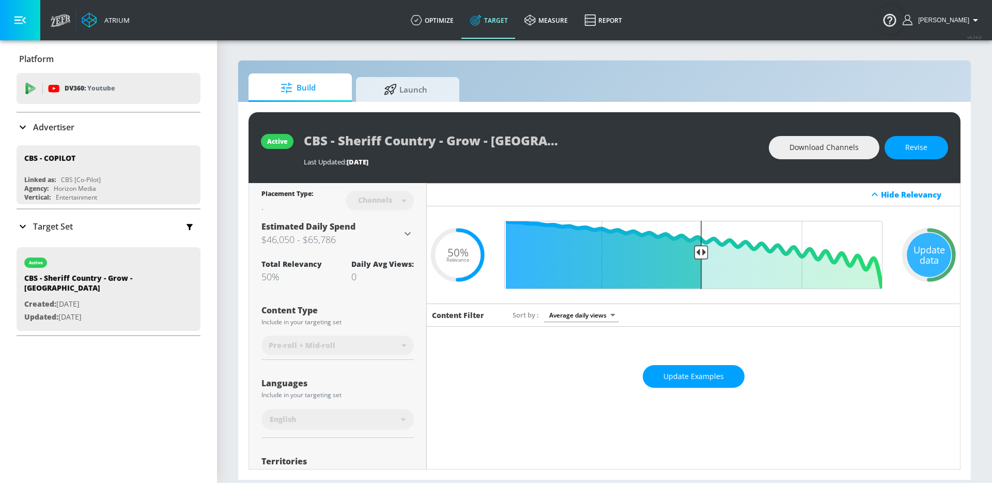
click at [388, 236] on h3 "$46,050 - $65,786" at bounding box center [331, 239] width 140 height 14
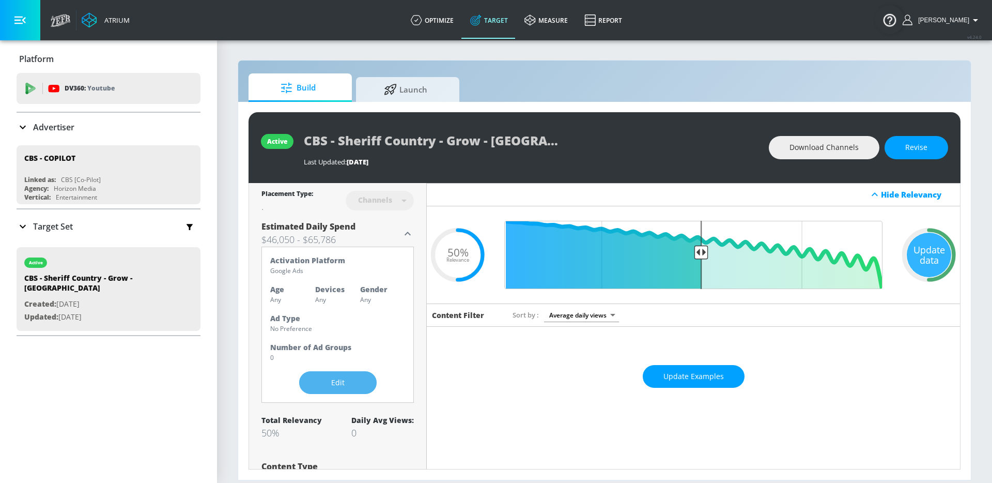
click at [314, 383] on button "Edit" at bounding box center [338, 382] width 78 height 23
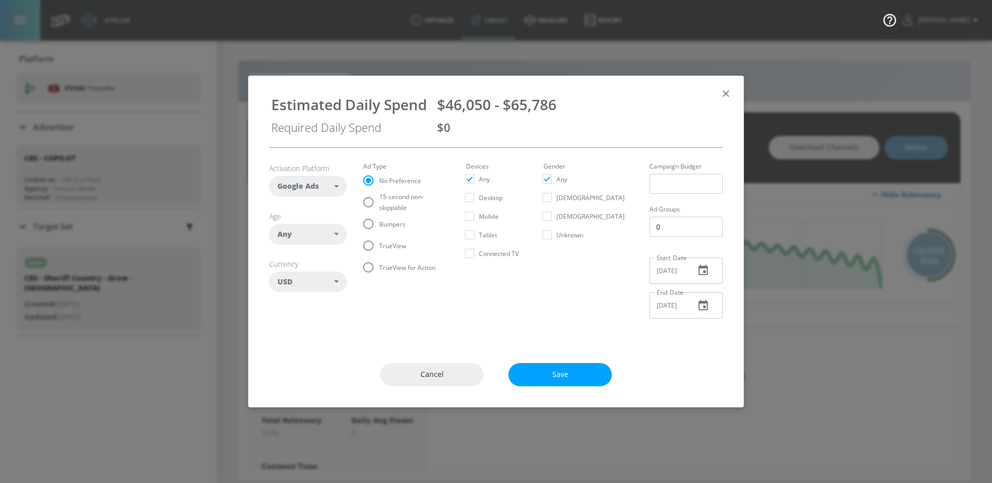
click at [334, 239] on div "Any" at bounding box center [308, 234] width 78 height 21
click at [307, 303] on div "18-24" at bounding box center [304, 301] width 19 height 10
checkbox input "false"
checkbox input "true"
click at [307, 325] on button "25-34" at bounding box center [308, 320] width 76 height 19
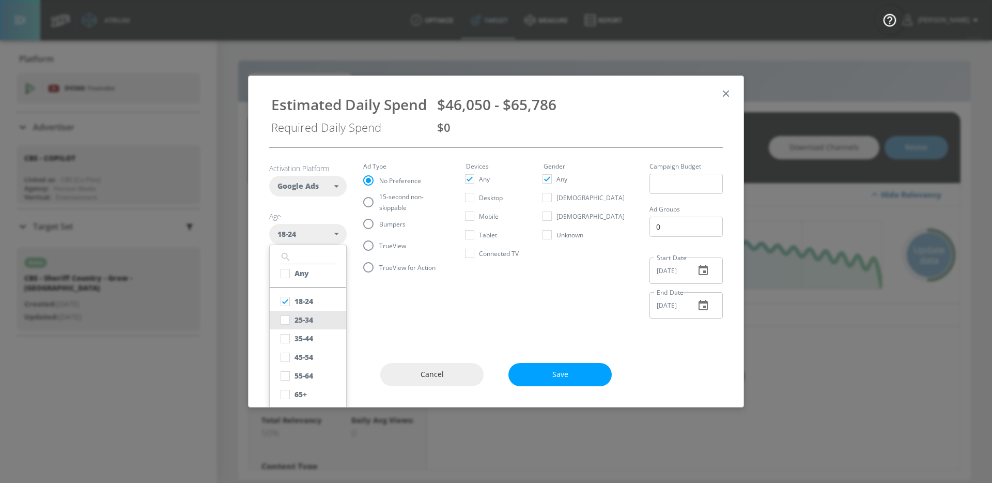
checkbox input "true"
click at [307, 337] on div "35-44" at bounding box center [304, 338] width 19 height 10
checkbox input "true"
click at [303, 350] on button "45-54" at bounding box center [308, 357] width 76 height 19
checkbox input "true"
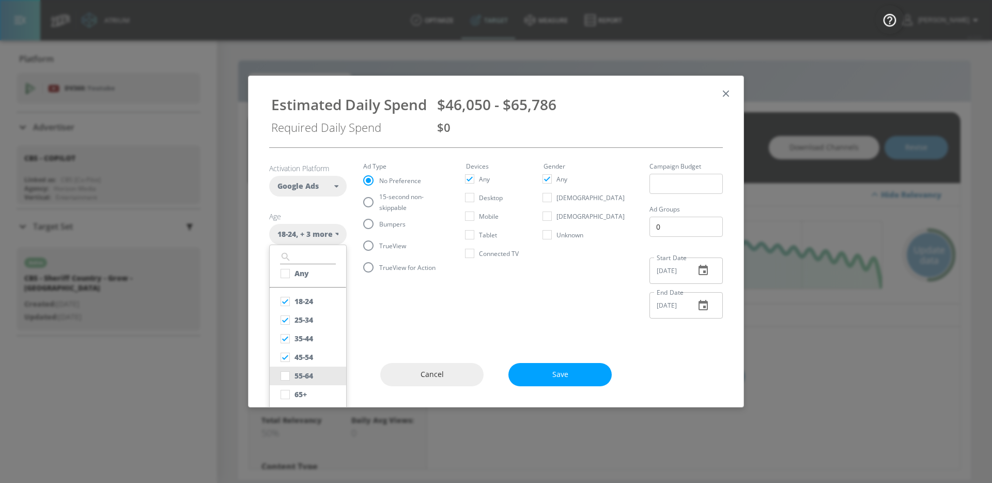
click at [304, 375] on div "55-64" at bounding box center [304, 375] width 19 height 10
checkbox input "true"
click at [377, 197] on input "15-second non-skippable" at bounding box center [369, 202] width 22 height 22
radio input "true"
radio input "false"
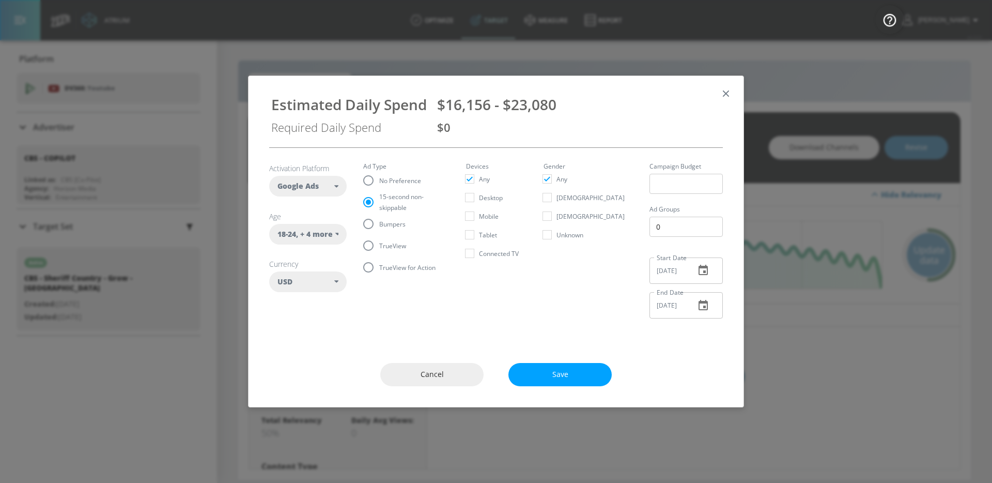
click at [410, 240] on label "TrueView" at bounding box center [400, 246] width 84 height 22
click at [379, 240] on input "TrueView" at bounding box center [369, 246] width 22 height 22
radio input "true"
radio input "false"
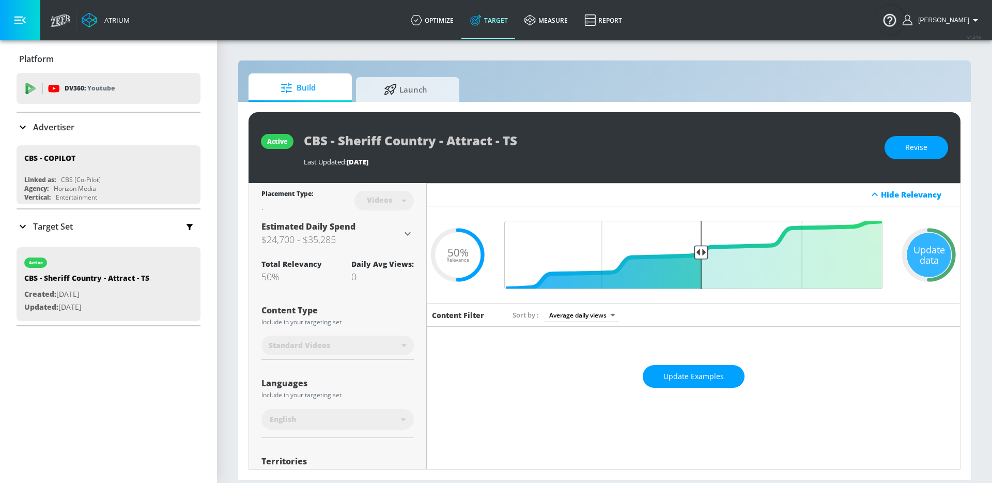
click at [327, 237] on h3 "$24,700 - $35,285" at bounding box center [331, 239] width 140 height 14
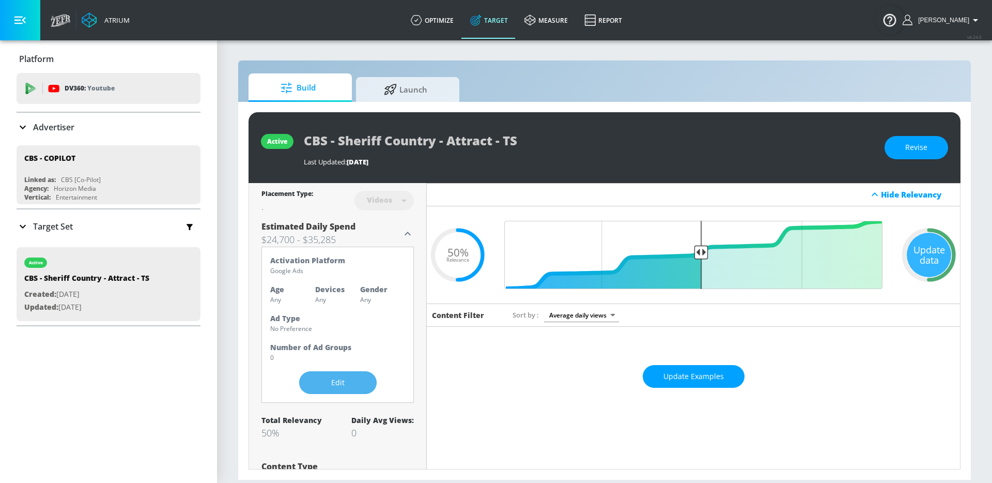
click at [321, 390] on button "Edit" at bounding box center [338, 382] width 78 height 23
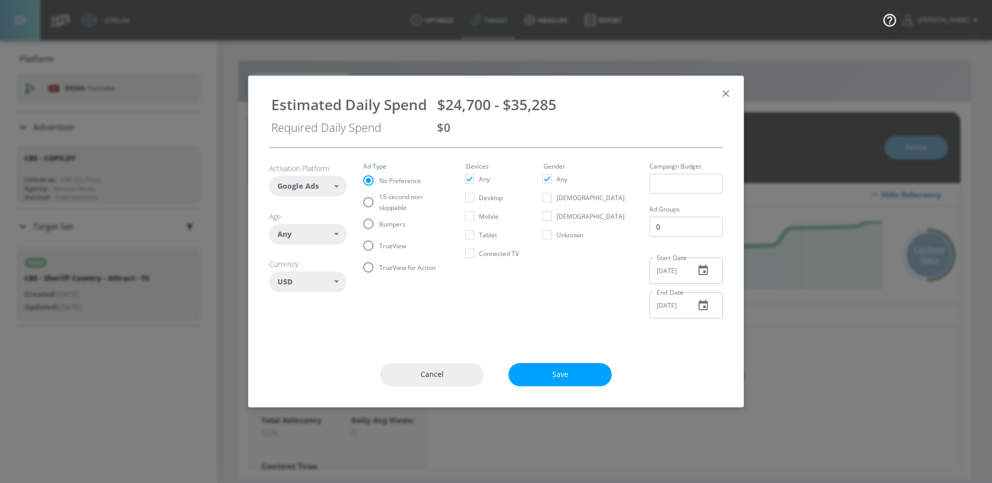
click at [334, 225] on div "Any" at bounding box center [308, 234] width 78 height 21
click at [304, 296] on div "18-24" at bounding box center [304, 301] width 19 height 10
checkbox input "false"
checkbox input "true"
click at [304, 329] on button "35-44" at bounding box center [308, 338] width 76 height 19
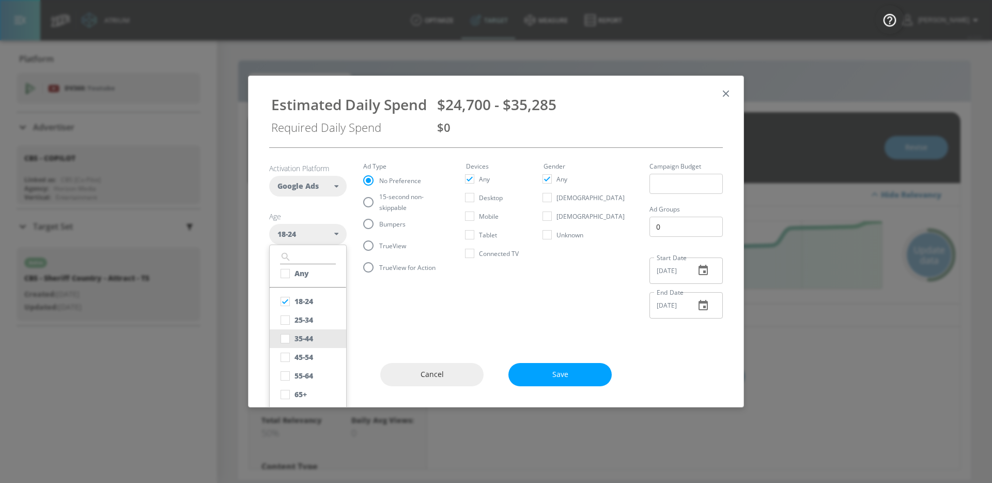
checkbox input "true"
click at [304, 319] on div "25-34" at bounding box center [304, 320] width 19 height 10
checkbox input "true"
click at [305, 361] on div "45-54" at bounding box center [304, 357] width 19 height 10
checkbox input "true"
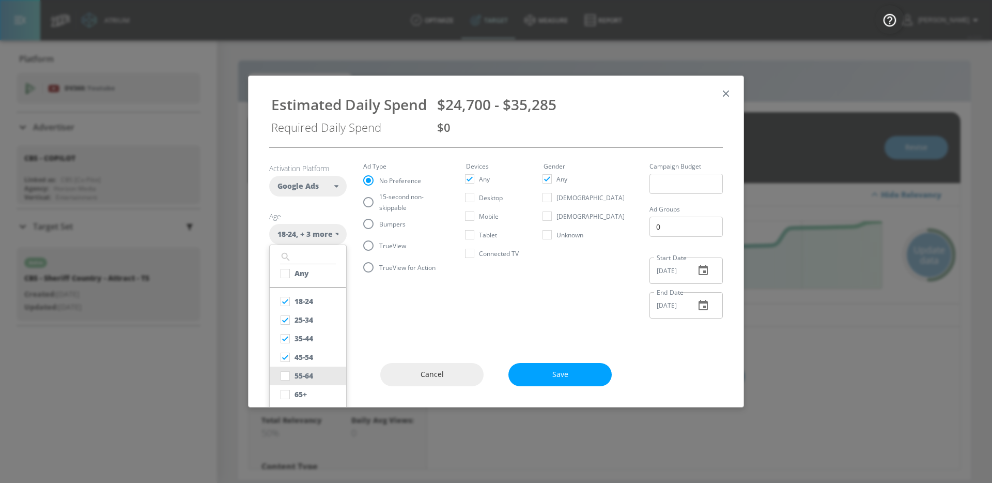
click at [303, 374] on div "55-64" at bounding box center [304, 375] width 19 height 10
checkbox input "true"
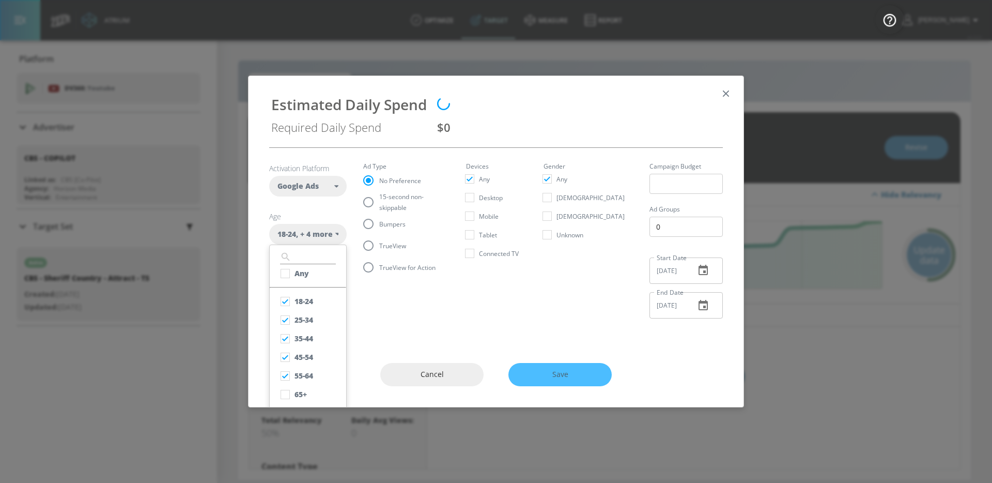
click at [381, 206] on span "15-second non-skippable" at bounding box center [410, 202] width 62 height 22
click at [379, 206] on input "15-second non-skippable" at bounding box center [369, 202] width 22 height 22
radio input "true"
radio input "false"
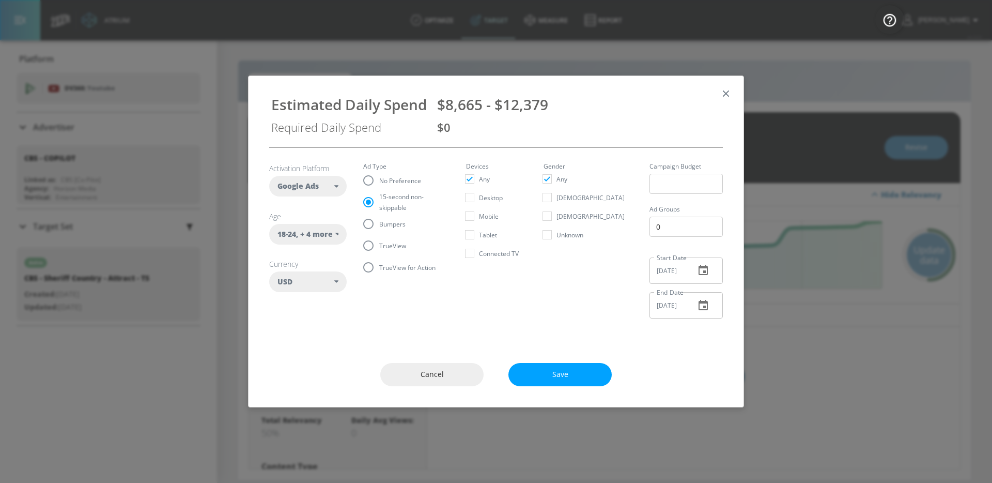
click at [380, 242] on span "TrueView" at bounding box center [392, 245] width 27 height 11
click at [379, 242] on input "TrueView" at bounding box center [369, 246] width 22 height 22
radio input "true"
radio input "false"
